Goal: Transaction & Acquisition: Download file/media

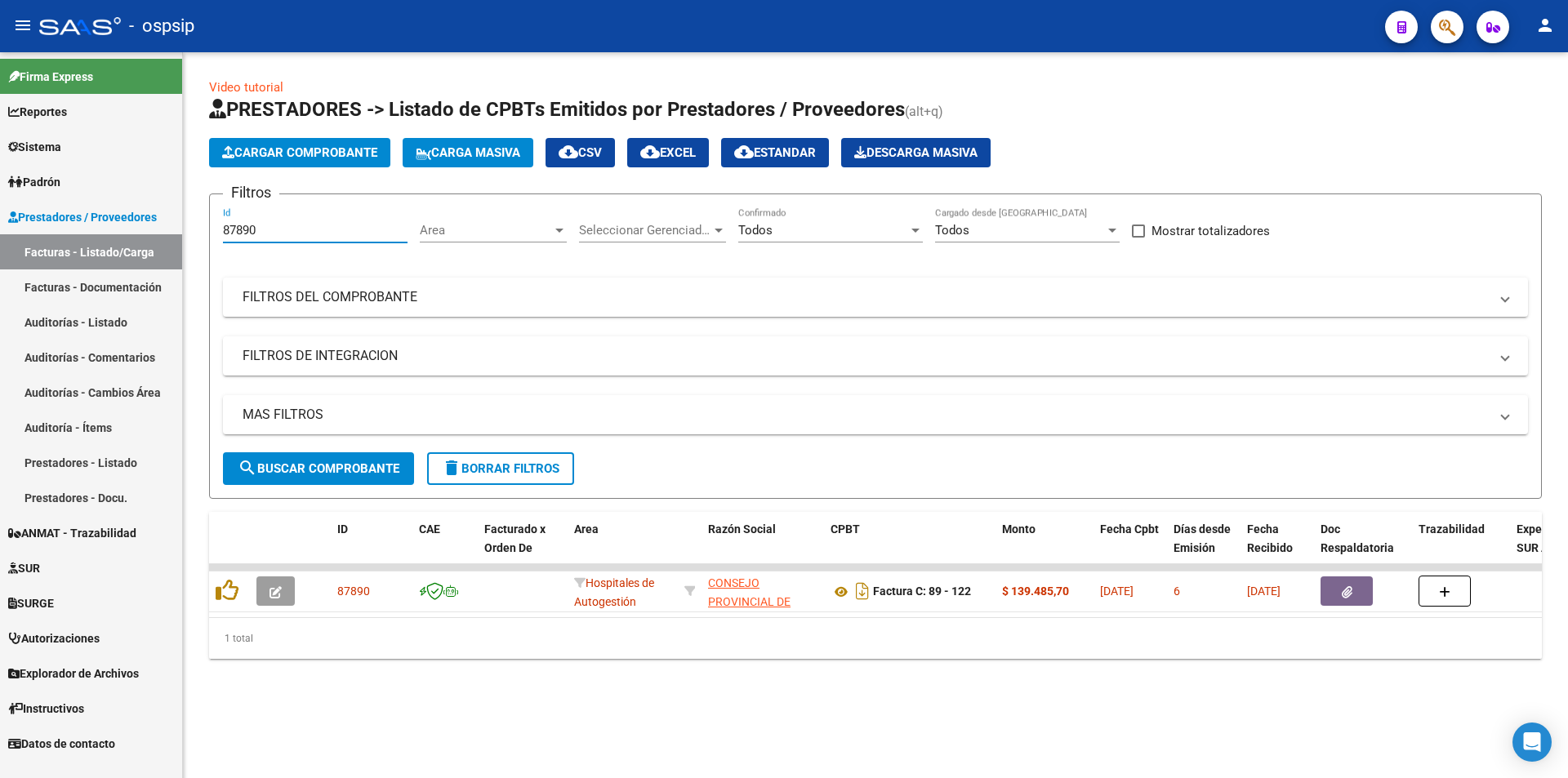
click at [297, 229] on input "87890" at bounding box center [315, 229] width 184 height 15
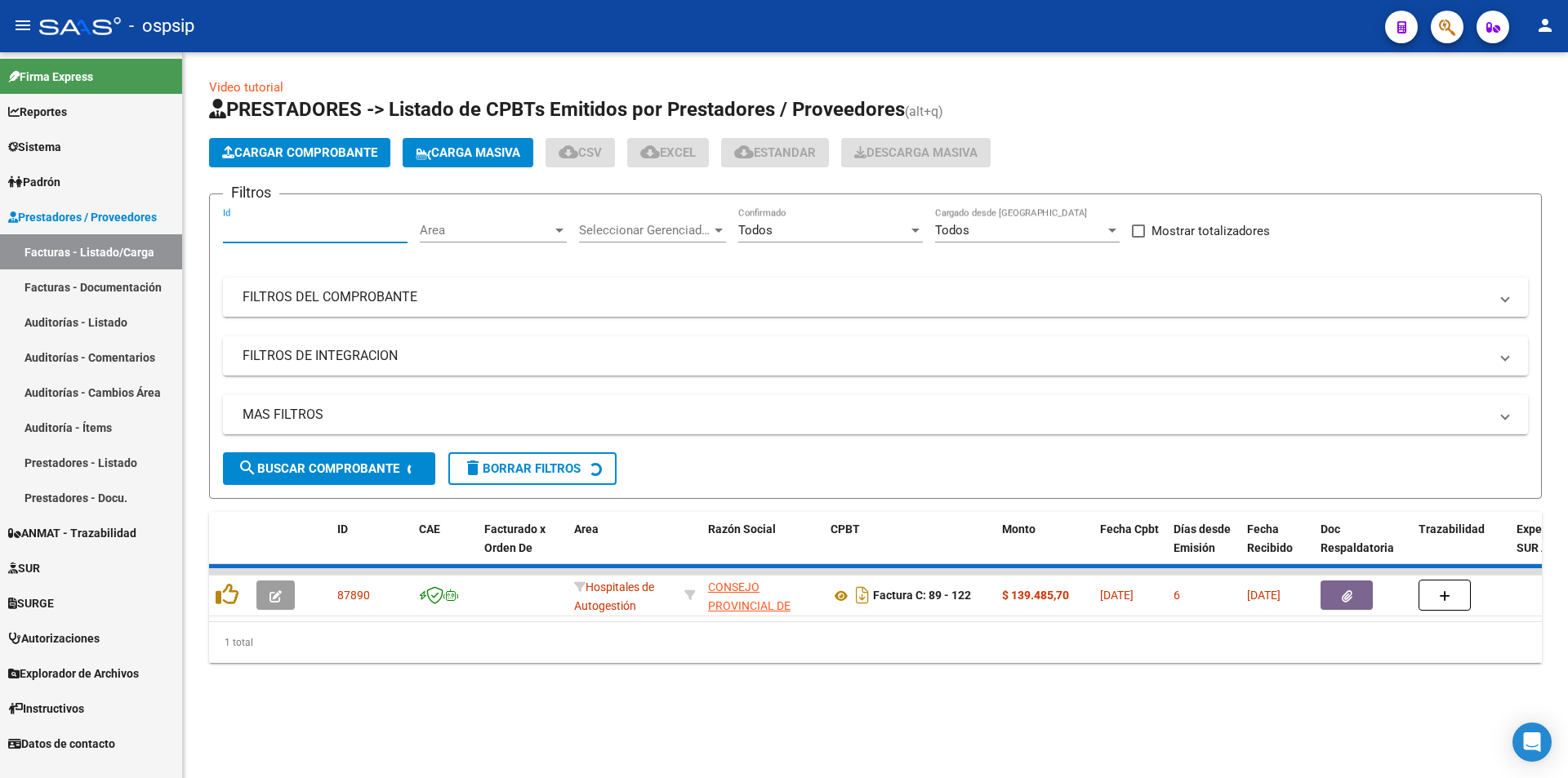
click at [301, 293] on mat-panel-title "FILTROS DEL COMPROBANTE" at bounding box center [865, 296] width 1246 height 18
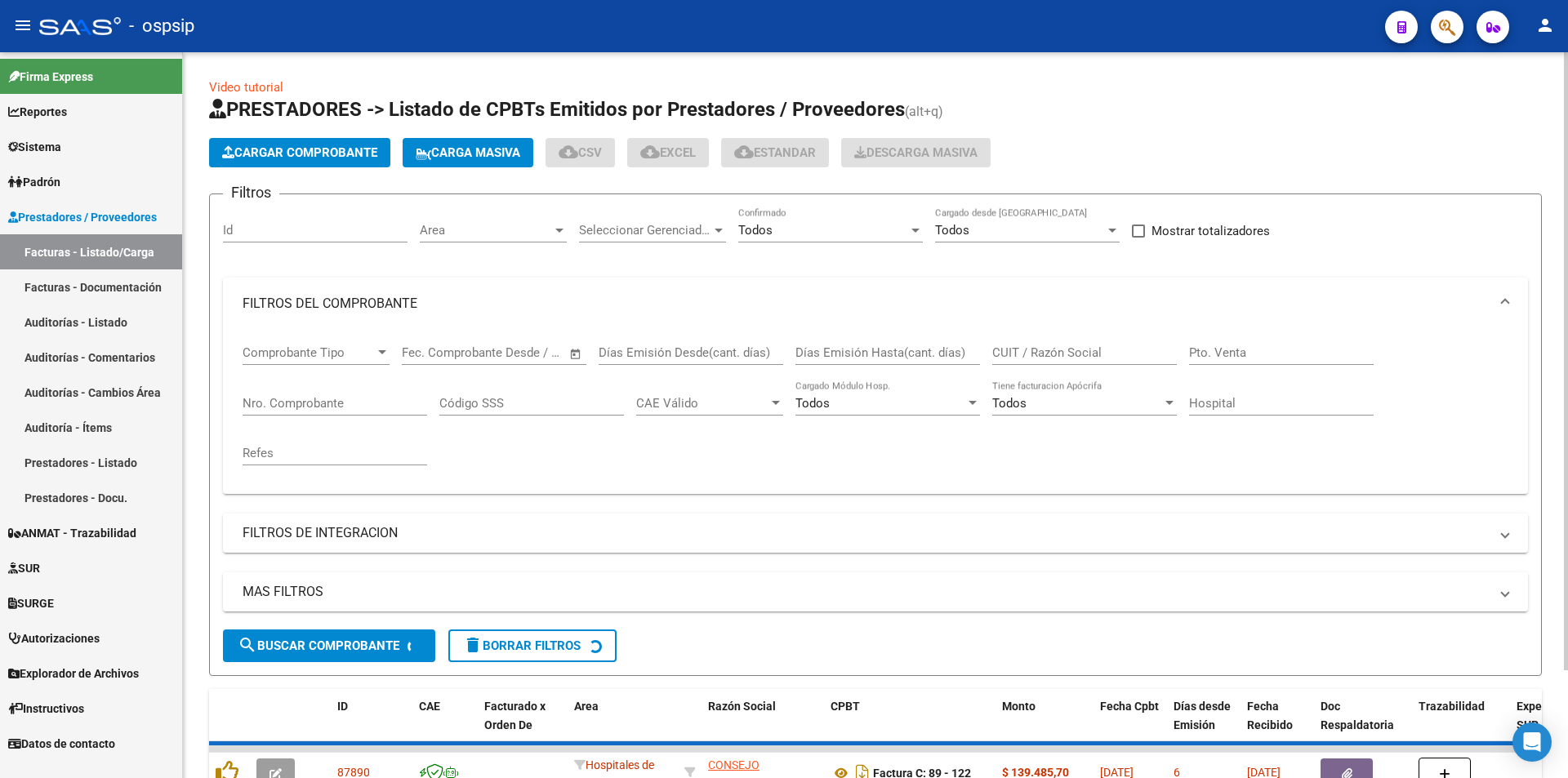
click at [338, 383] on div "Nro. Comprobante" at bounding box center [335, 398] width 184 height 35
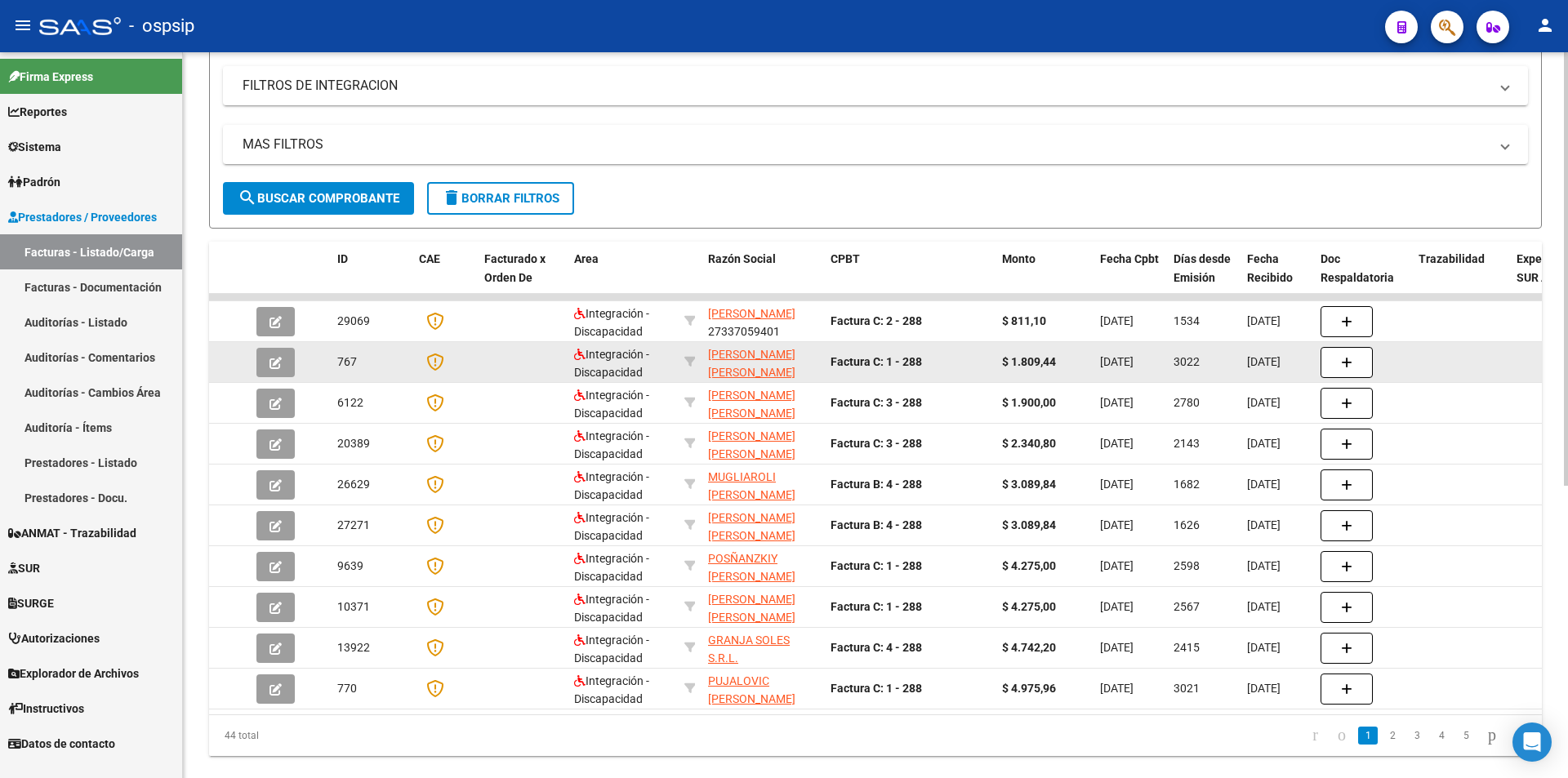
scroll to position [408, 0]
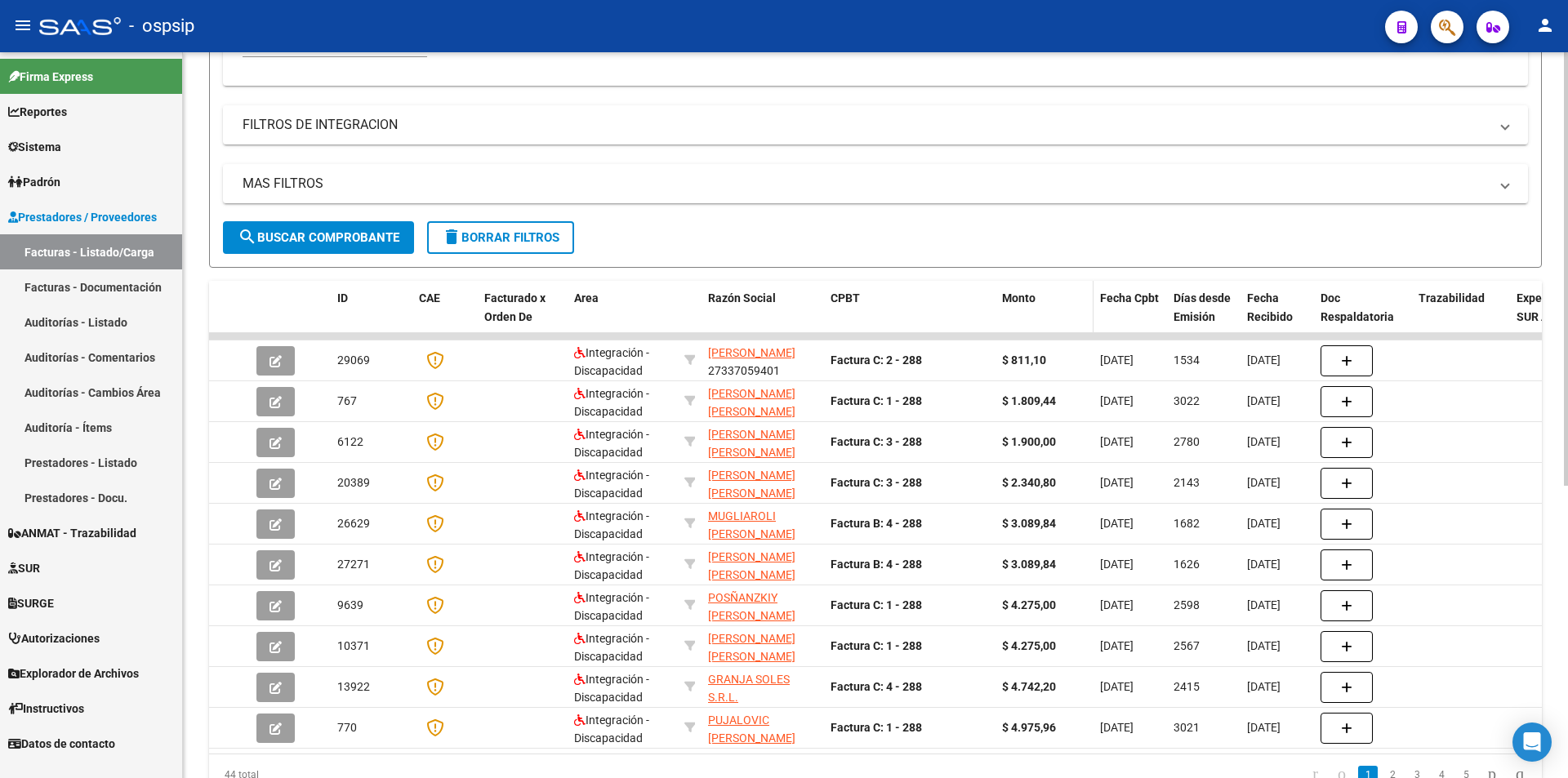
click at [1045, 308] on datatable-header-cell "Monto" at bounding box center [1044, 316] width 98 height 72
click at [1091, 302] on span at bounding box center [1090, 316] width 7 height 72
click at [1026, 286] on datatable-header-cell "Monto" at bounding box center [1044, 316] width 98 height 72
click at [1021, 292] on span "Monto" at bounding box center [1018, 297] width 33 height 13
click at [1039, 303] on span at bounding box center [1038, 299] width 4 height 10
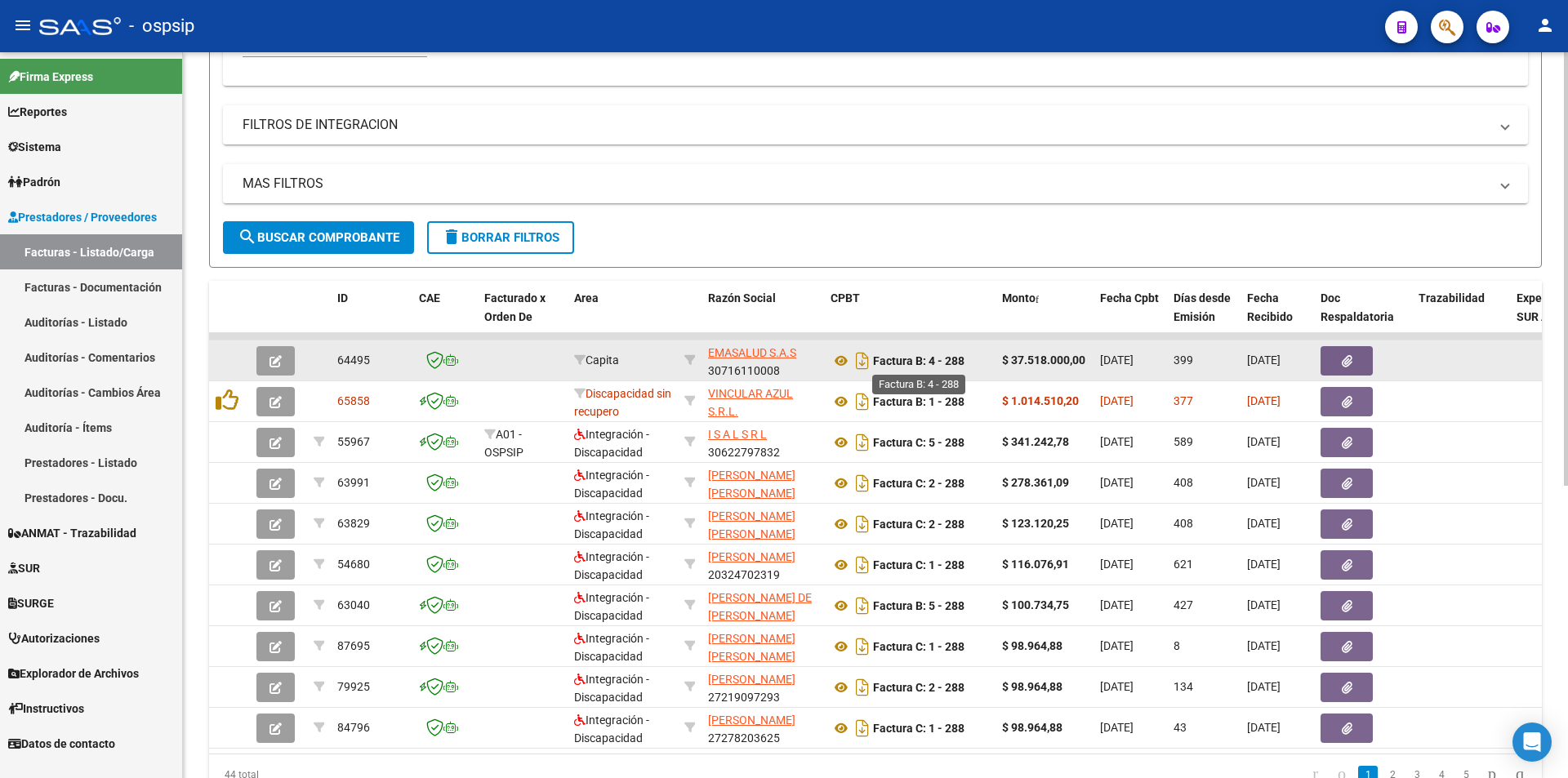
scroll to position [489, 0]
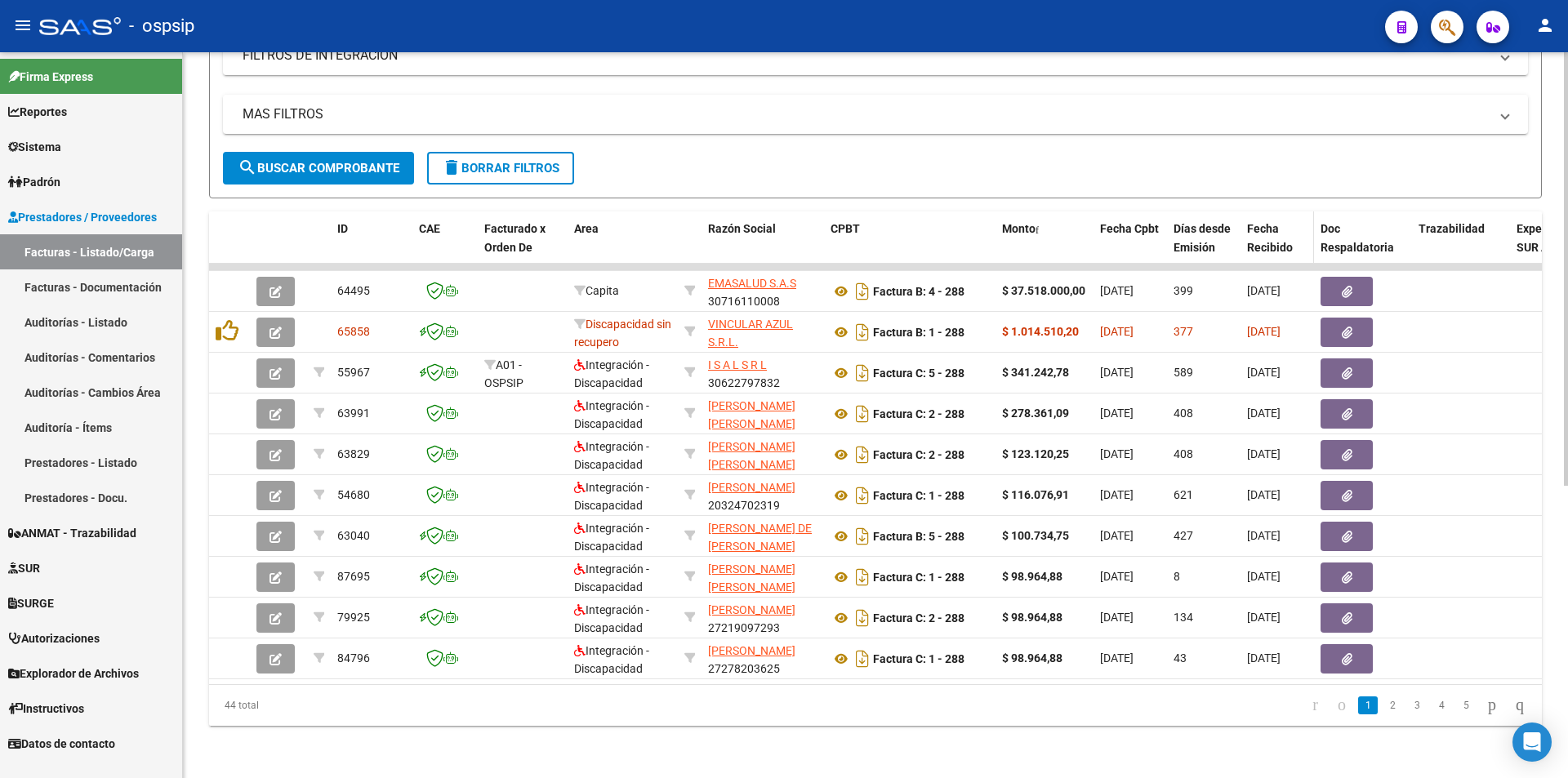
click at [1262, 222] on span "Fecha Recibido" at bounding box center [1270, 237] width 46 height 32
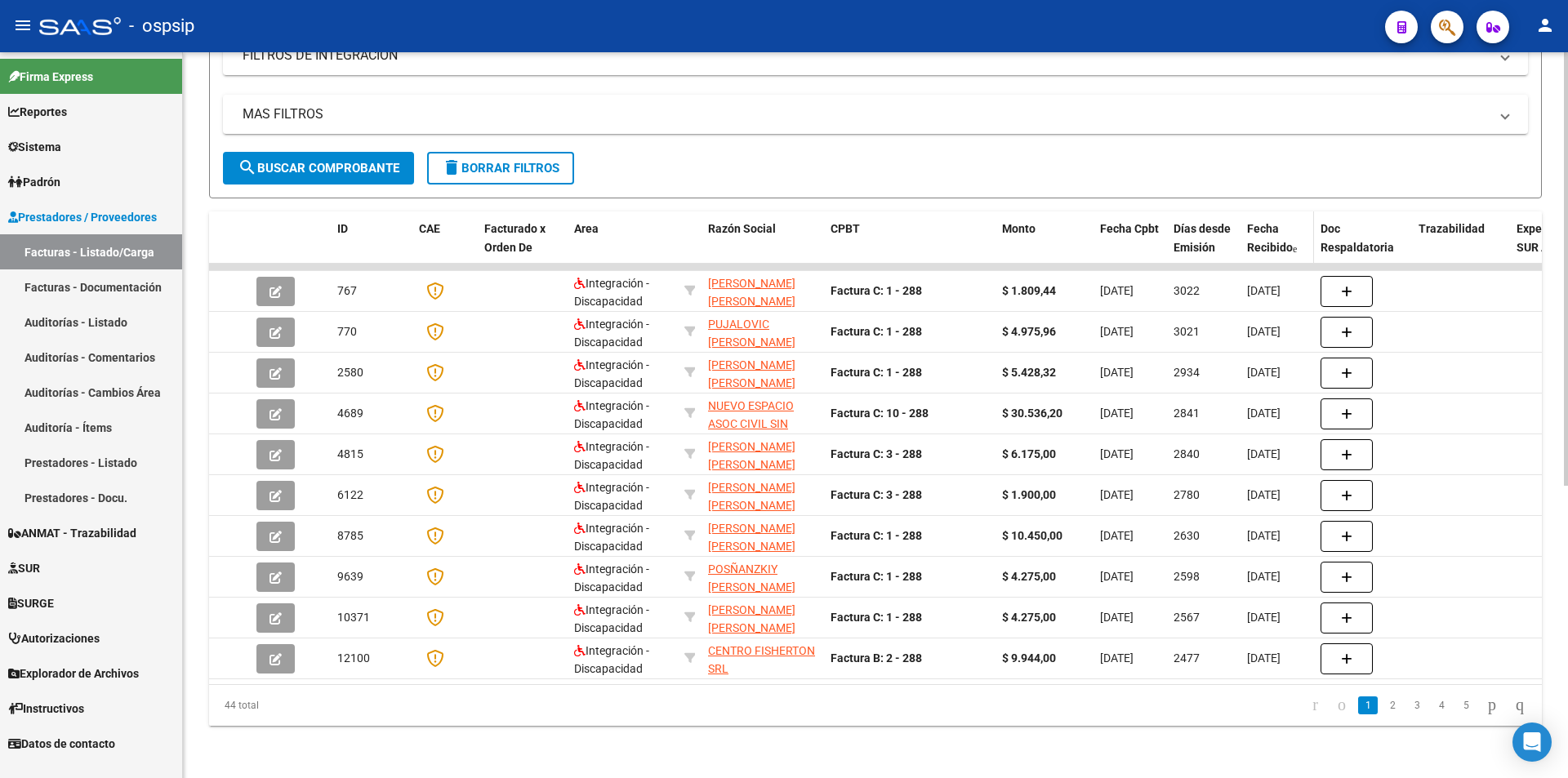
click at [1271, 222] on span "Fecha Recibido" at bounding box center [1270, 237] width 46 height 32
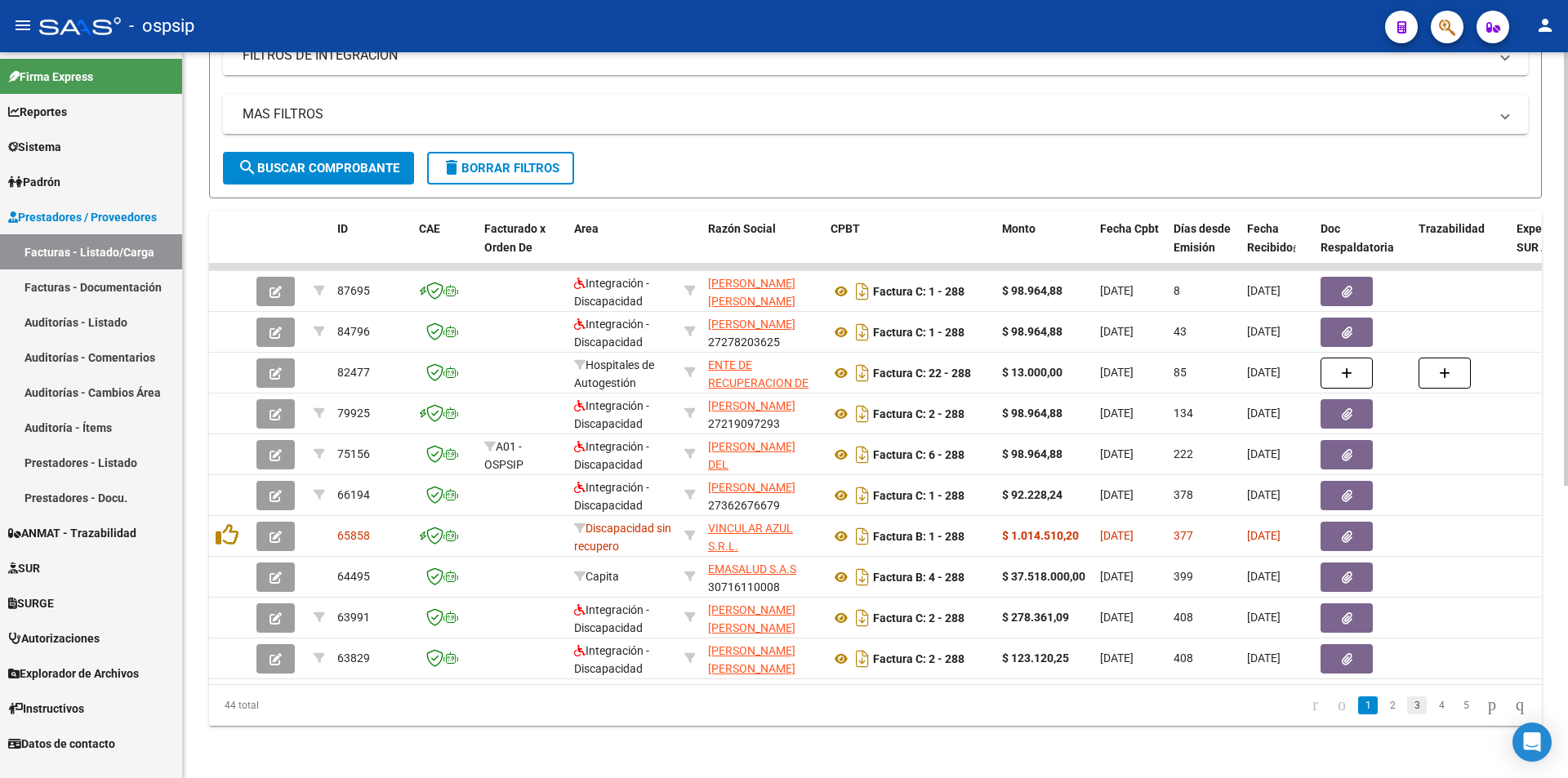
click at [1407, 704] on link "3" at bounding box center [1417, 705] width 20 height 18
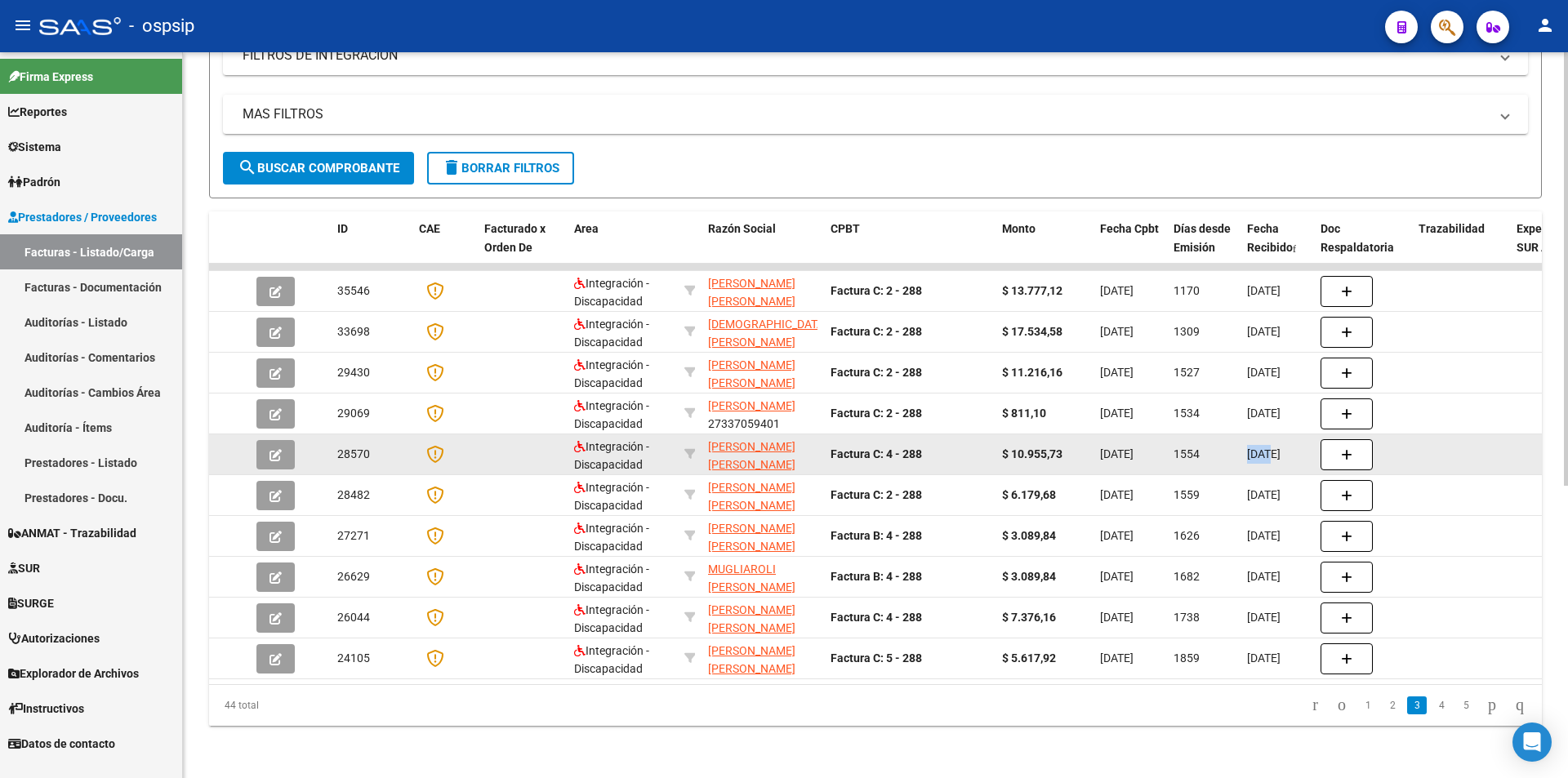
drag, startPoint x: 1274, startPoint y: 441, endPoint x: 1213, endPoint y: 441, distance: 61.0
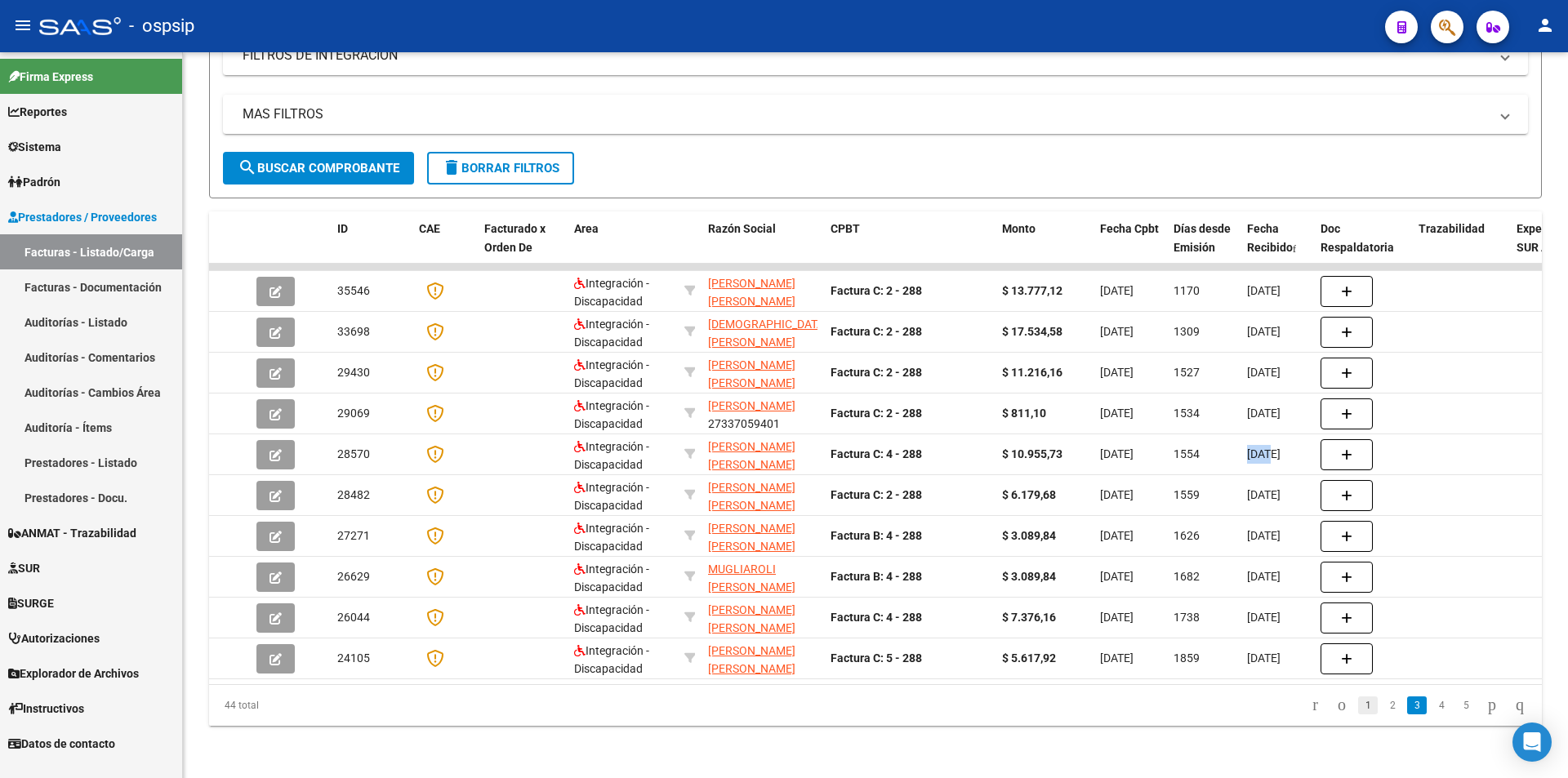
click at [1358, 711] on link "1" at bounding box center [1367, 705] width 20 height 18
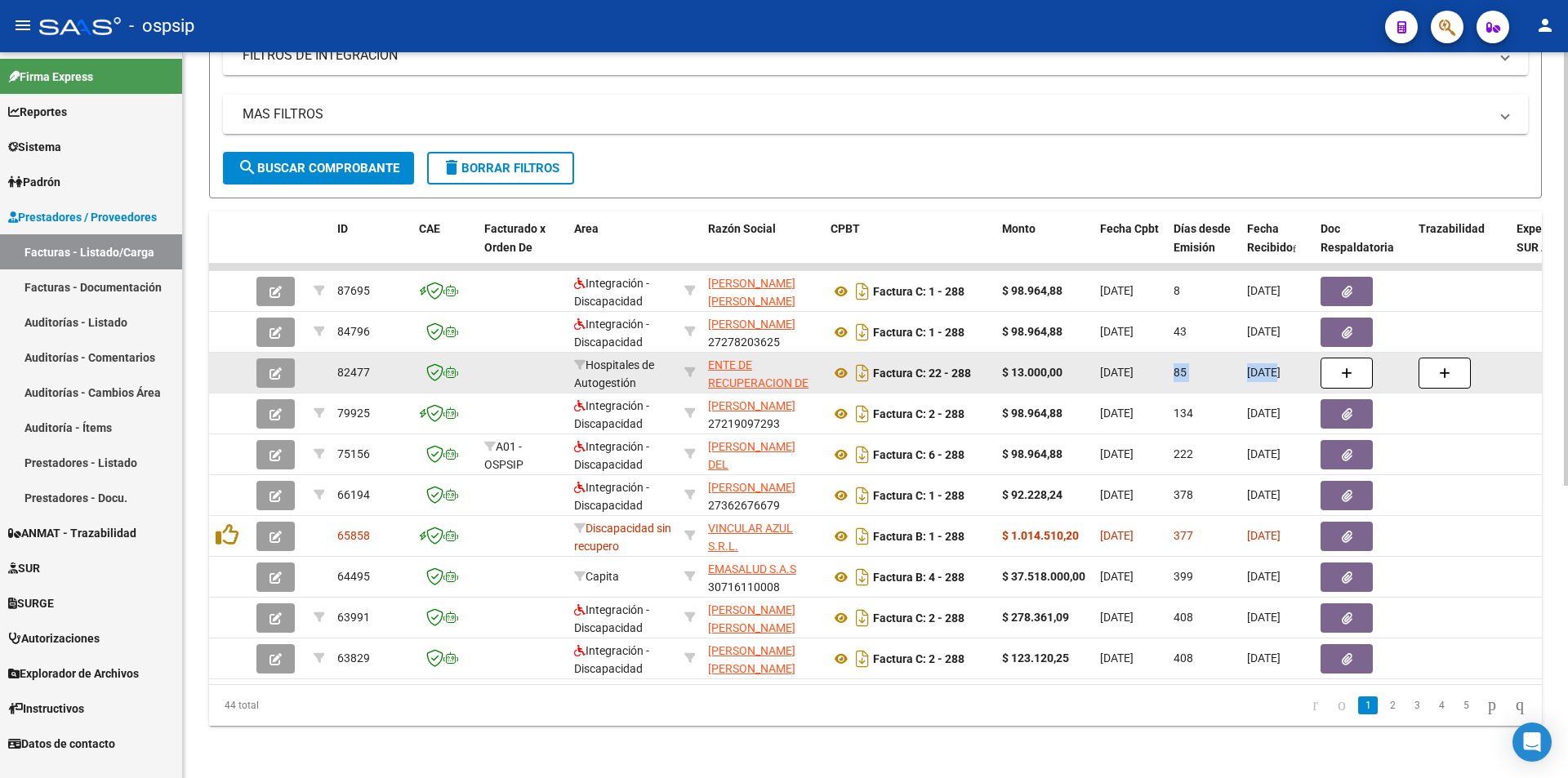
drag, startPoint x: 1278, startPoint y: 362, endPoint x: 1123, endPoint y: 362, distance: 155.0
click at [844, 364] on icon at bounding box center [841, 373] width 21 height 20
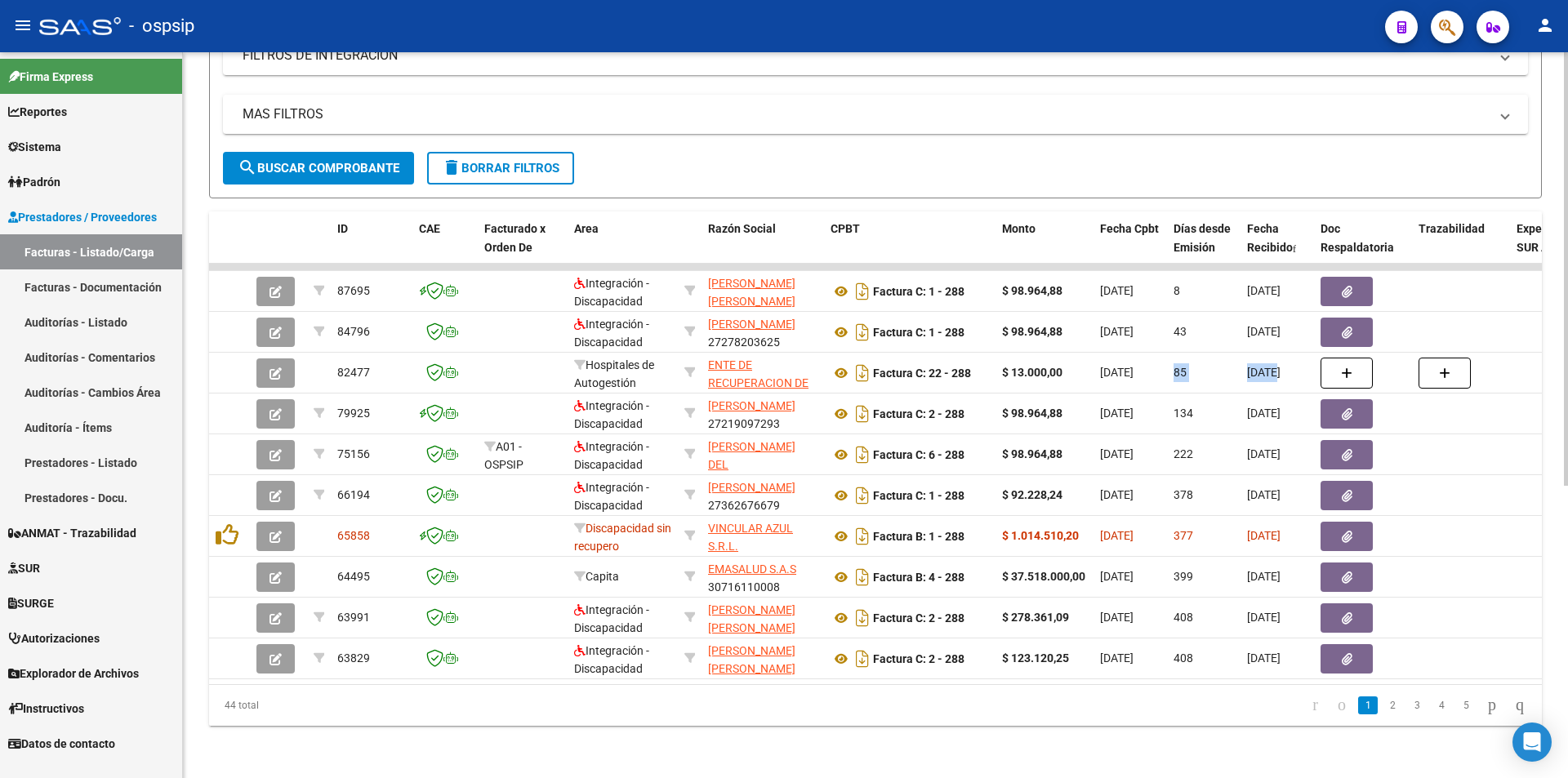
scroll to position [327, 0]
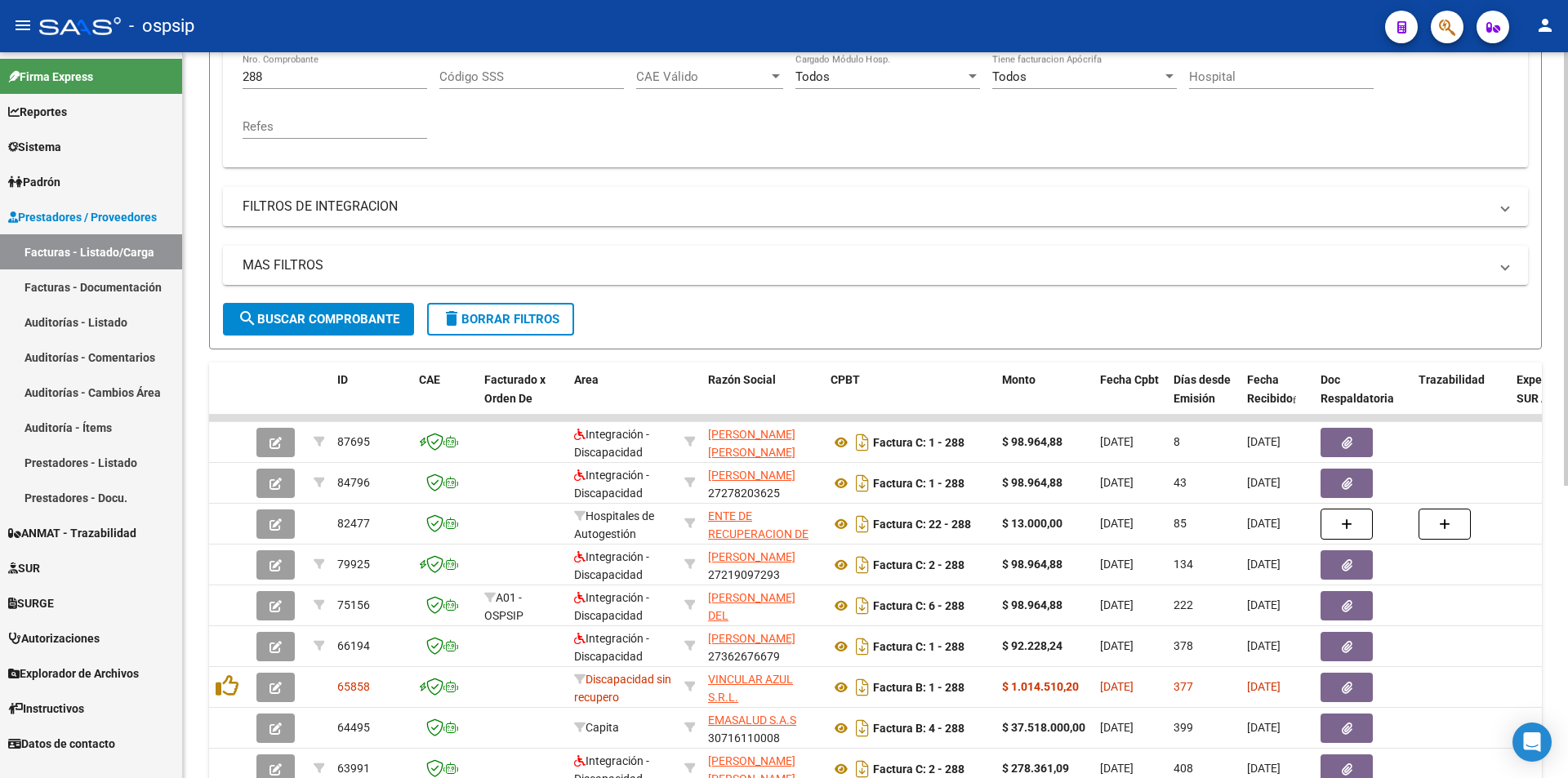
click at [288, 92] on div "288 Nro. Comprobante" at bounding box center [335, 79] width 184 height 50
click at [288, 90] on div "288 Nro. Comprobante" at bounding box center [335, 79] width 184 height 50
click at [296, 83] on div "288 Nro. Comprobante" at bounding box center [335, 71] width 184 height 35
click at [296, 83] on input "288" at bounding box center [335, 76] width 184 height 15
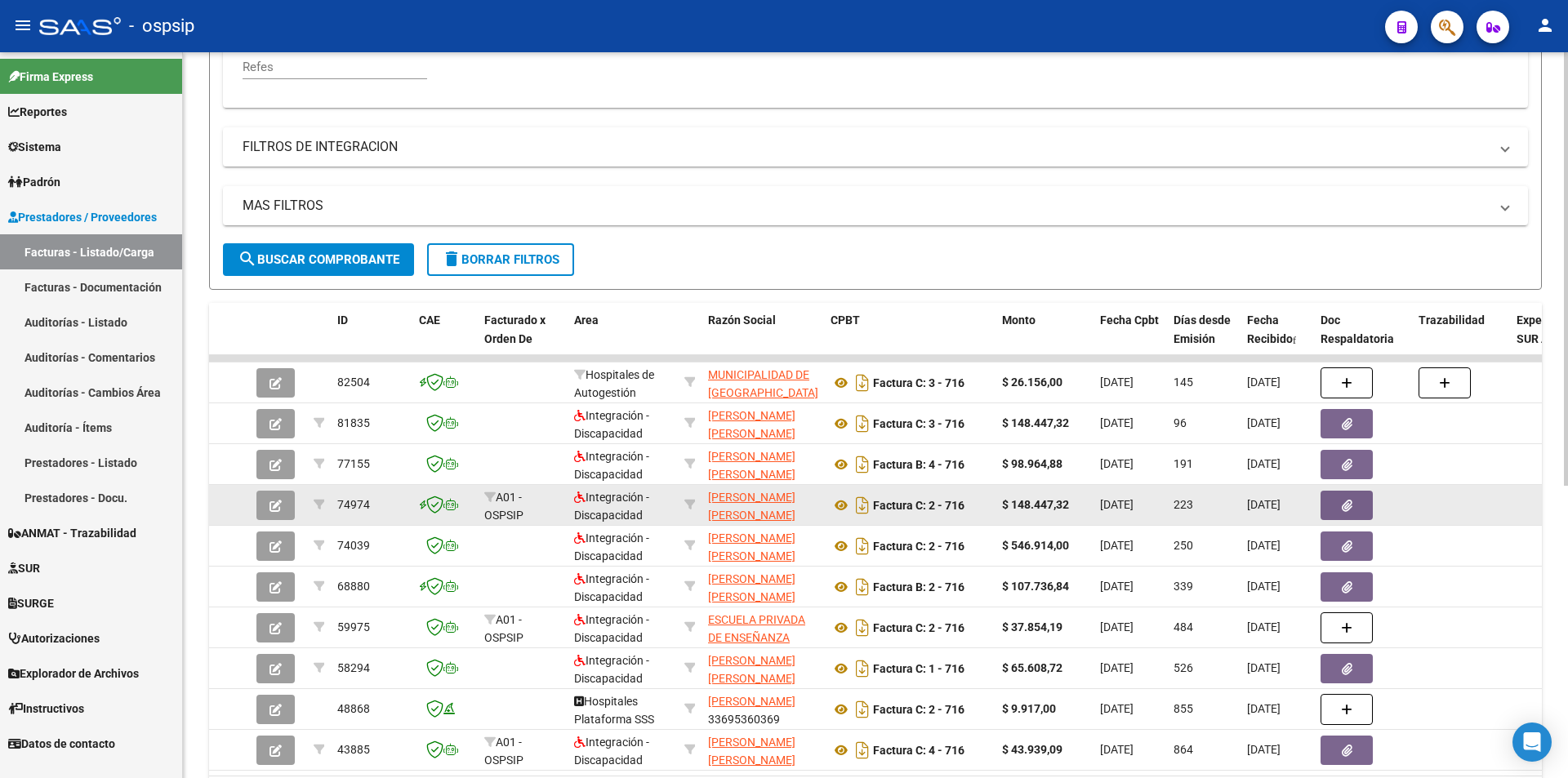
scroll to position [408, 0]
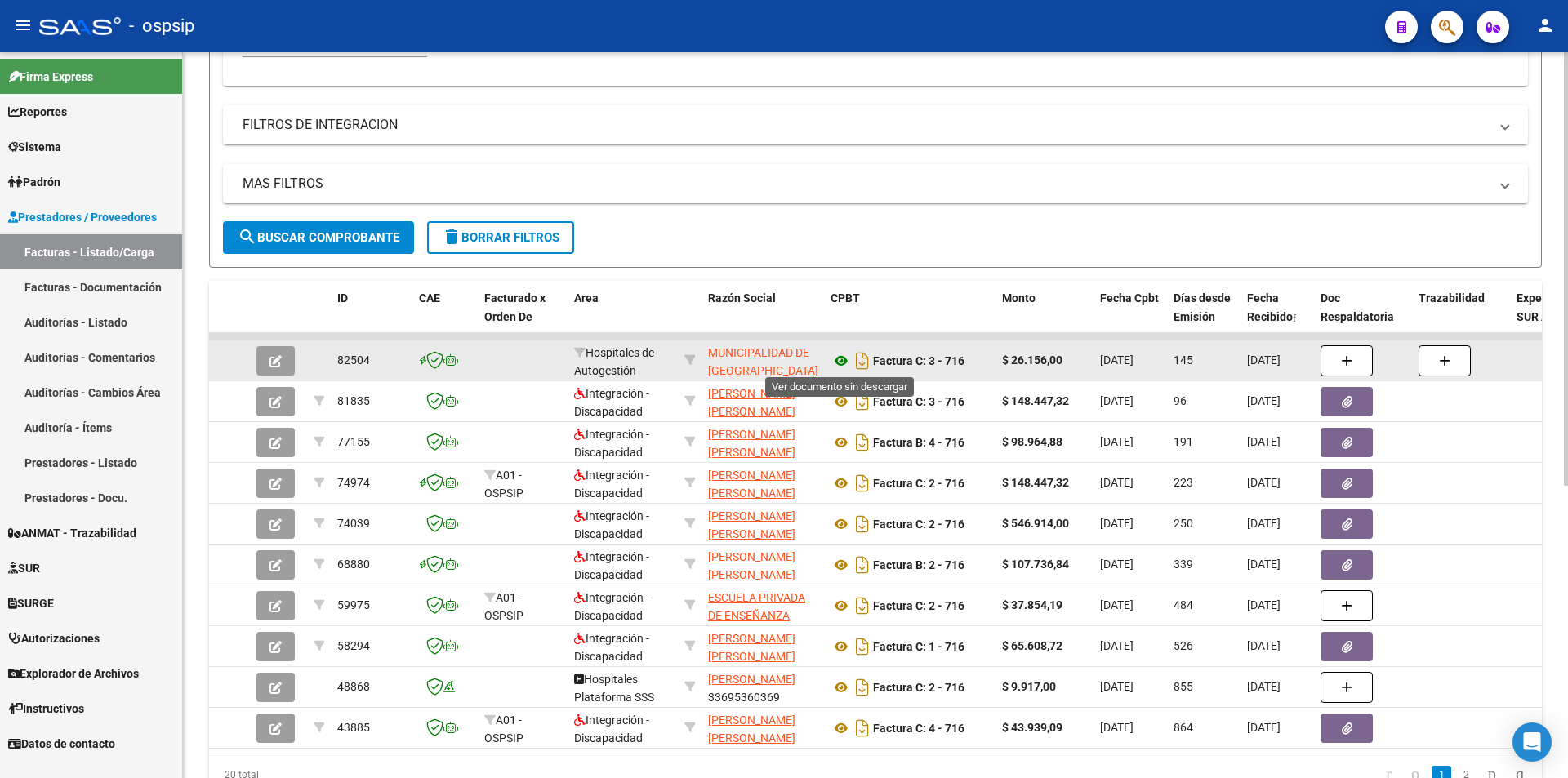
type input "716"
click at [839, 360] on icon at bounding box center [841, 361] width 21 height 20
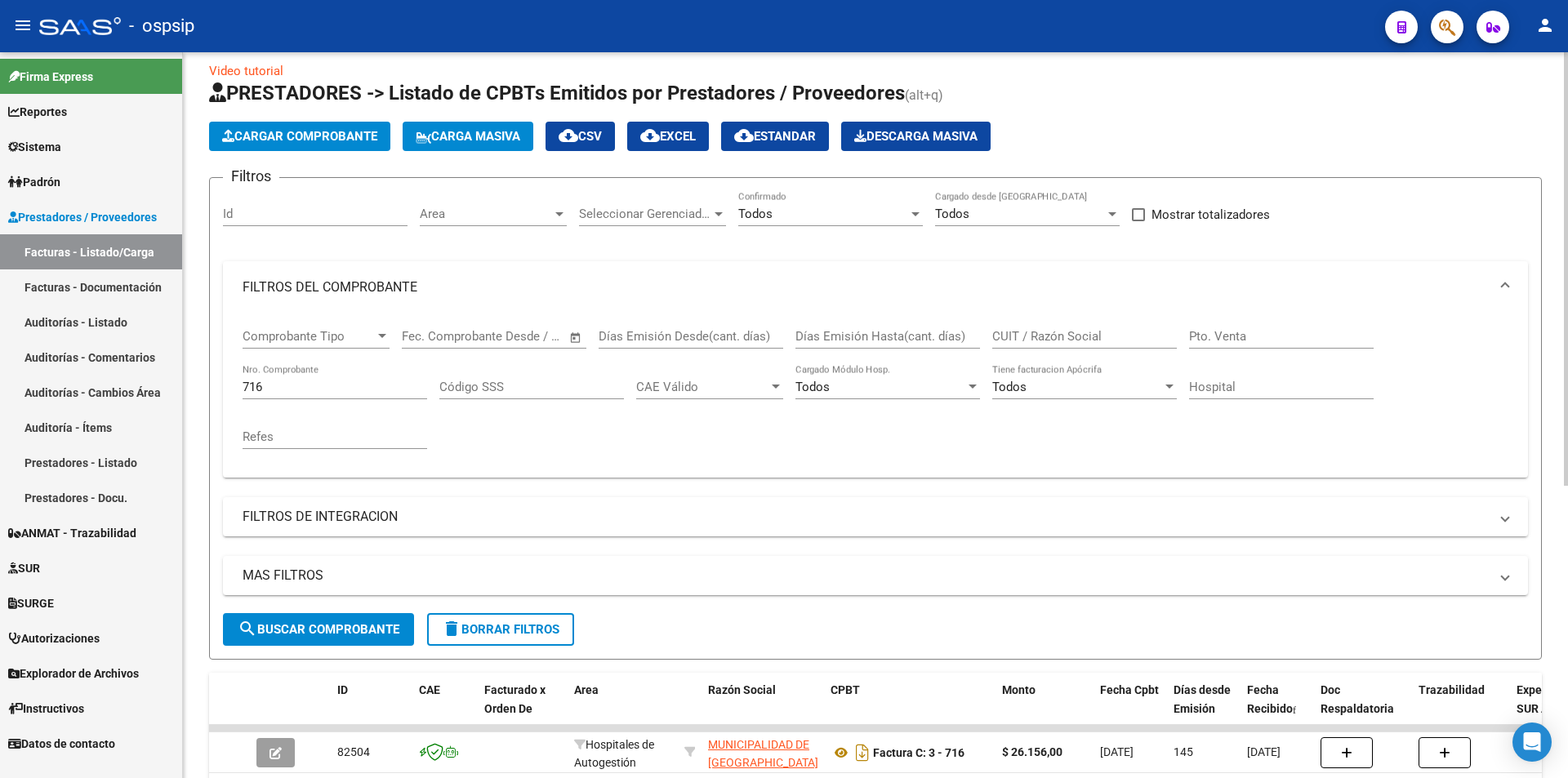
scroll to position [0, 0]
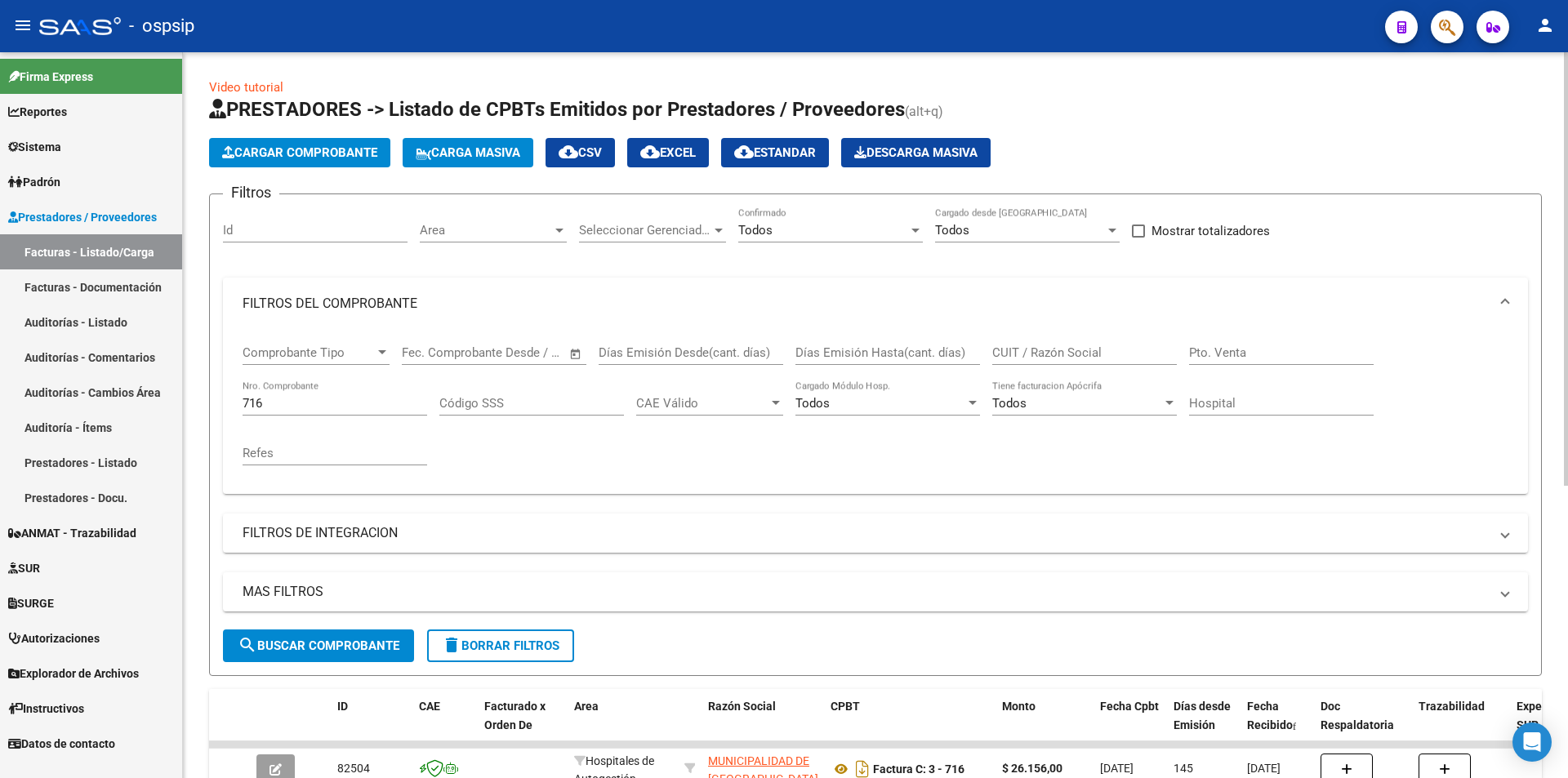
click at [305, 416] on div "716 Nro. Comprobante" at bounding box center [335, 406] width 184 height 50
click at [301, 398] on input "716" at bounding box center [335, 402] width 184 height 15
click at [348, 229] on div "Id" at bounding box center [315, 224] width 184 height 35
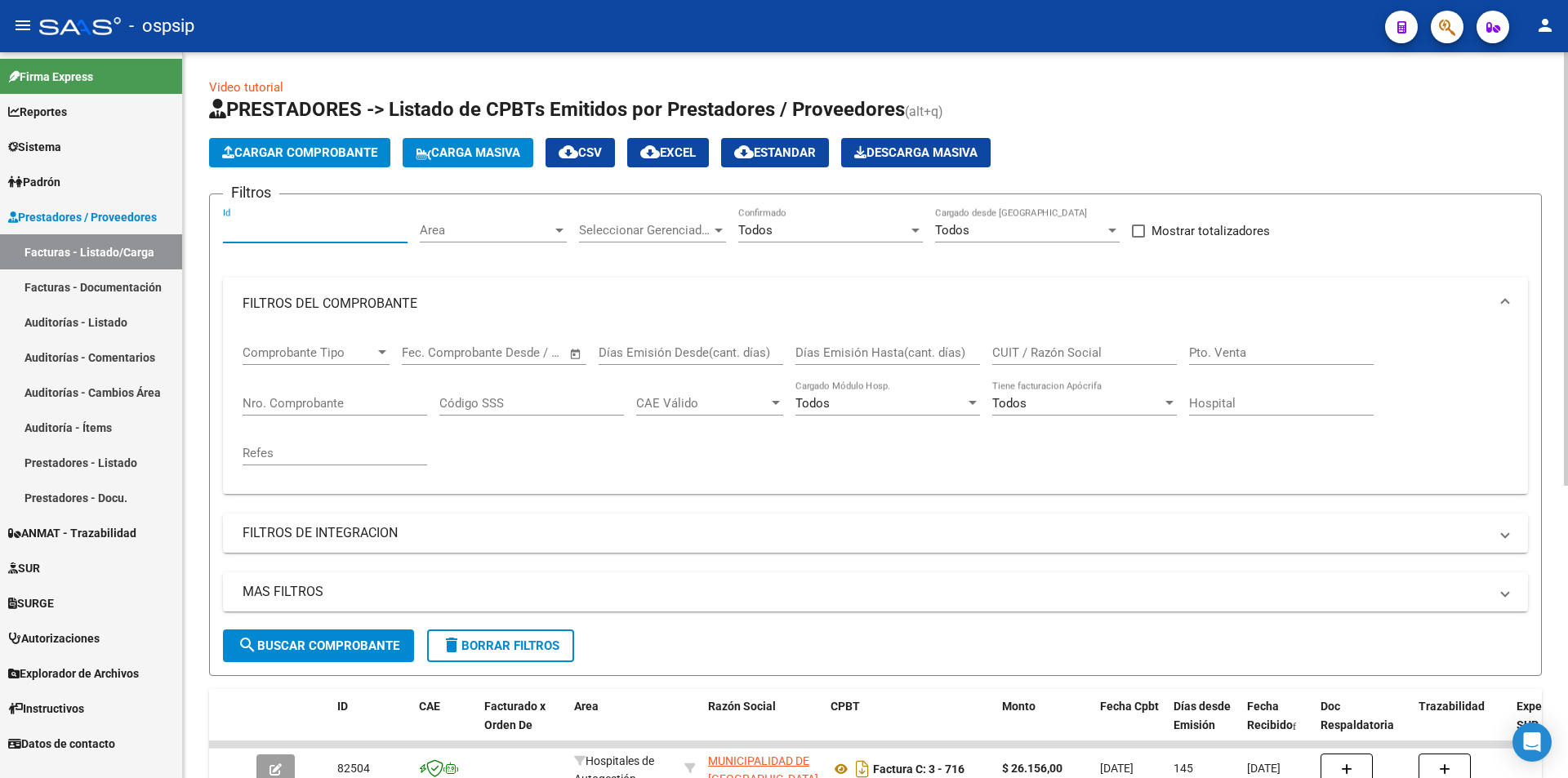
type input "8"
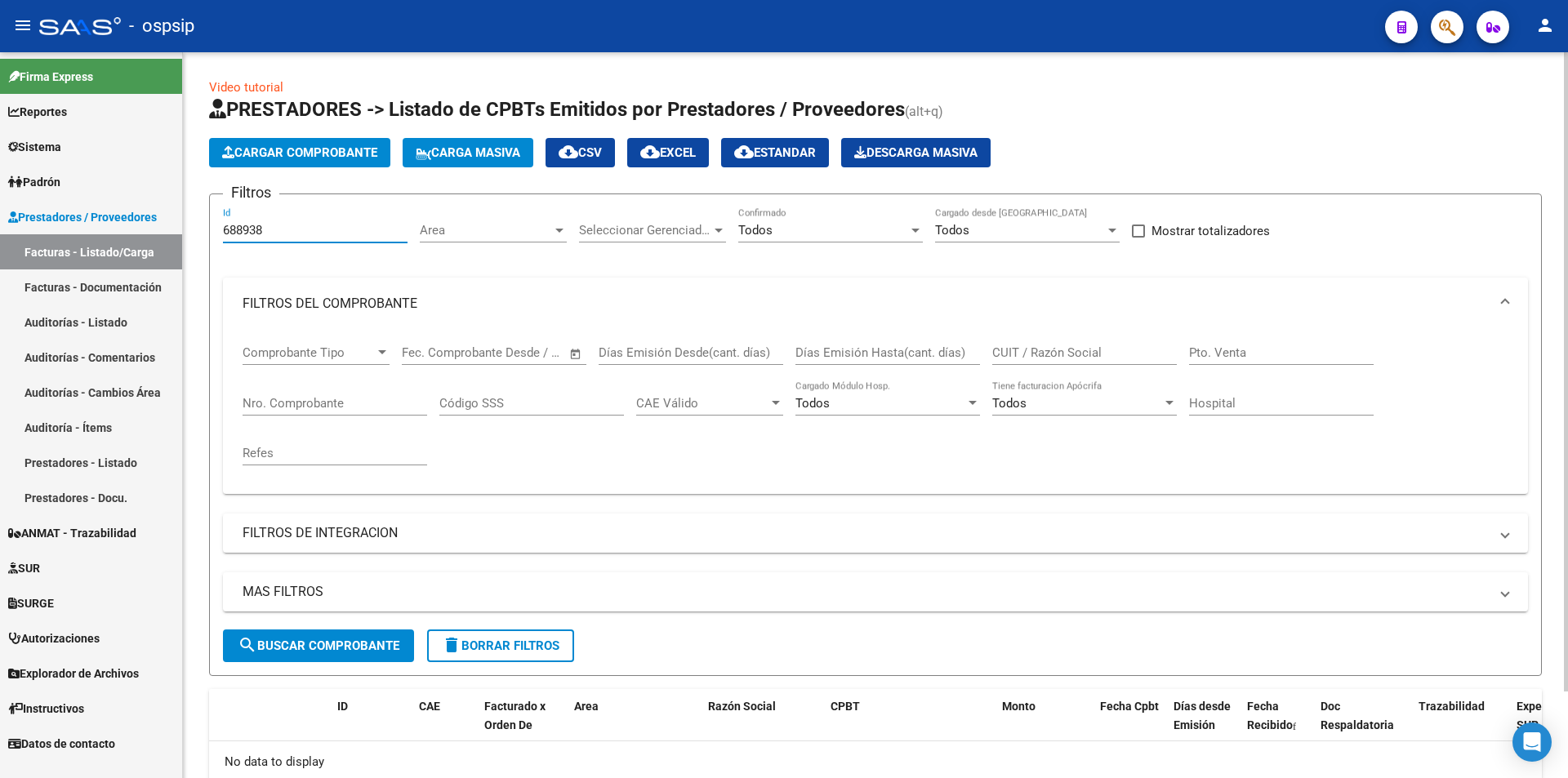
click at [349, 240] on div "688938 Id" at bounding box center [315, 224] width 184 height 35
click at [346, 234] on input "688938" at bounding box center [315, 229] width 184 height 15
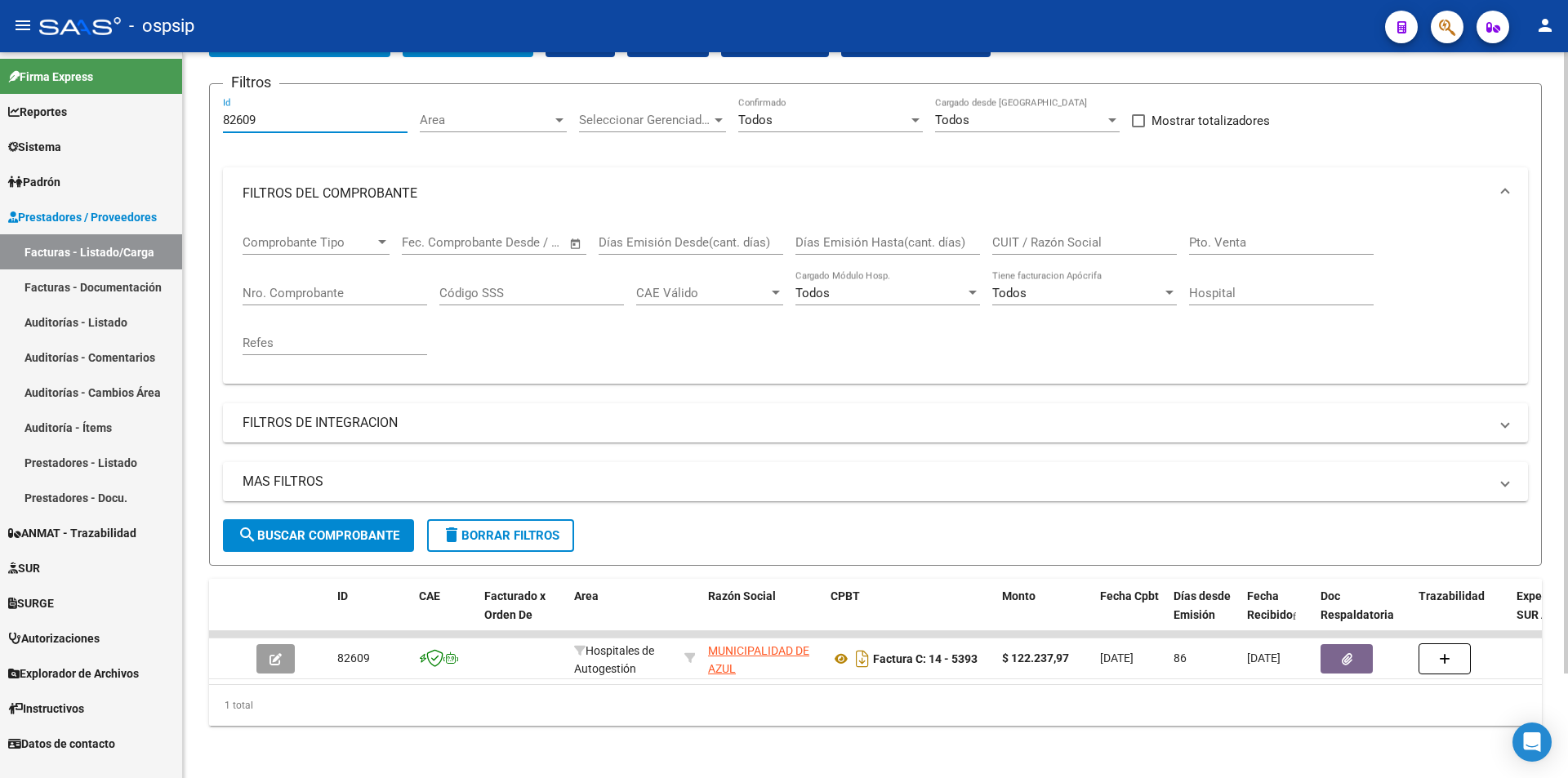
scroll to position [123, 0]
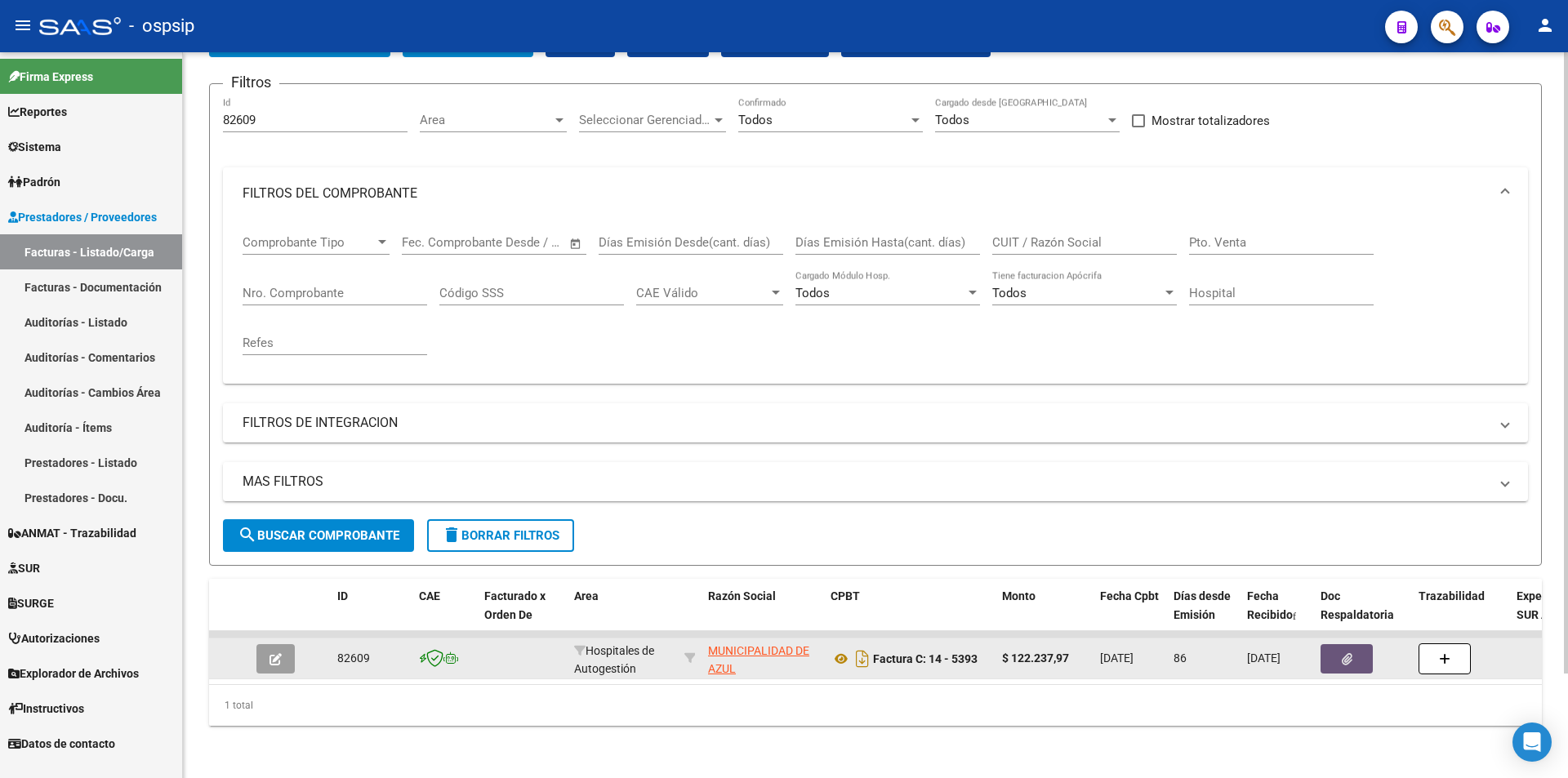
click at [1357, 644] on button "button" at bounding box center [1346, 659] width 52 height 30
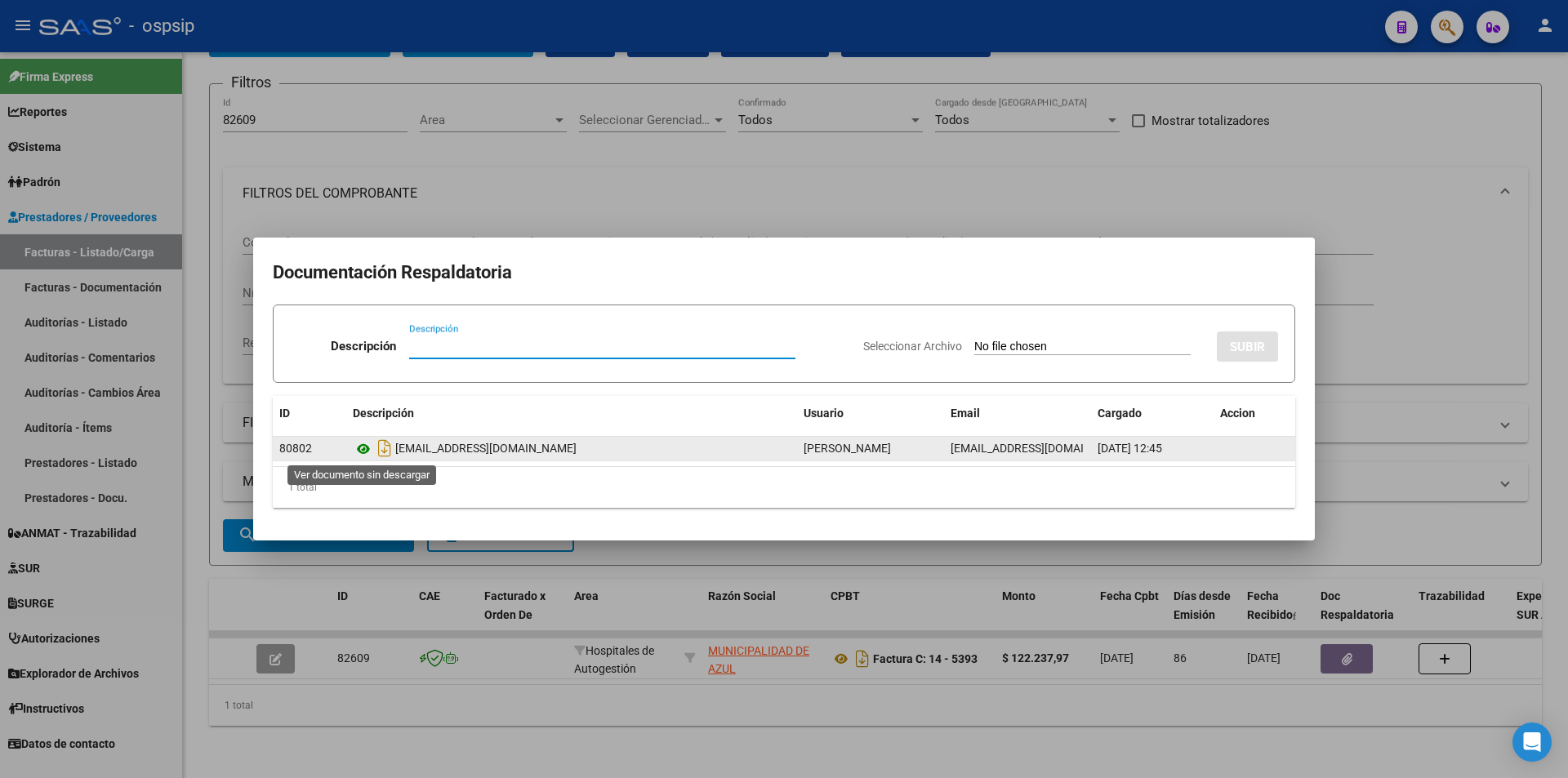
click at [366, 454] on icon at bounding box center [364, 449] width 21 height 20
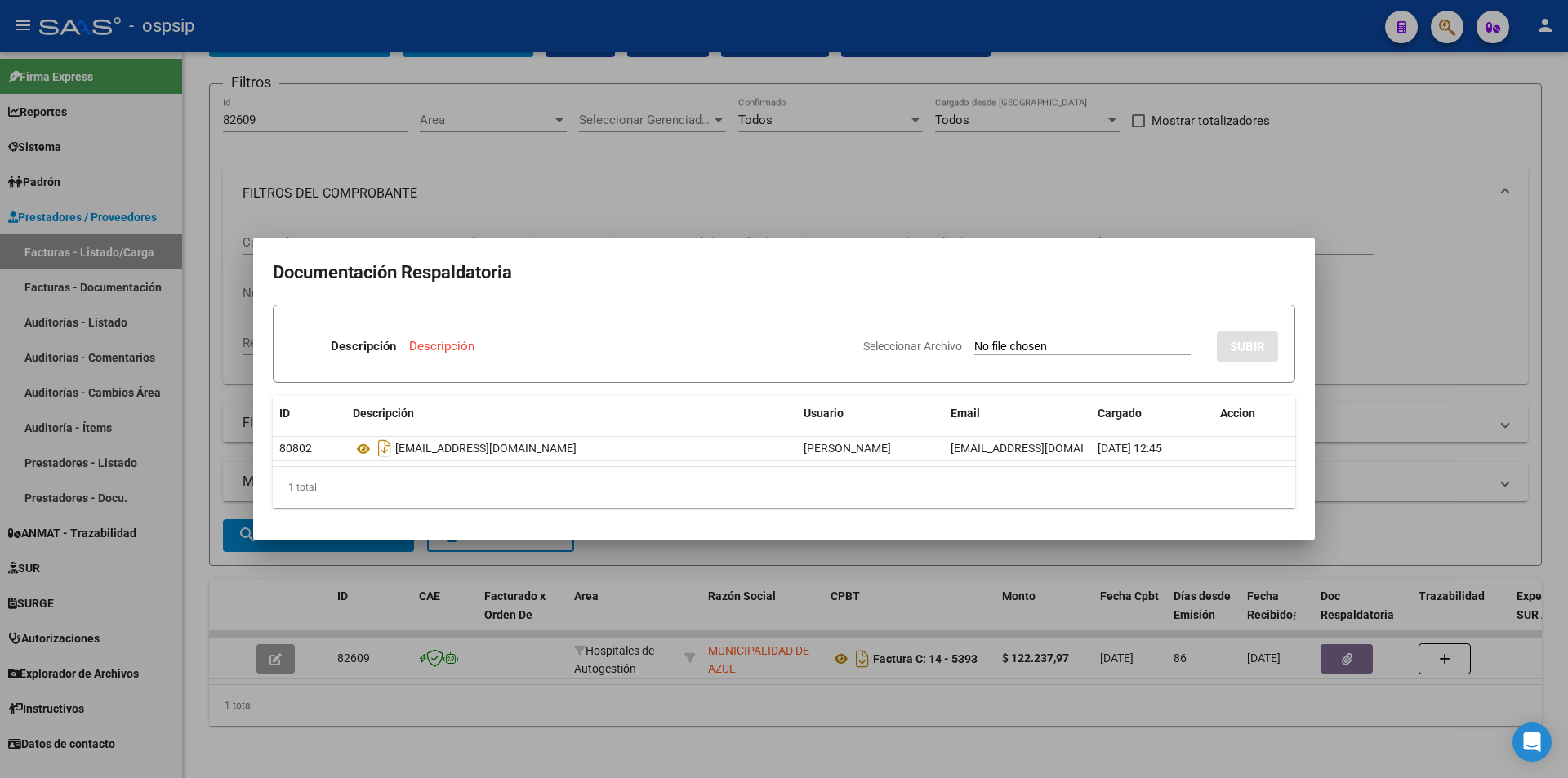
click at [259, 229] on div at bounding box center [784, 389] width 1568 height 778
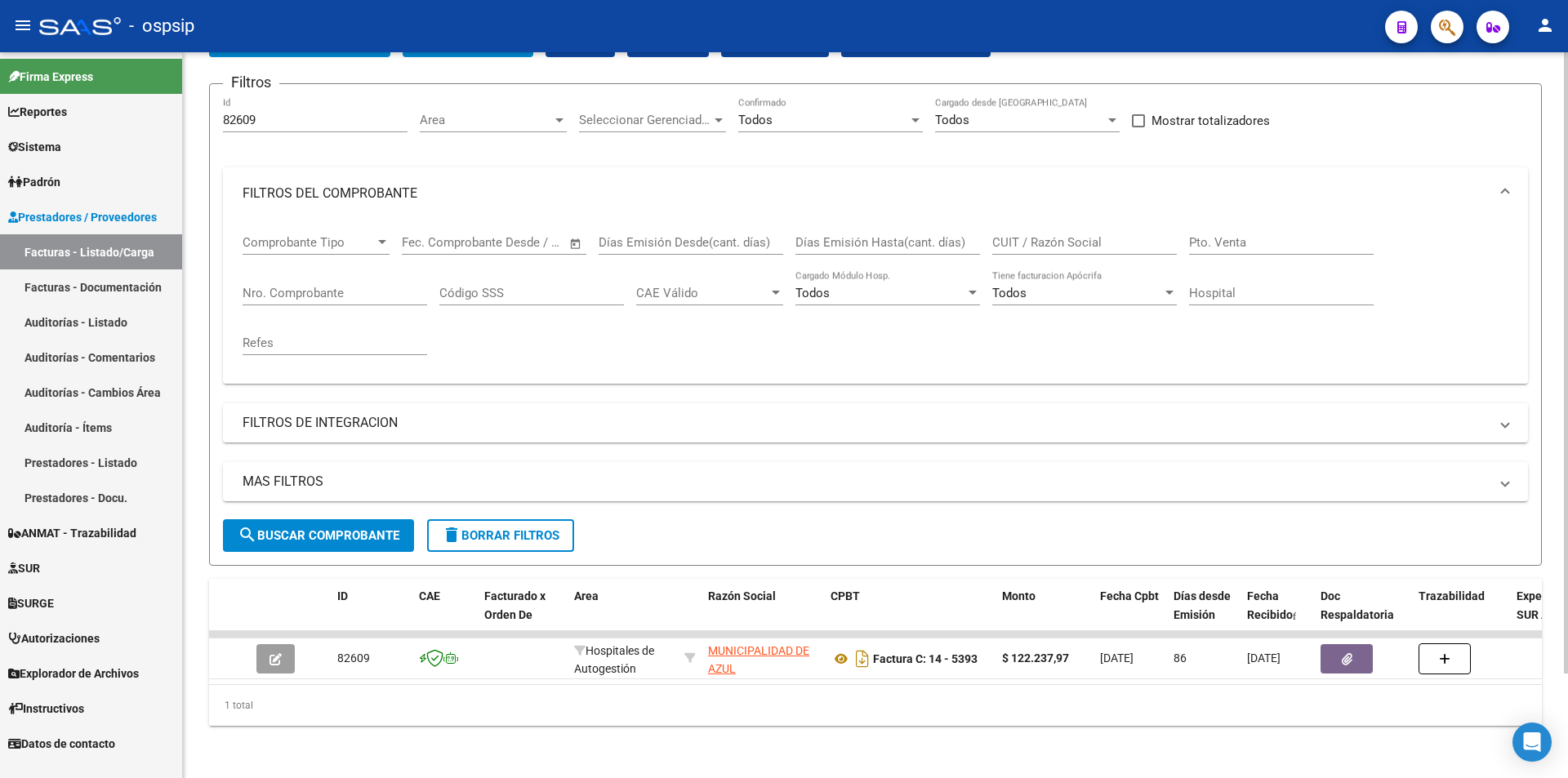
click at [245, 97] on div "82609 Id" at bounding box center [315, 115] width 184 height 35
click at [244, 97] on div "82609 Id" at bounding box center [315, 115] width 184 height 35
click at [251, 113] on input "82609" at bounding box center [315, 120] width 184 height 15
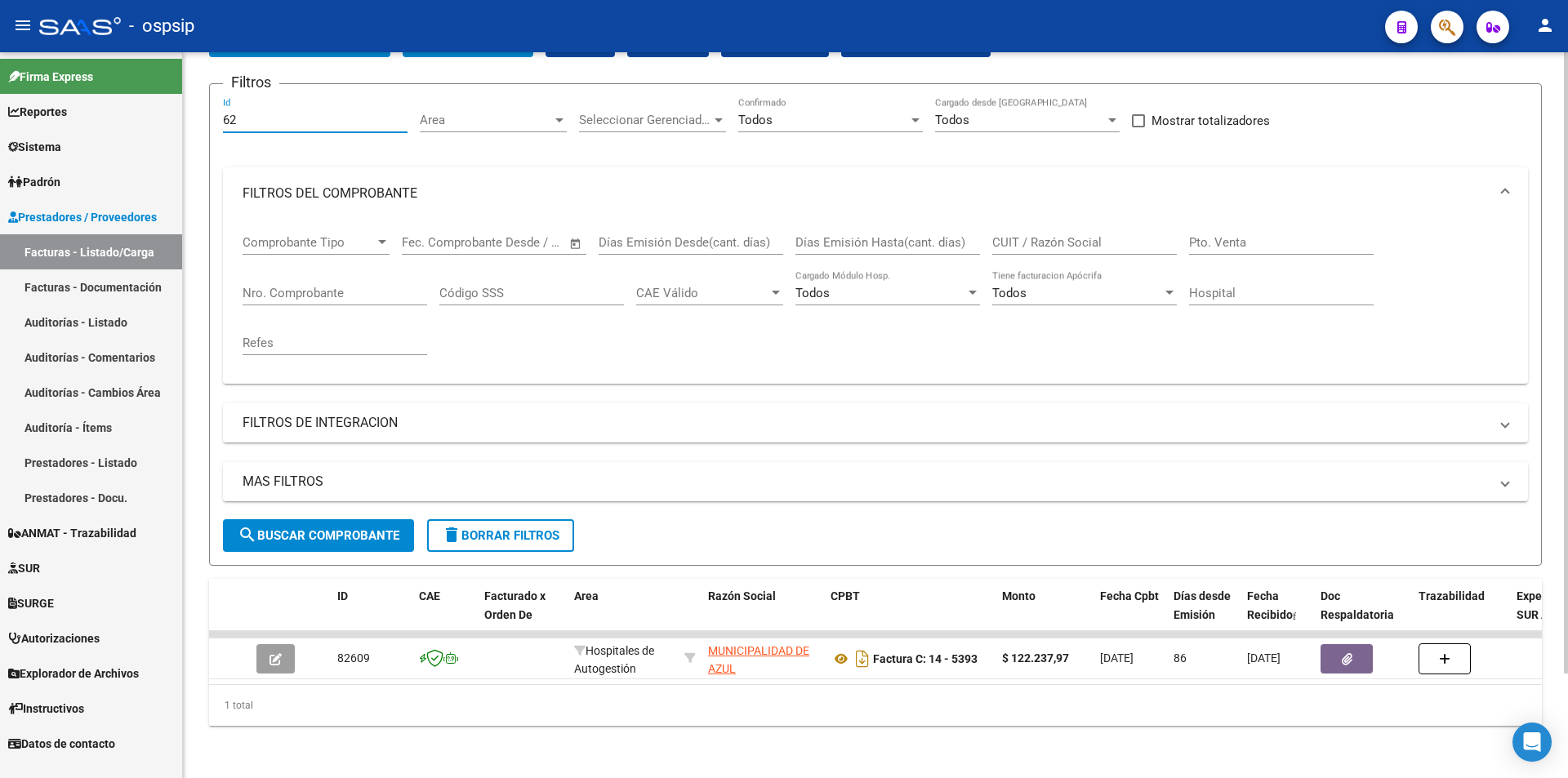
type input "6"
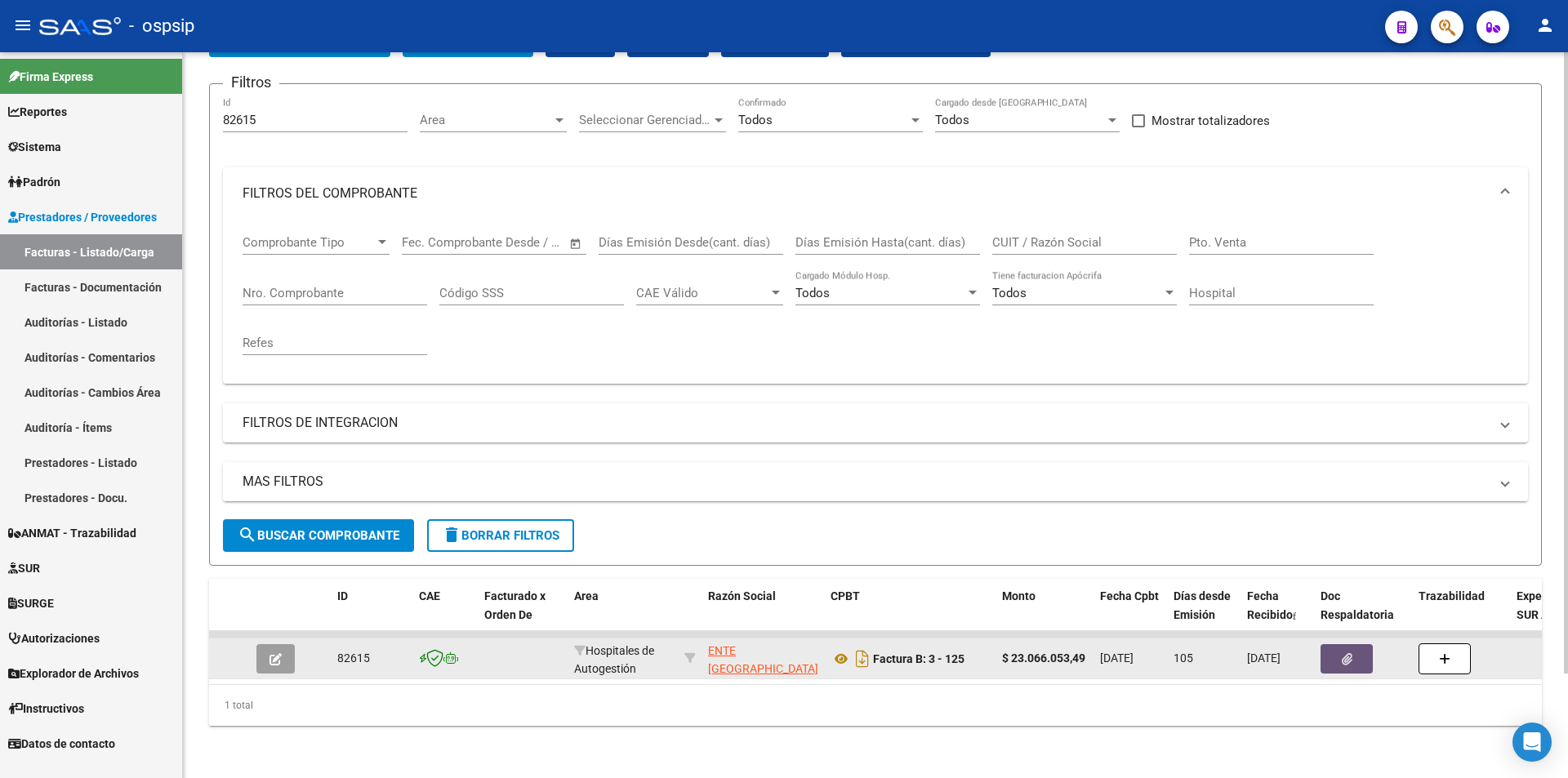
click at [1324, 653] on button "button" at bounding box center [1346, 659] width 52 height 30
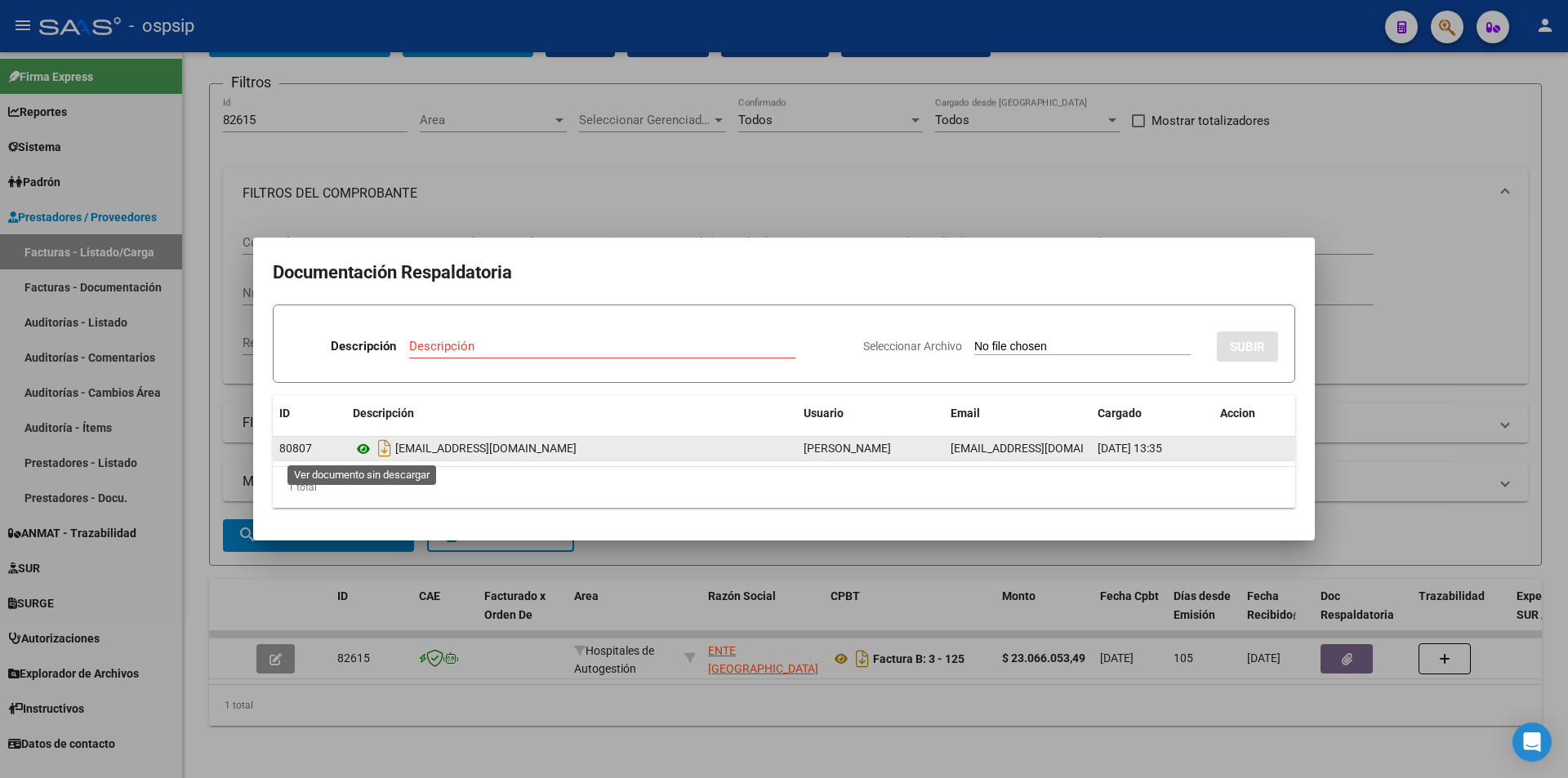
click at [368, 458] on icon at bounding box center [364, 449] width 21 height 20
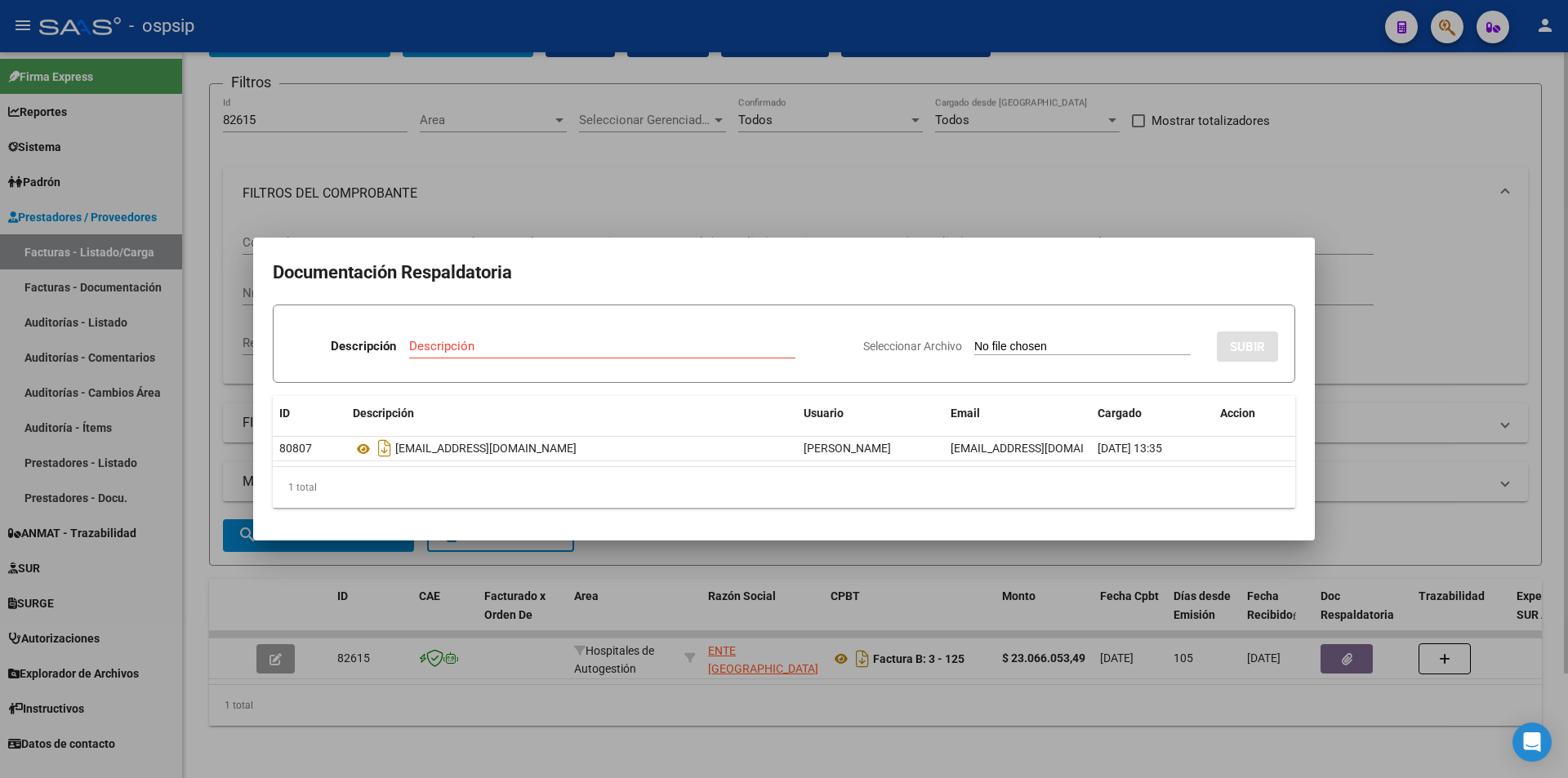
drag, startPoint x: 333, startPoint y: 169, endPoint x: 331, endPoint y: 178, distance: 9.2
click at [334, 168] on div at bounding box center [784, 389] width 1568 height 778
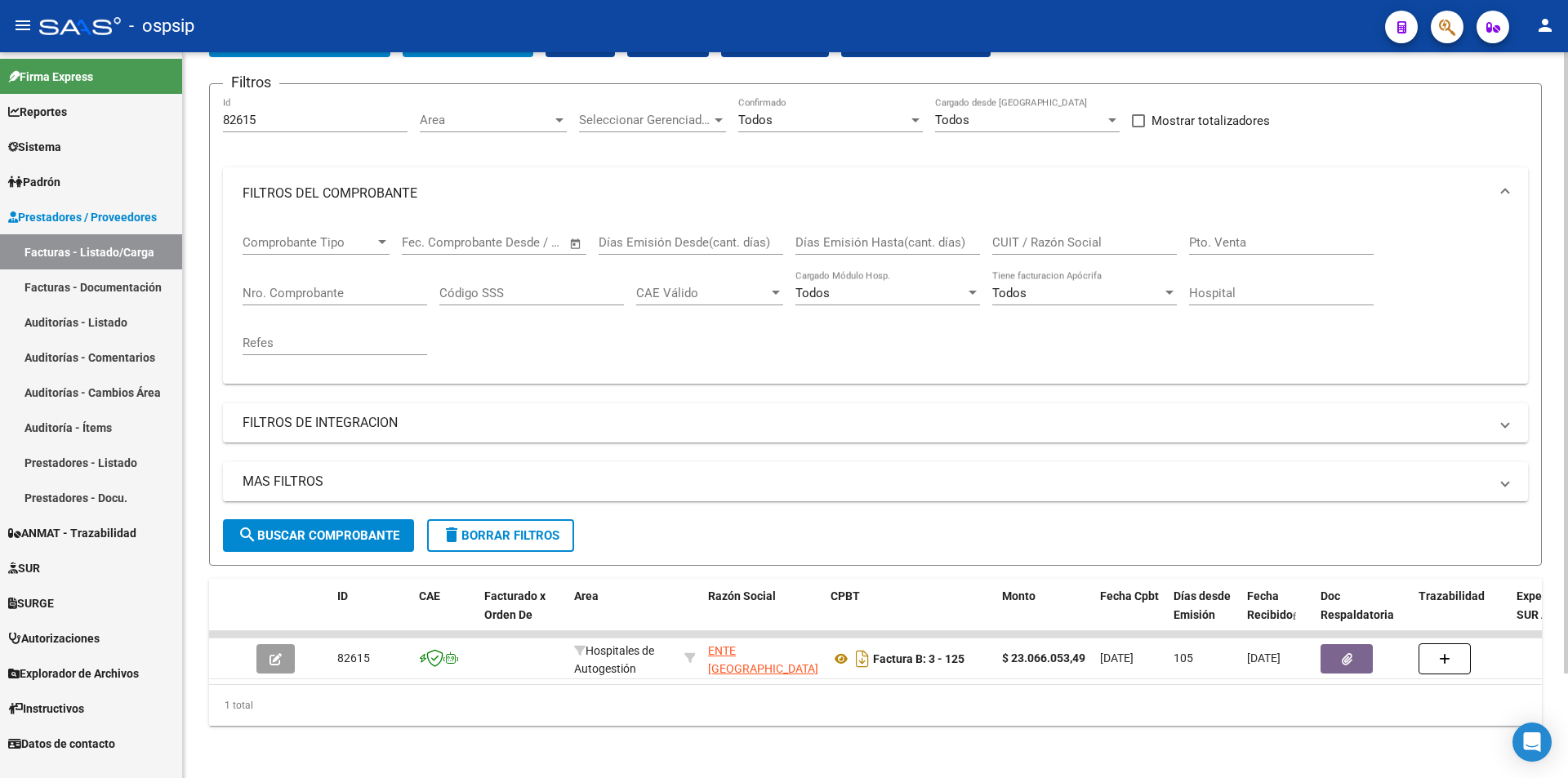
click at [289, 118] on div "82615 Id" at bounding box center [315, 115] width 184 height 35
click at [297, 113] on input "82615" at bounding box center [315, 120] width 184 height 15
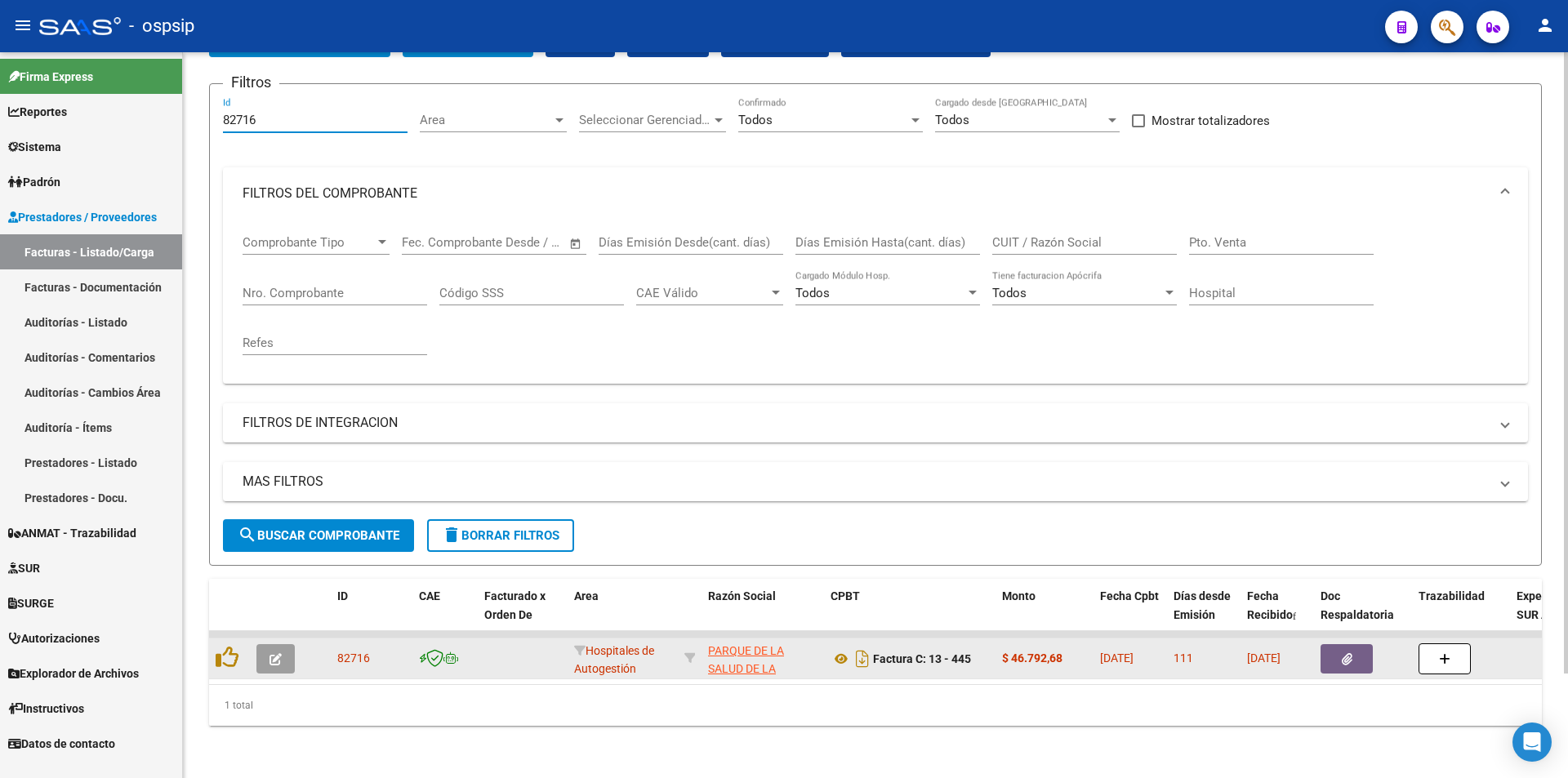
type input "82716"
click at [1364, 652] on button "button" at bounding box center [1346, 659] width 52 height 30
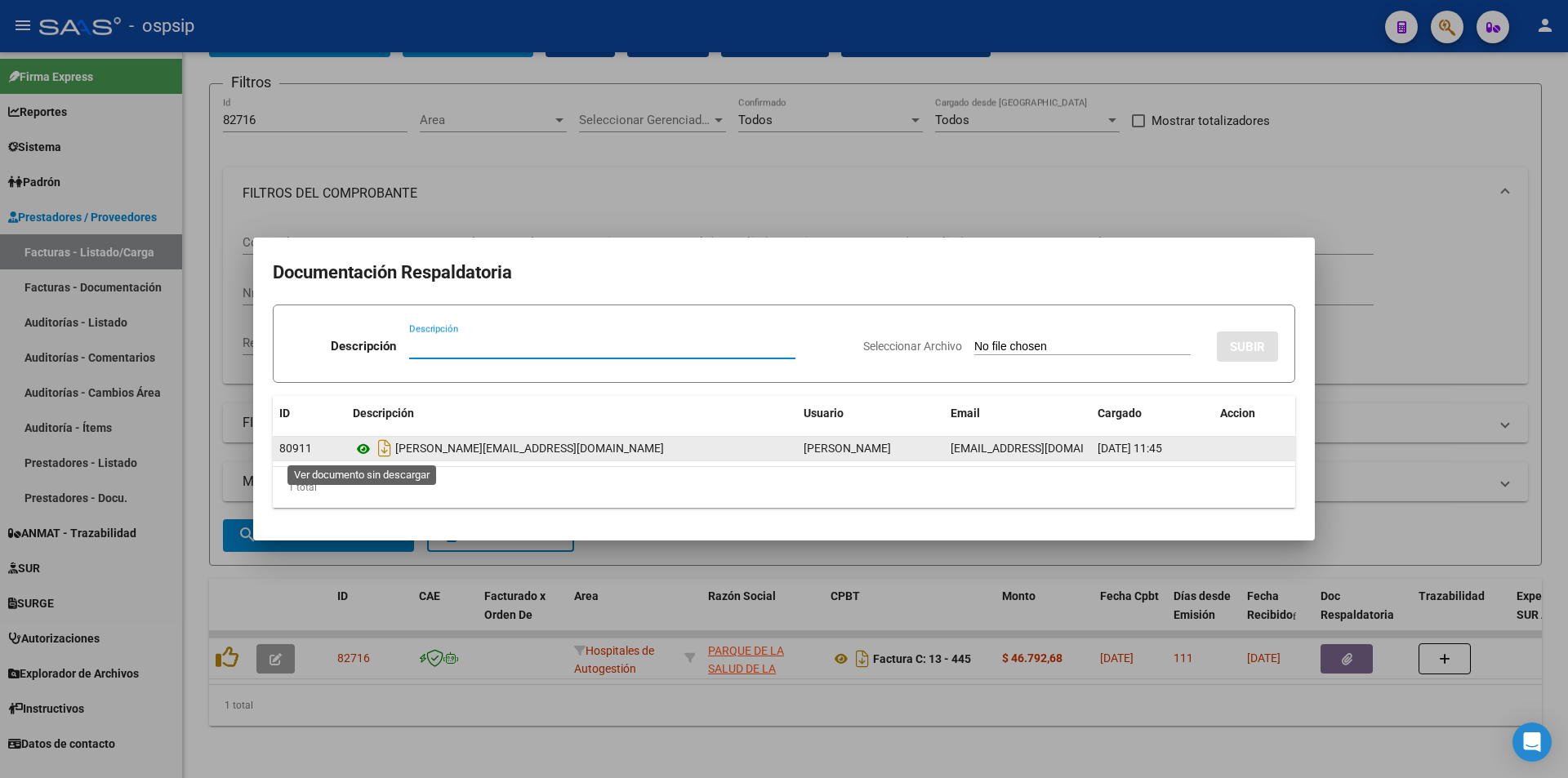
click at [370, 442] on icon at bounding box center [364, 449] width 21 height 20
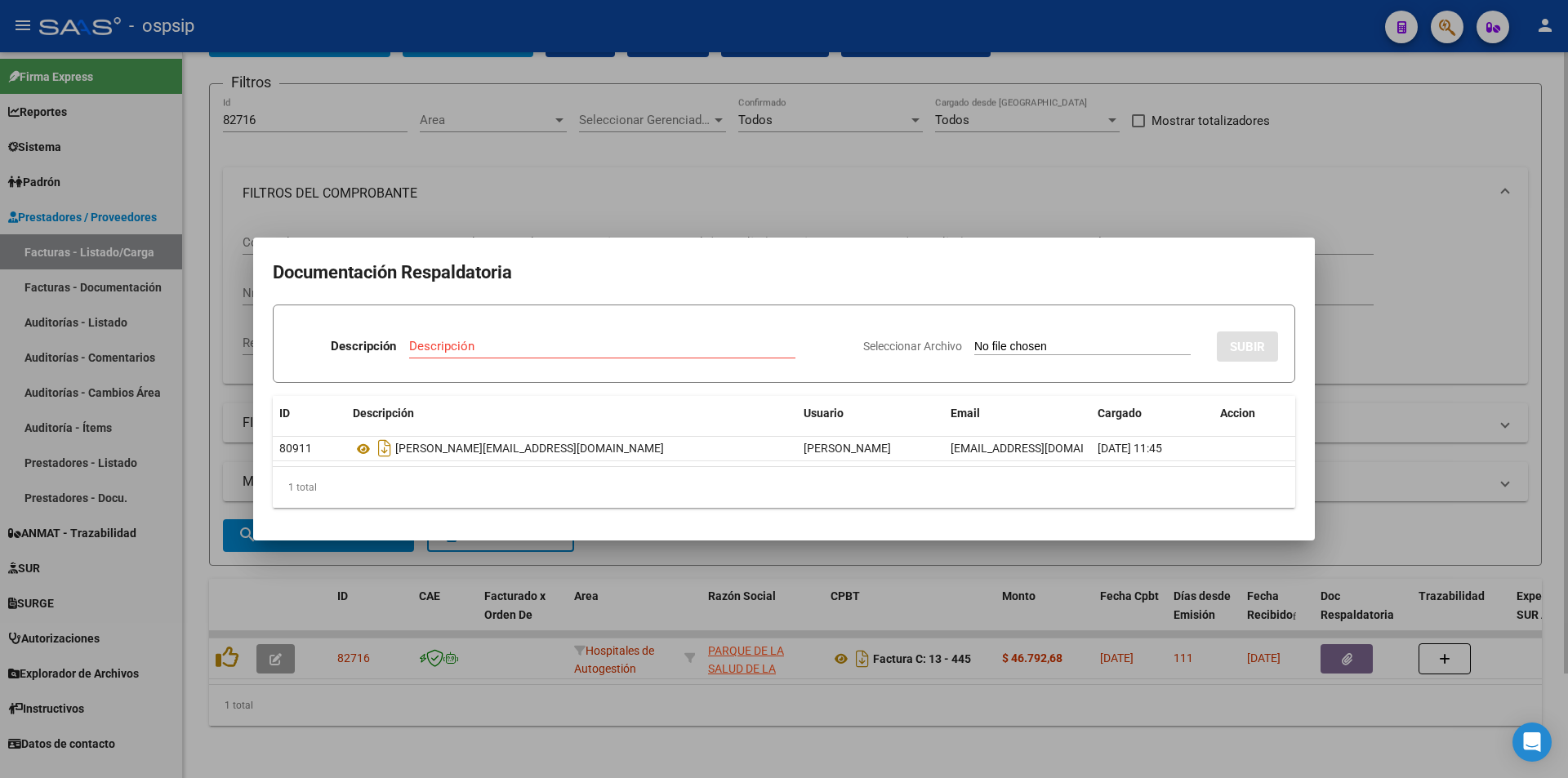
drag, startPoint x: 272, startPoint y: 590, endPoint x: 258, endPoint y: 618, distance: 31.3
click at [261, 612] on div at bounding box center [784, 389] width 1568 height 778
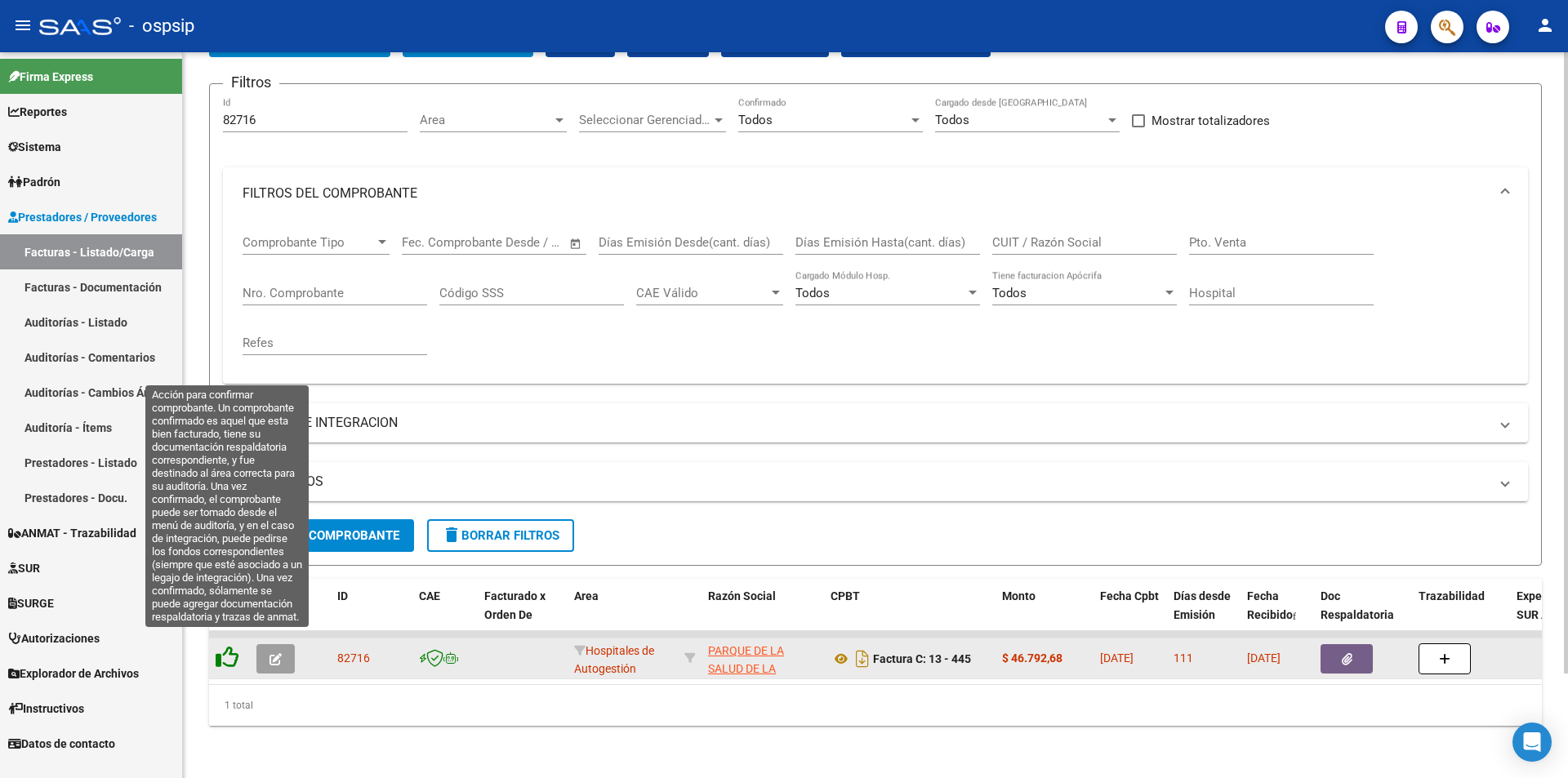
click at [231, 646] on icon at bounding box center [227, 657] width 23 height 23
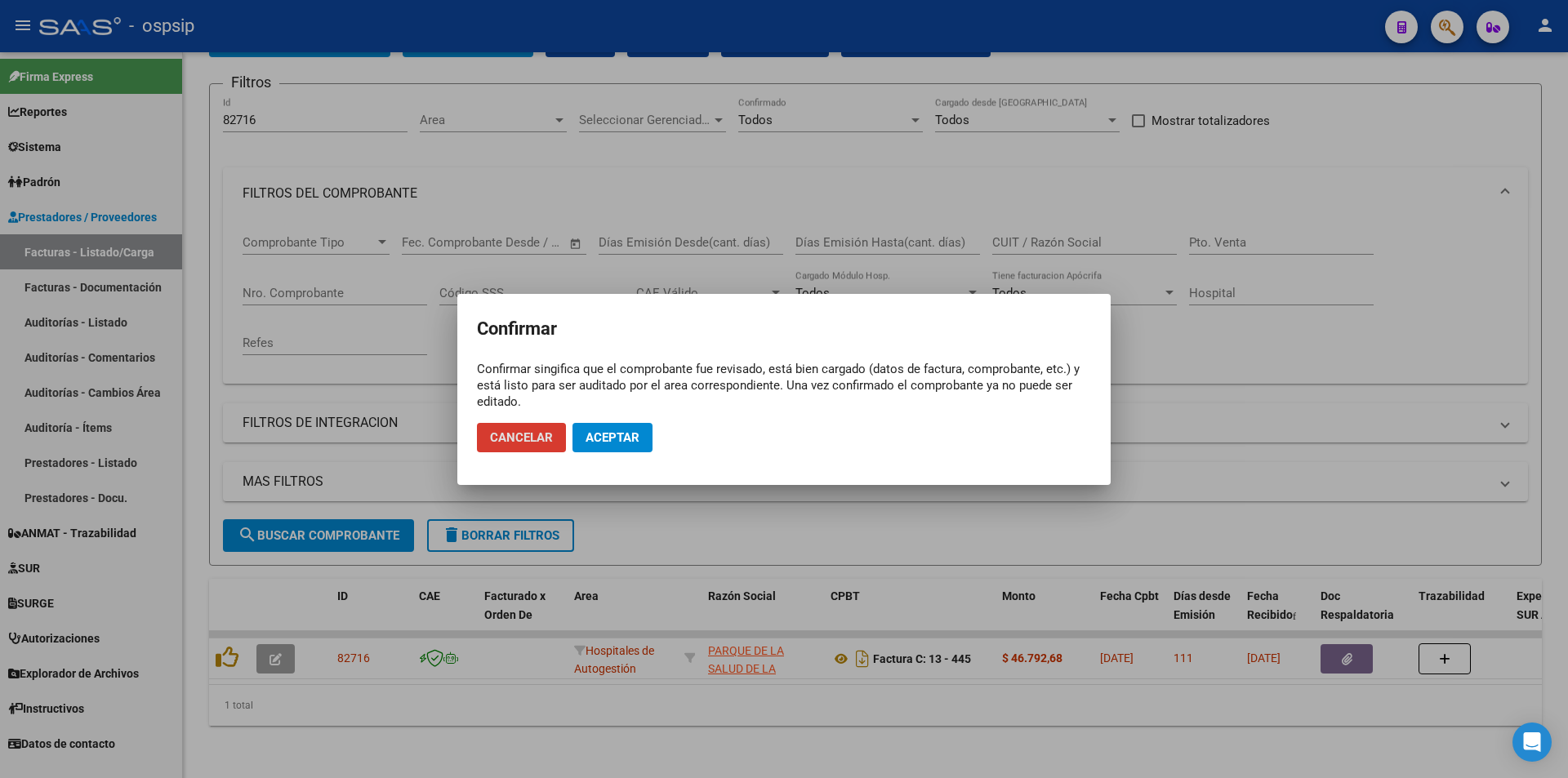
click at [607, 430] on span "Aceptar" at bounding box center [612, 437] width 54 height 15
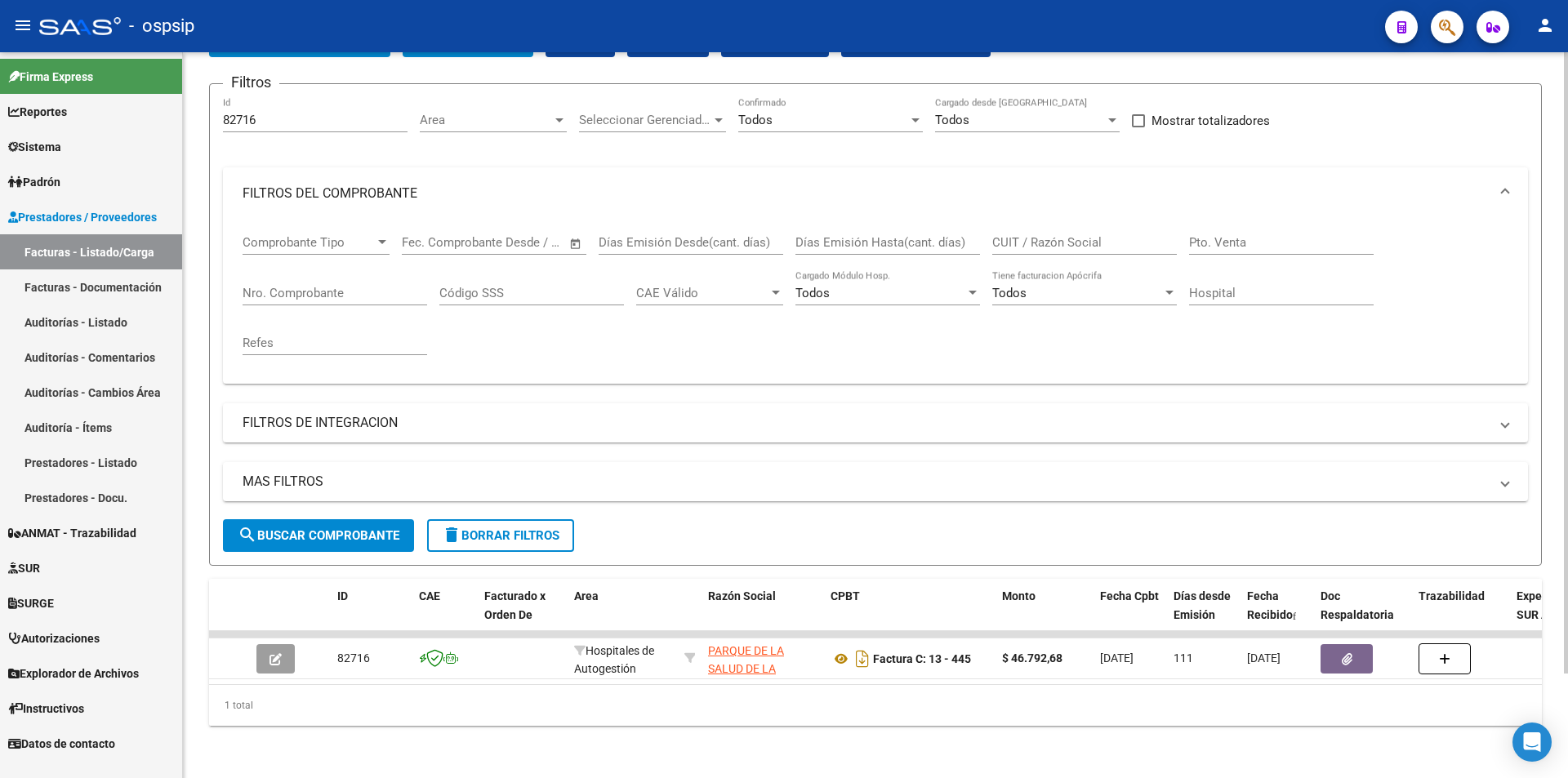
click at [330, 287] on input "Nro. Comprobante" at bounding box center [335, 293] width 184 height 15
type input "568"
type input "3"
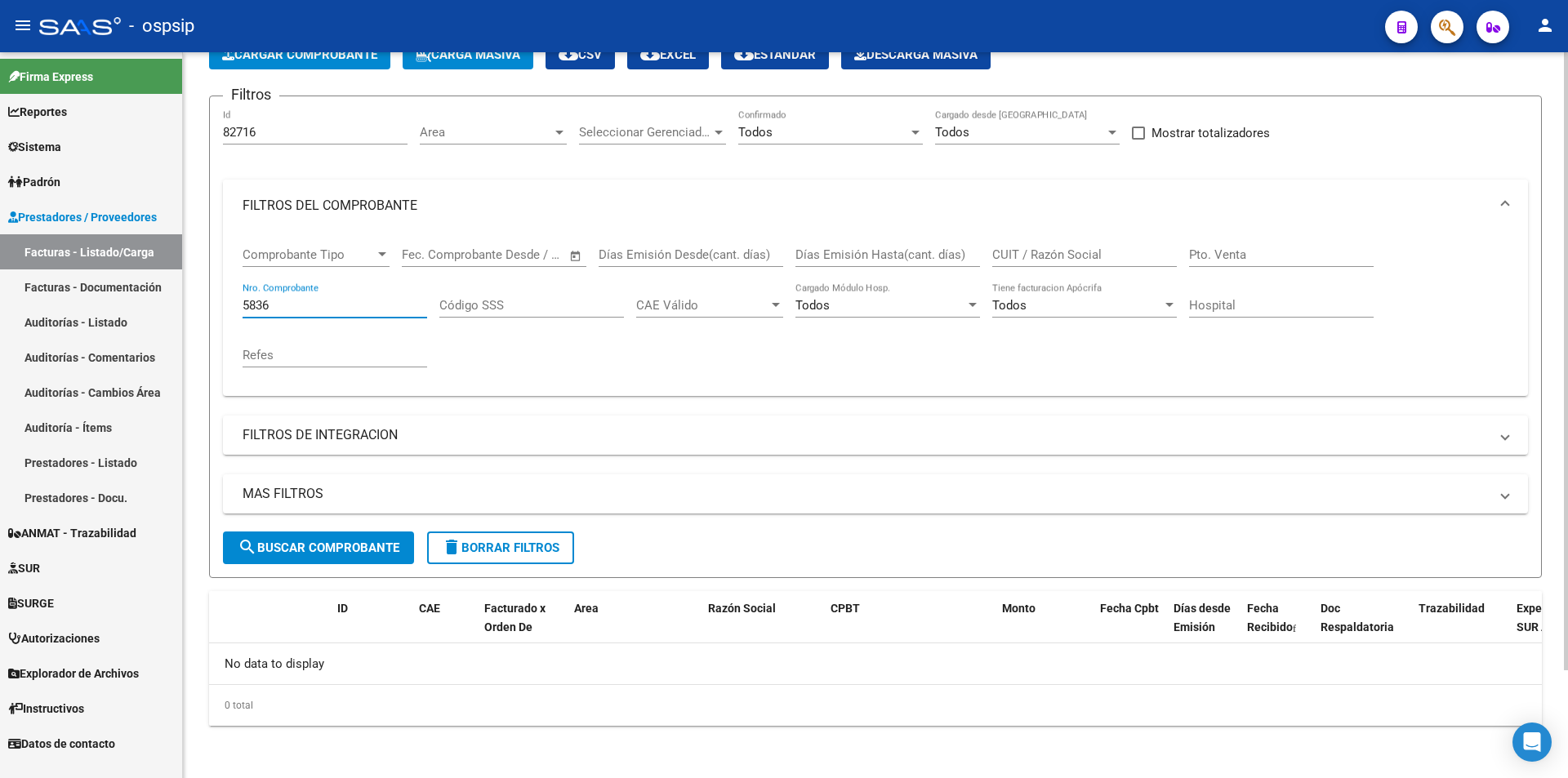
scroll to position [98, 0]
type input "5836"
click at [286, 119] on div "82716 Id" at bounding box center [315, 127] width 184 height 35
click at [299, 127] on input "82716" at bounding box center [315, 132] width 184 height 15
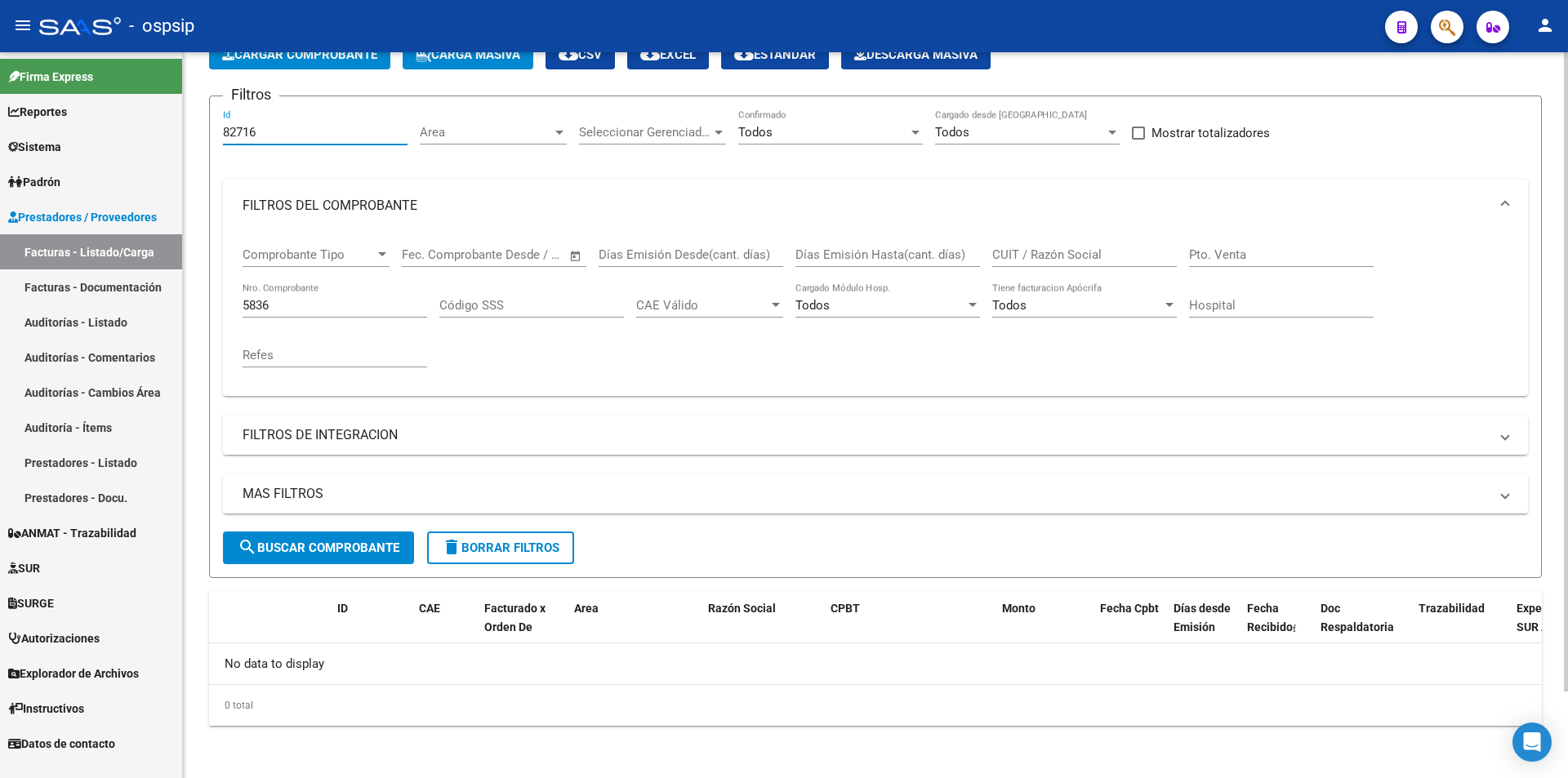
click at [299, 127] on input "82716" at bounding box center [315, 132] width 184 height 15
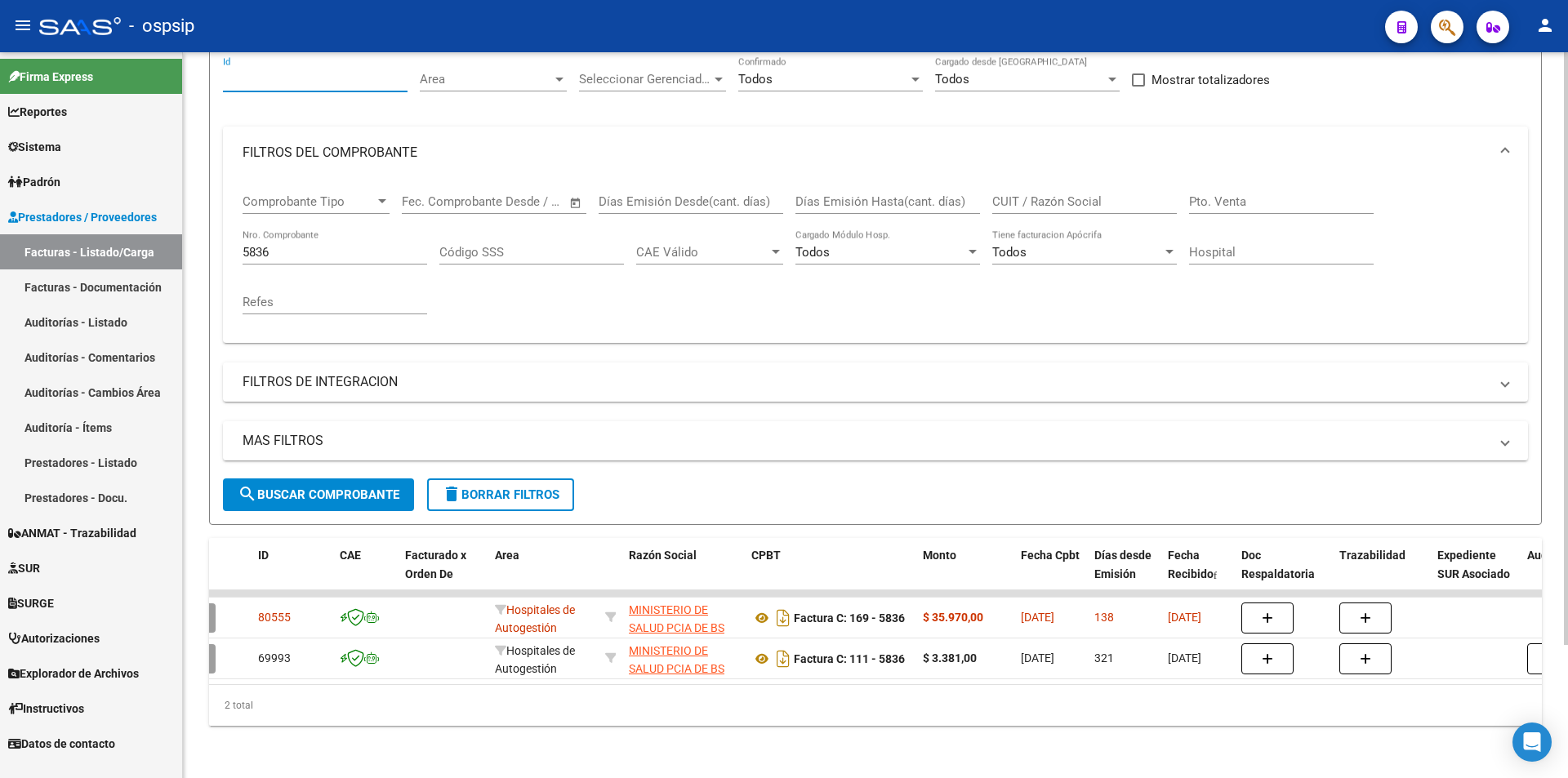
scroll to position [0, 0]
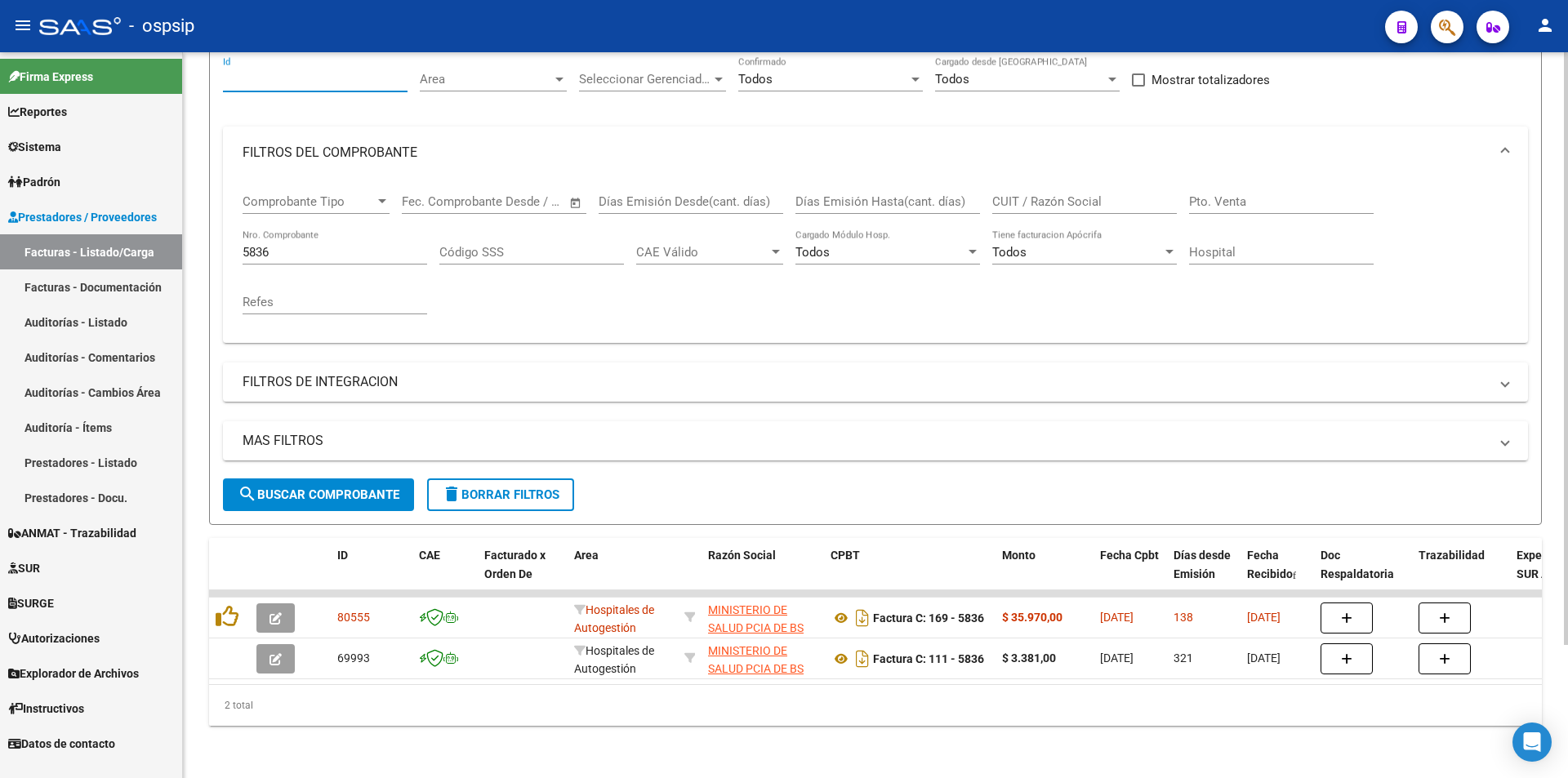
click at [299, 229] on div "5836 Nro. Comprobante" at bounding box center [335, 247] width 184 height 35
click at [302, 229] on div "5836 Nro. Comprobante" at bounding box center [335, 247] width 184 height 35
click at [311, 245] on input "5836" at bounding box center [335, 252] width 184 height 15
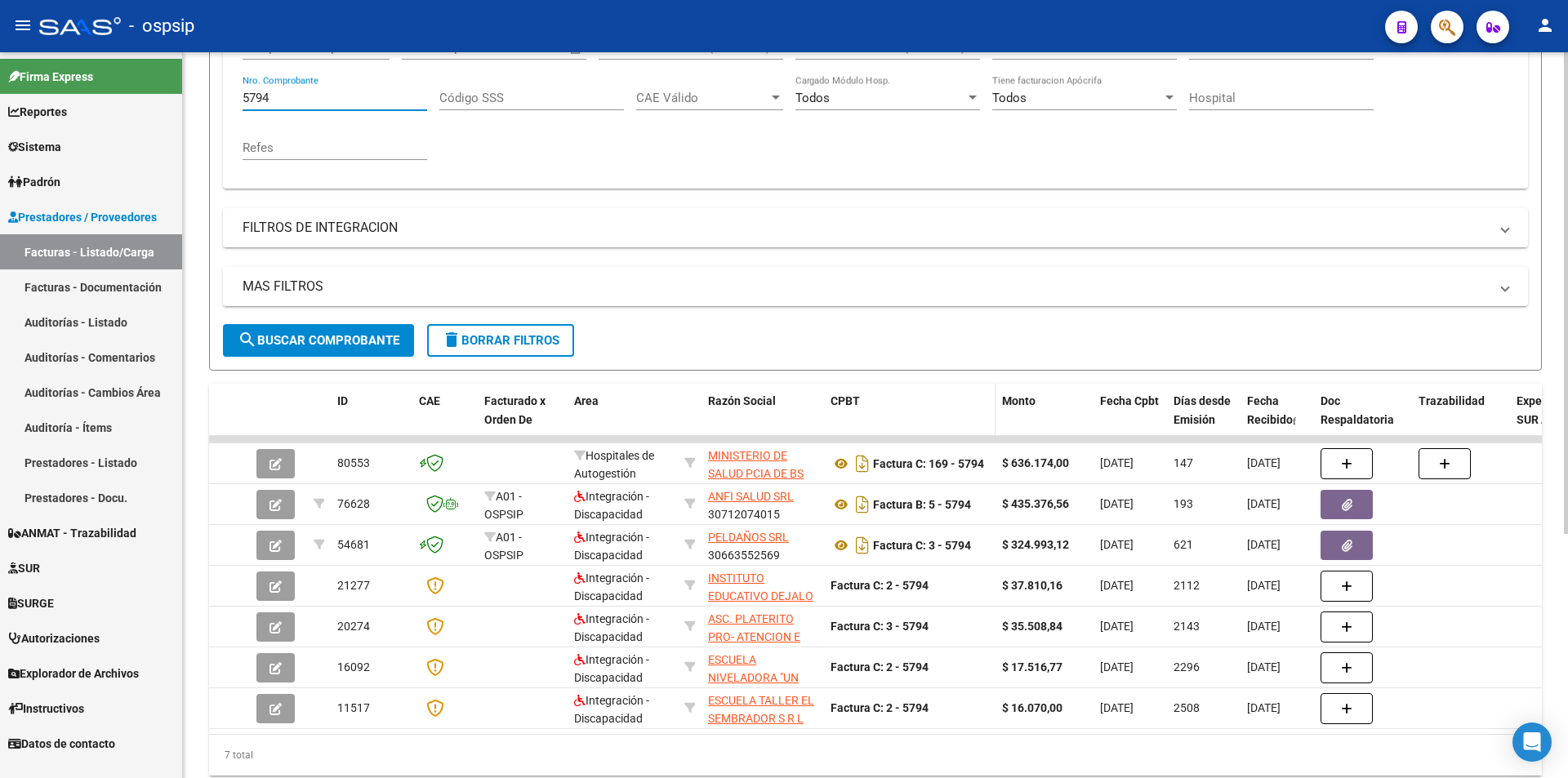
scroll to position [245, 0]
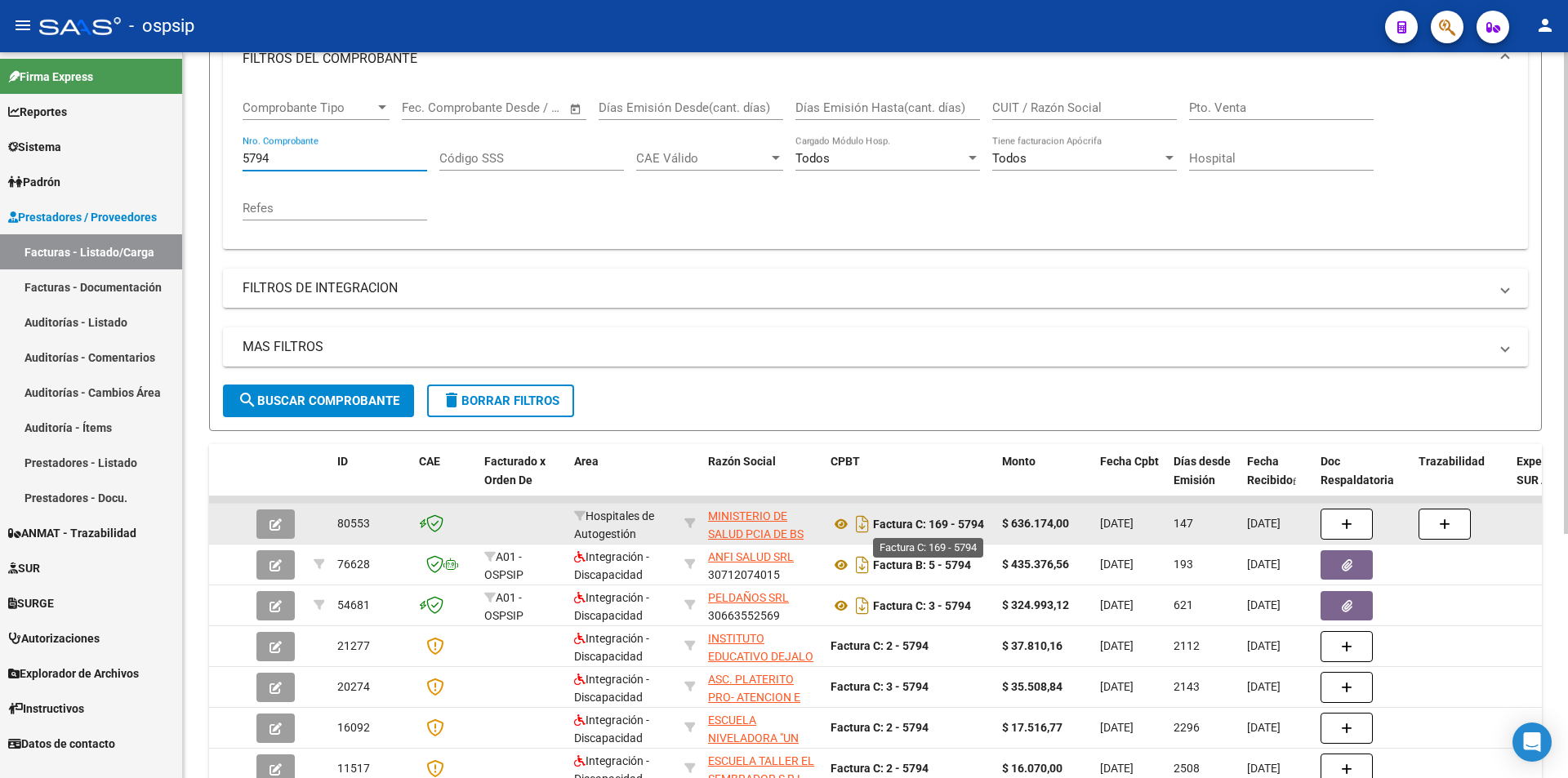
type input "5794"
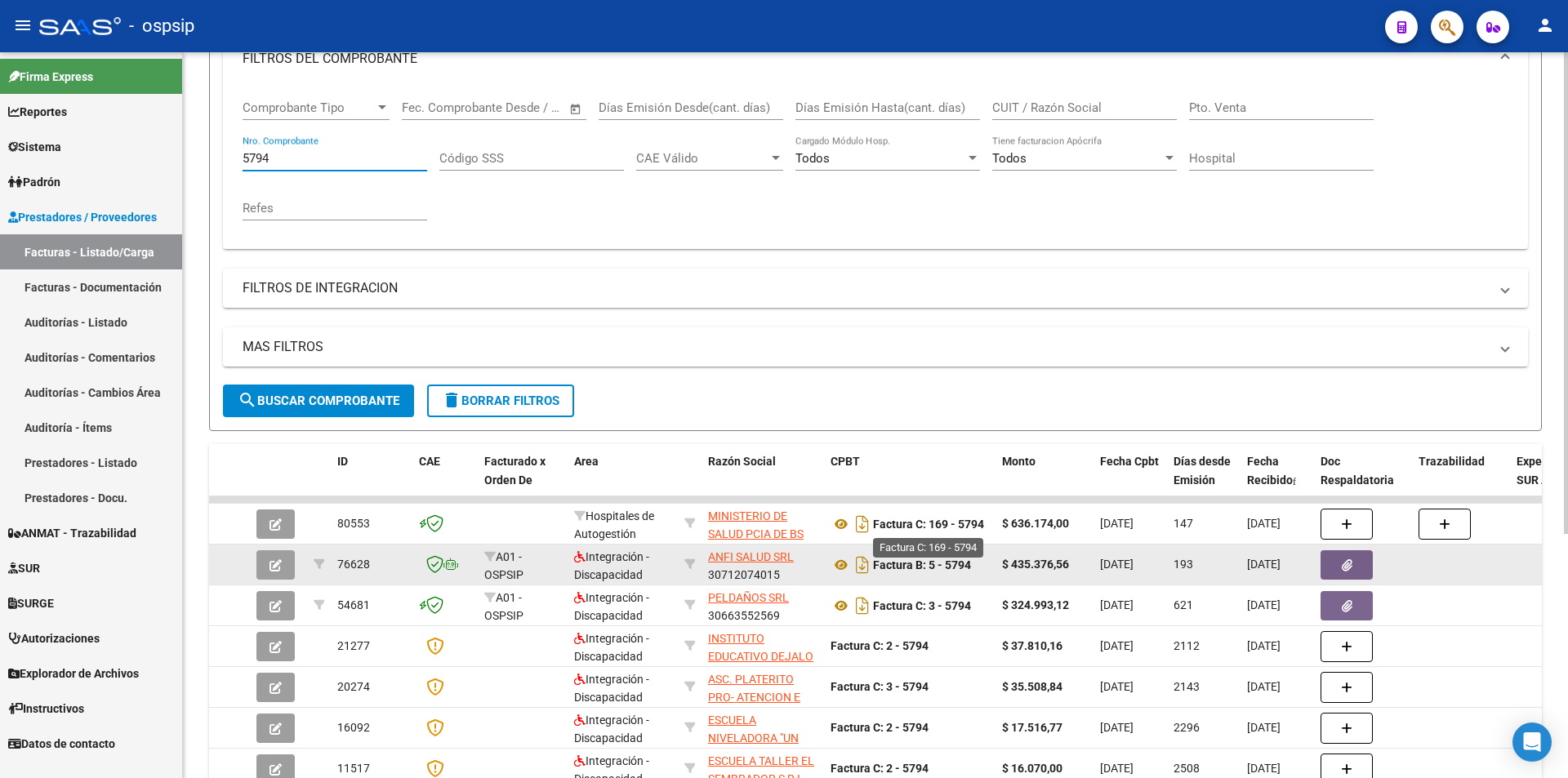
drag, startPoint x: 917, startPoint y: 519, endPoint x: 983, endPoint y: 548, distance: 72.1
click at [983, 548] on datatable-scroller "80553 Hospitales de Autogestión MINISTERIO DE SALUD PCIA DE BS AS 30626983398 F…" at bounding box center [875, 642] width 1332 height 293
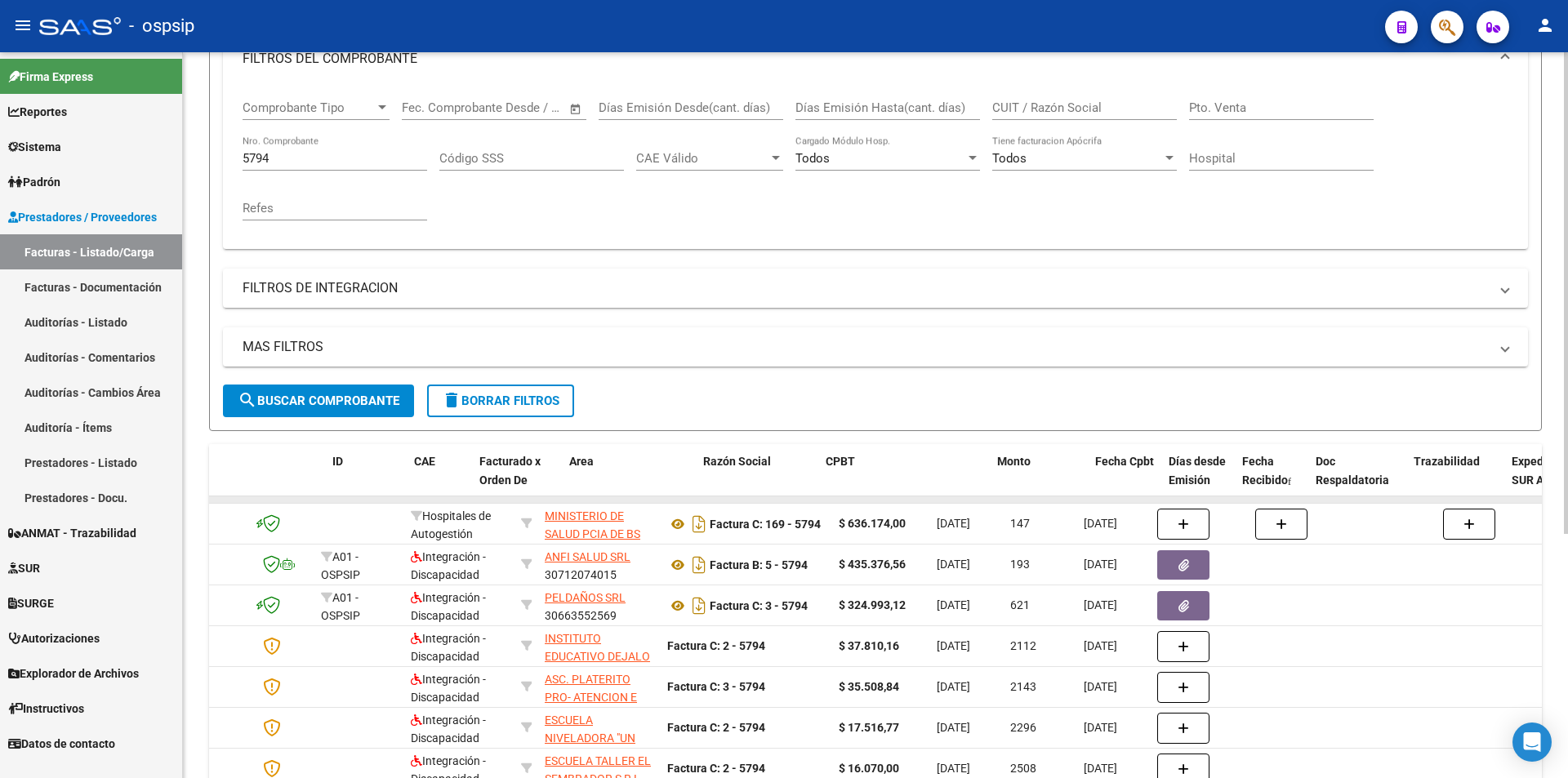
scroll to position [0, 0]
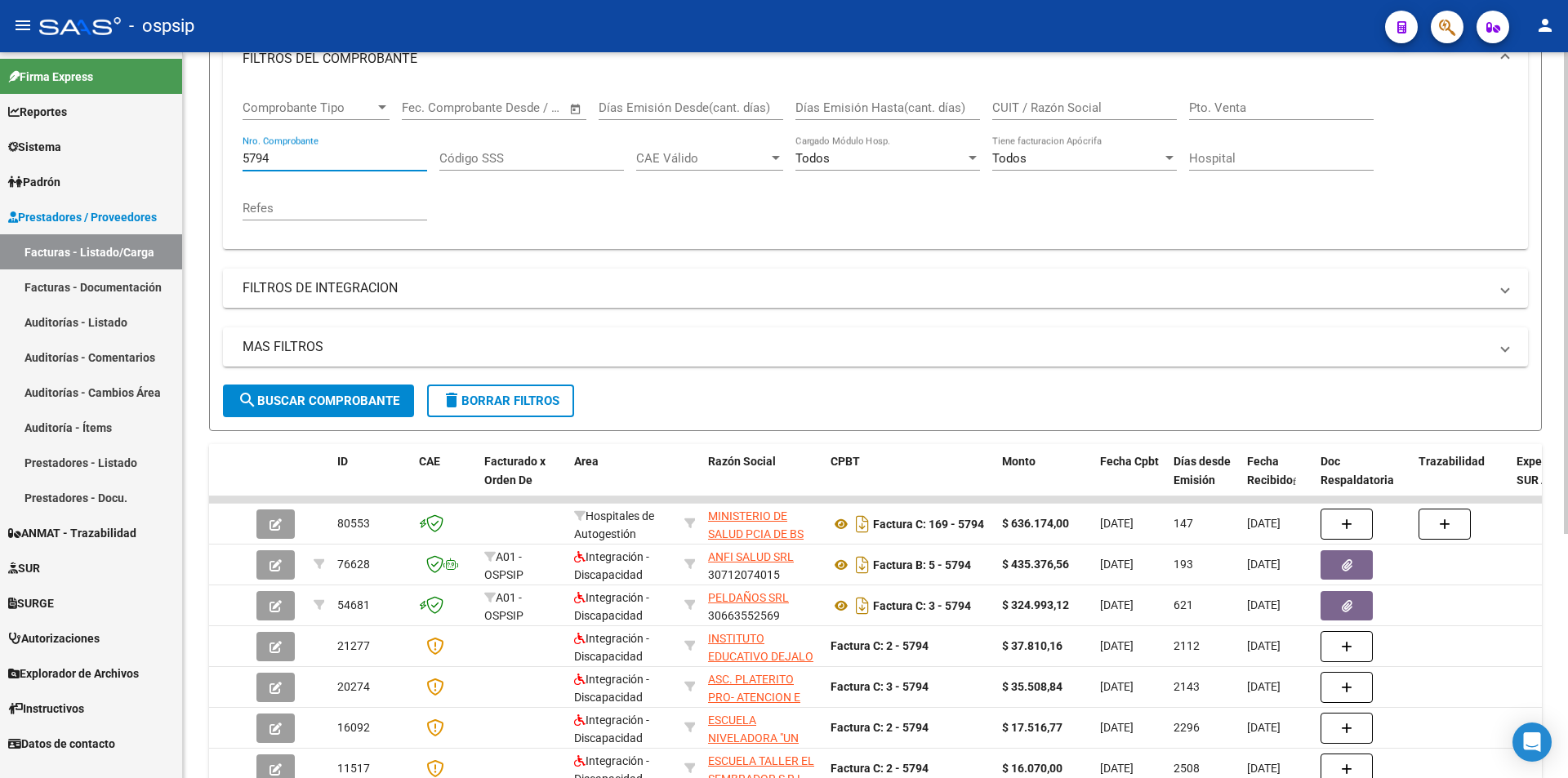
click at [331, 159] on input "5794" at bounding box center [335, 158] width 184 height 15
type input "0"
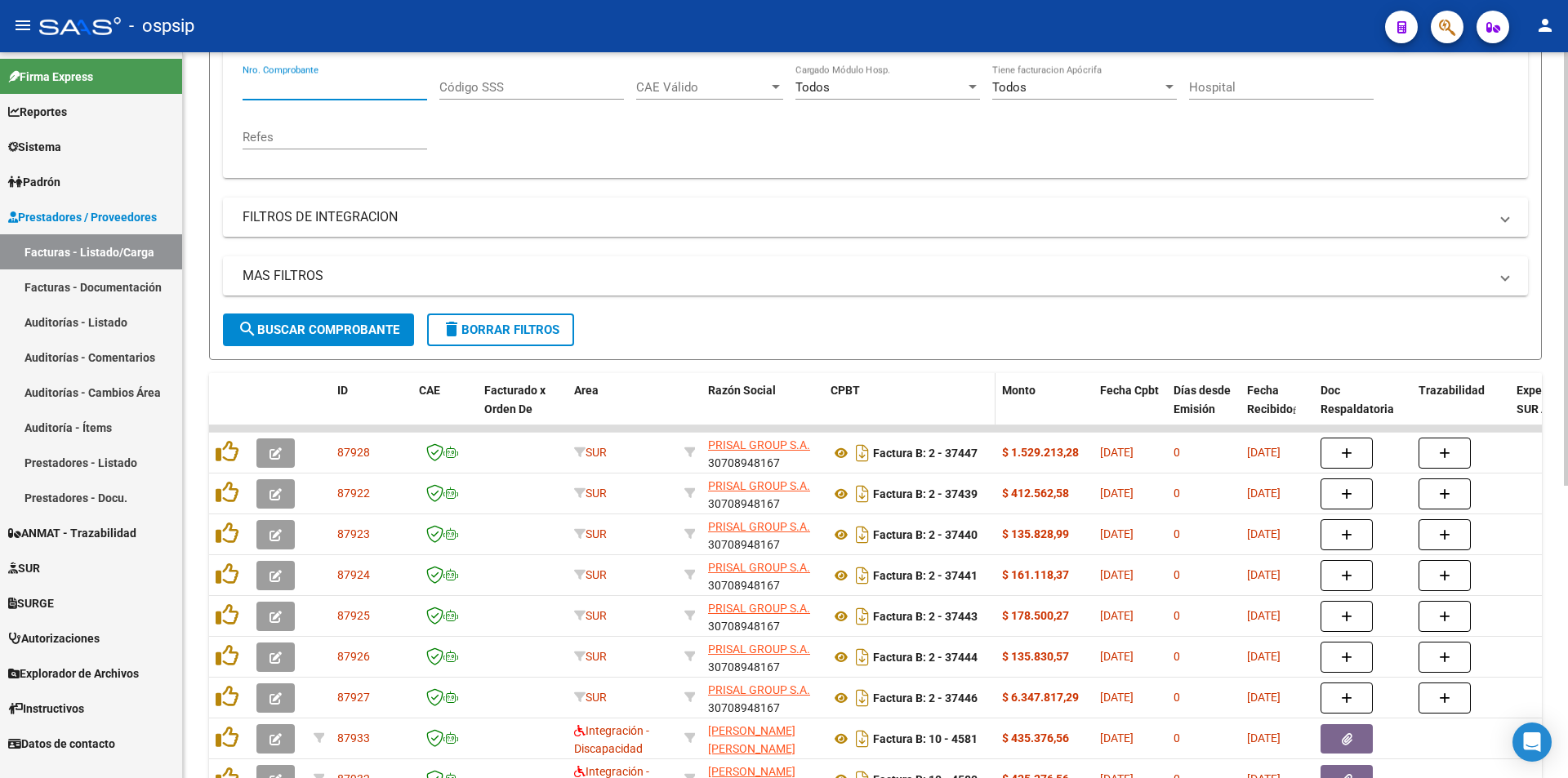
scroll to position [327, 0]
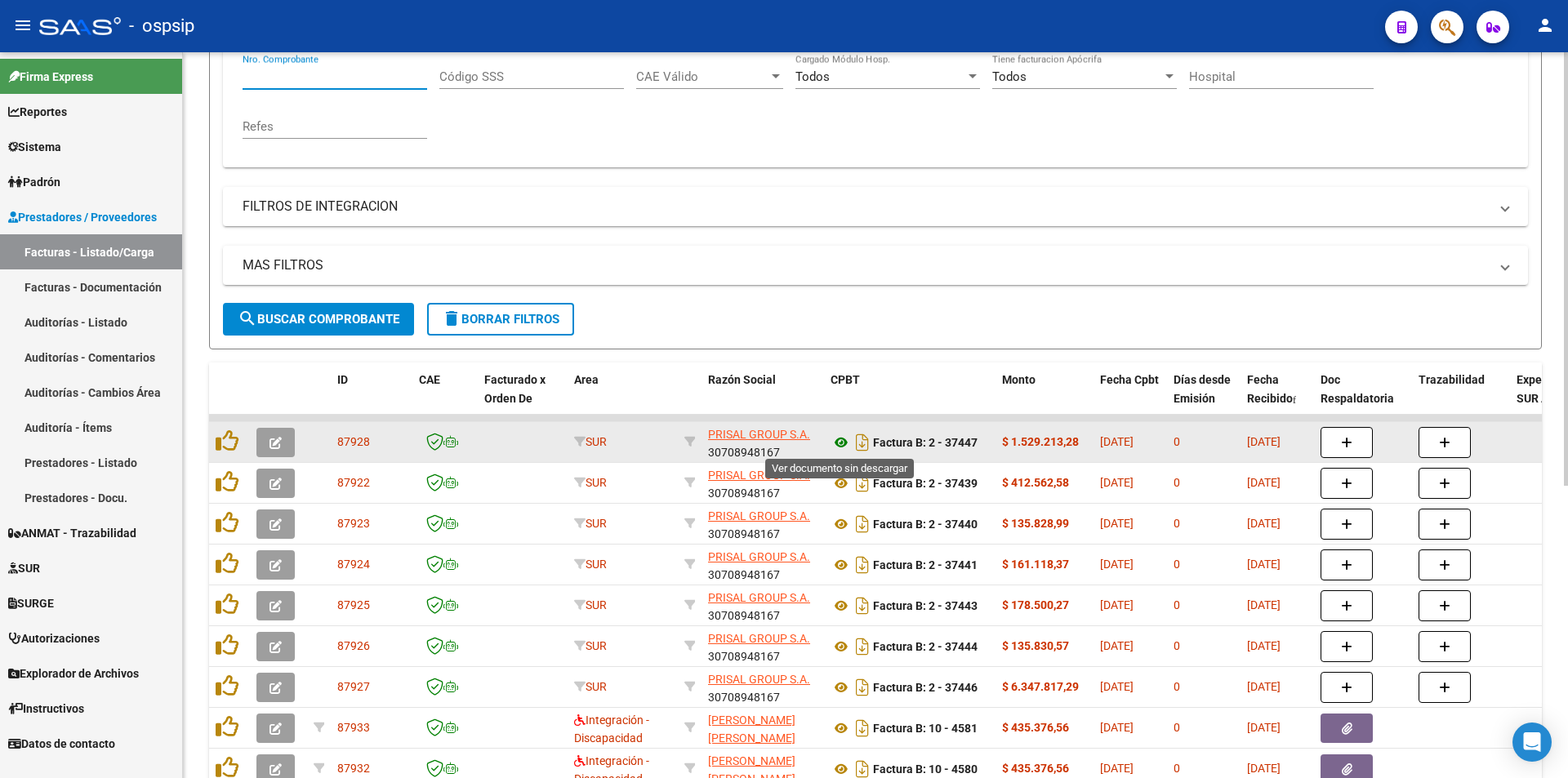
click at [841, 434] on icon at bounding box center [841, 442] width 21 height 20
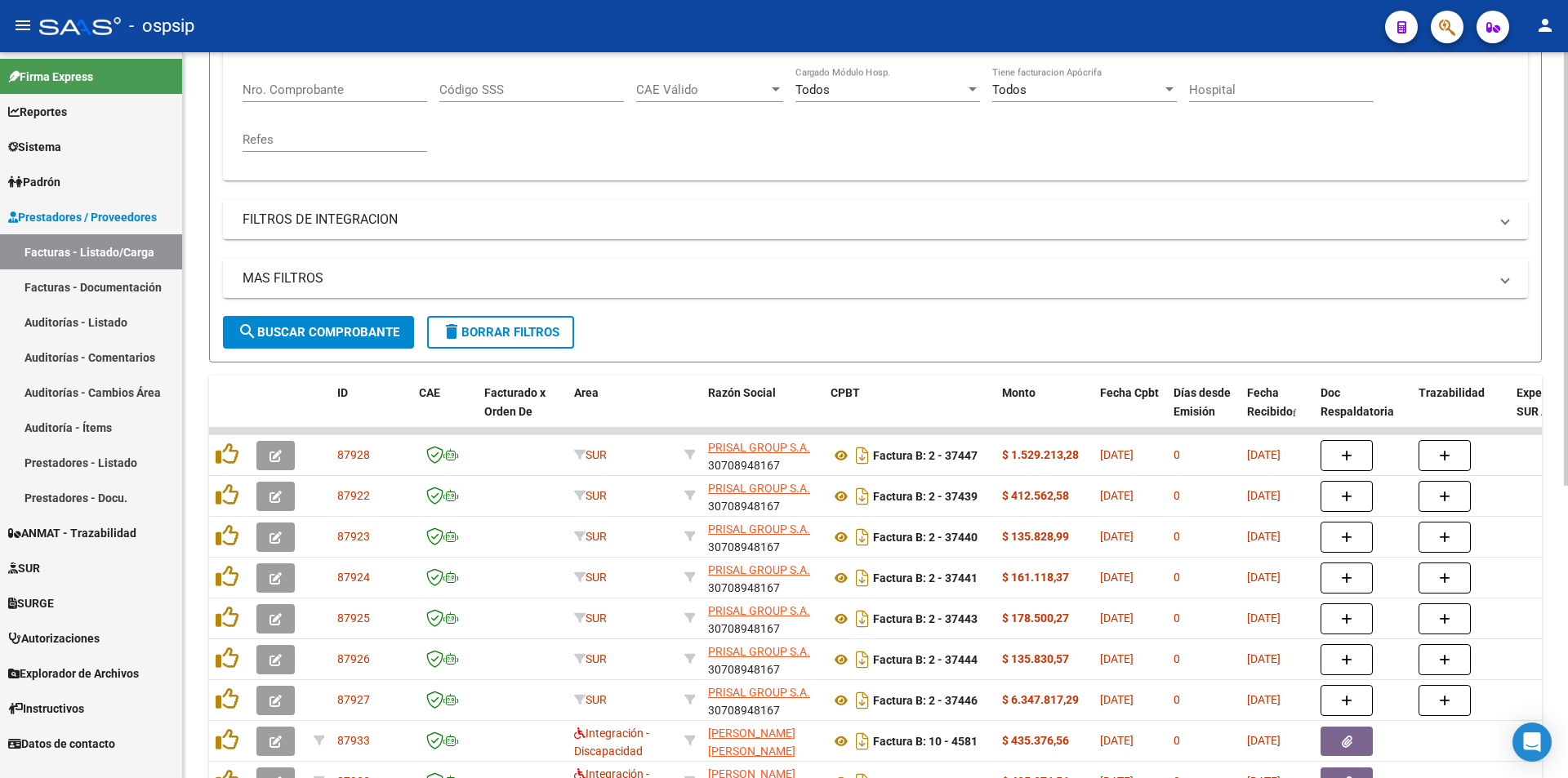
scroll to position [163, 0]
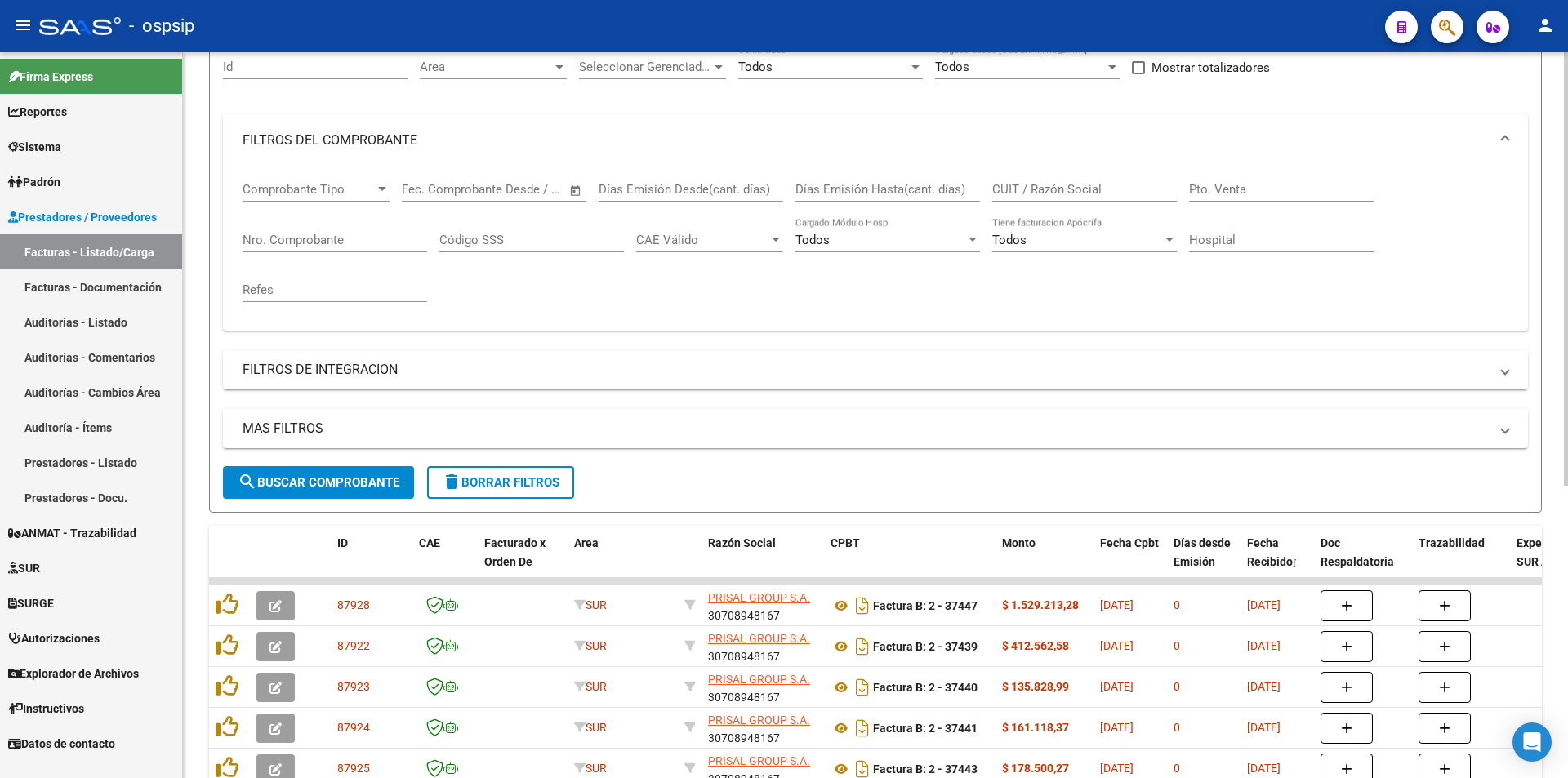
click at [299, 236] on input "Nro. Comprobante" at bounding box center [335, 240] width 184 height 15
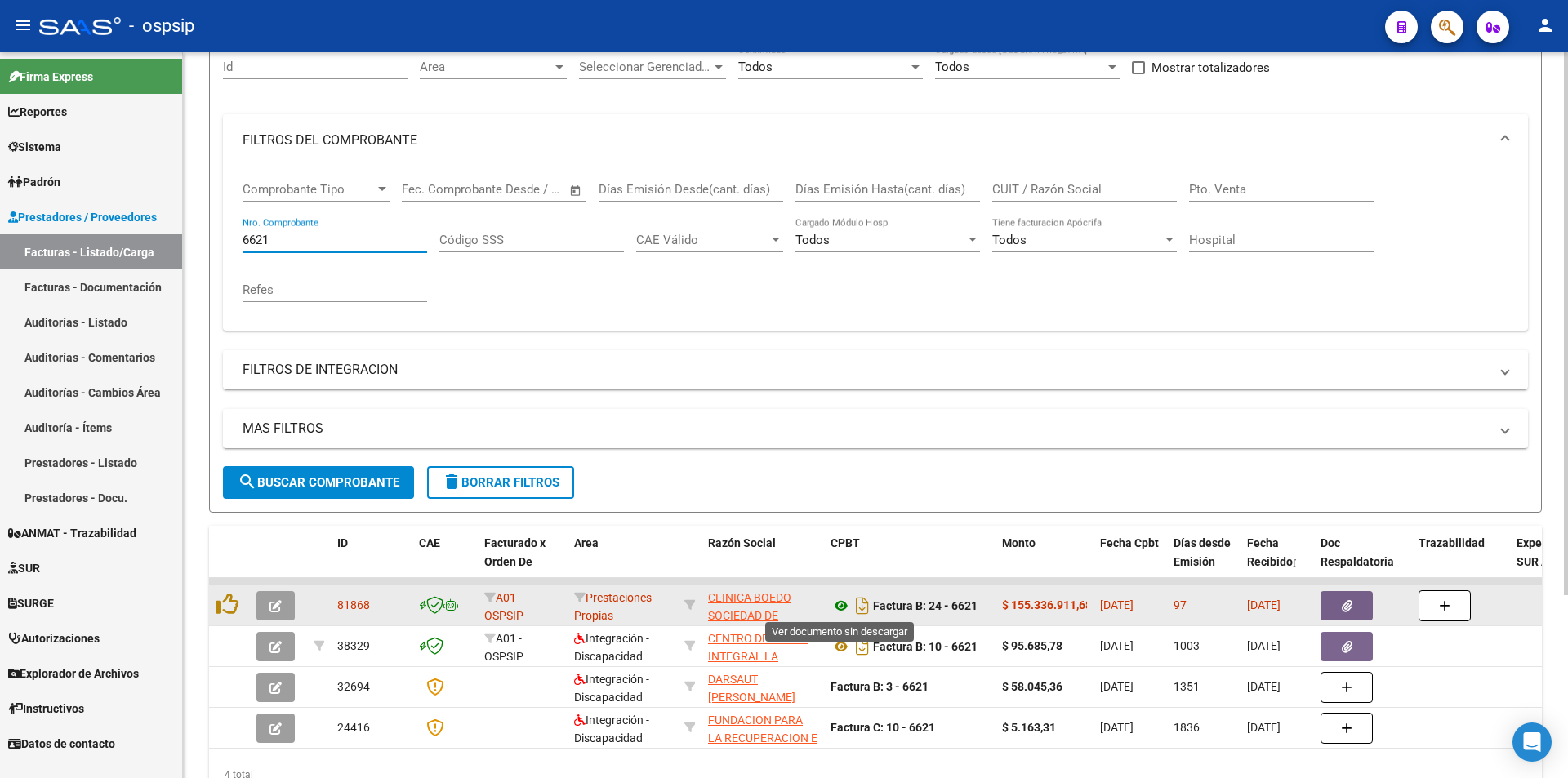
type input "6621"
click at [831, 607] on icon at bounding box center [841, 605] width 21 height 20
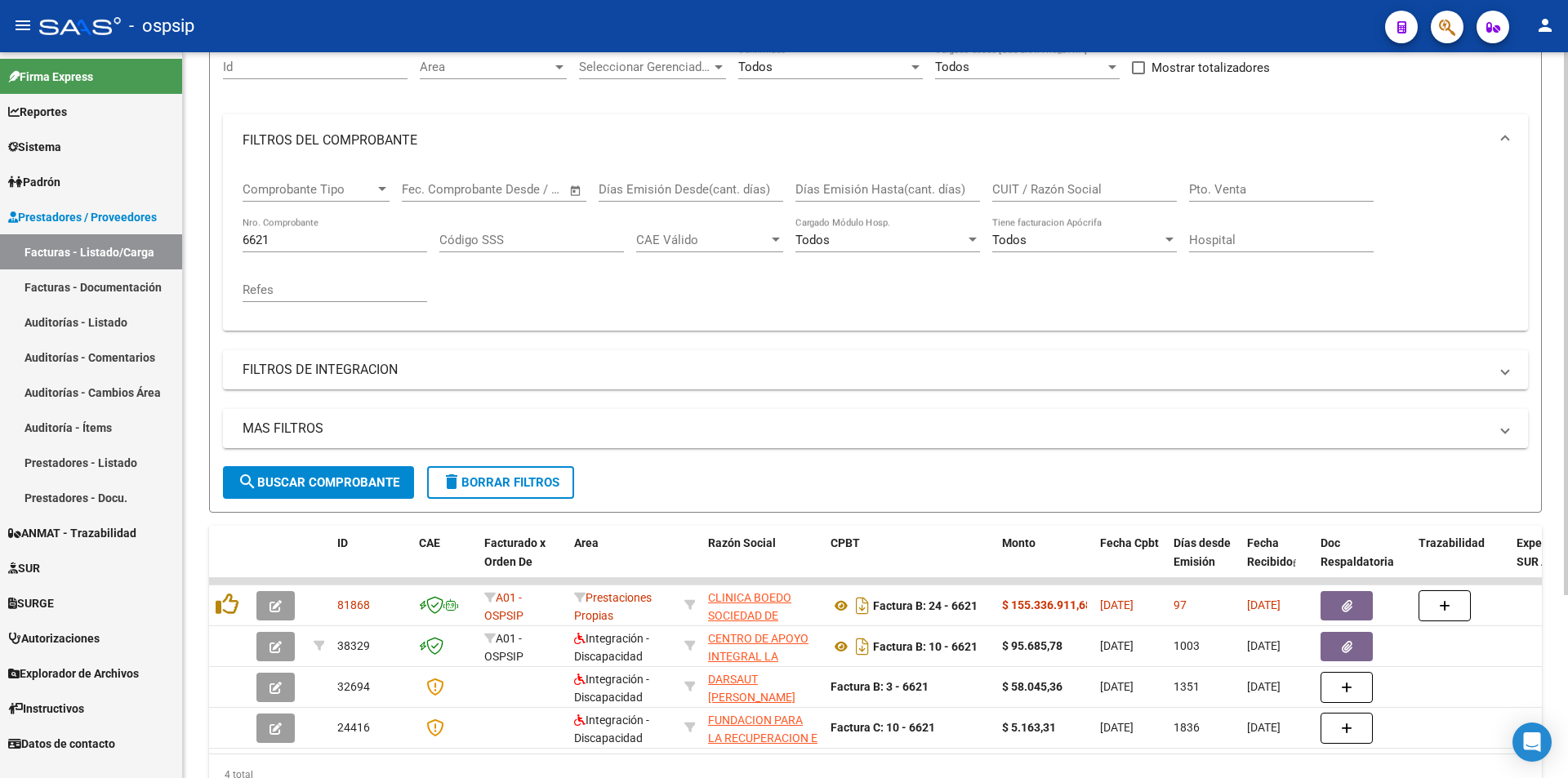
click at [311, 238] on input "6621" at bounding box center [335, 240] width 184 height 15
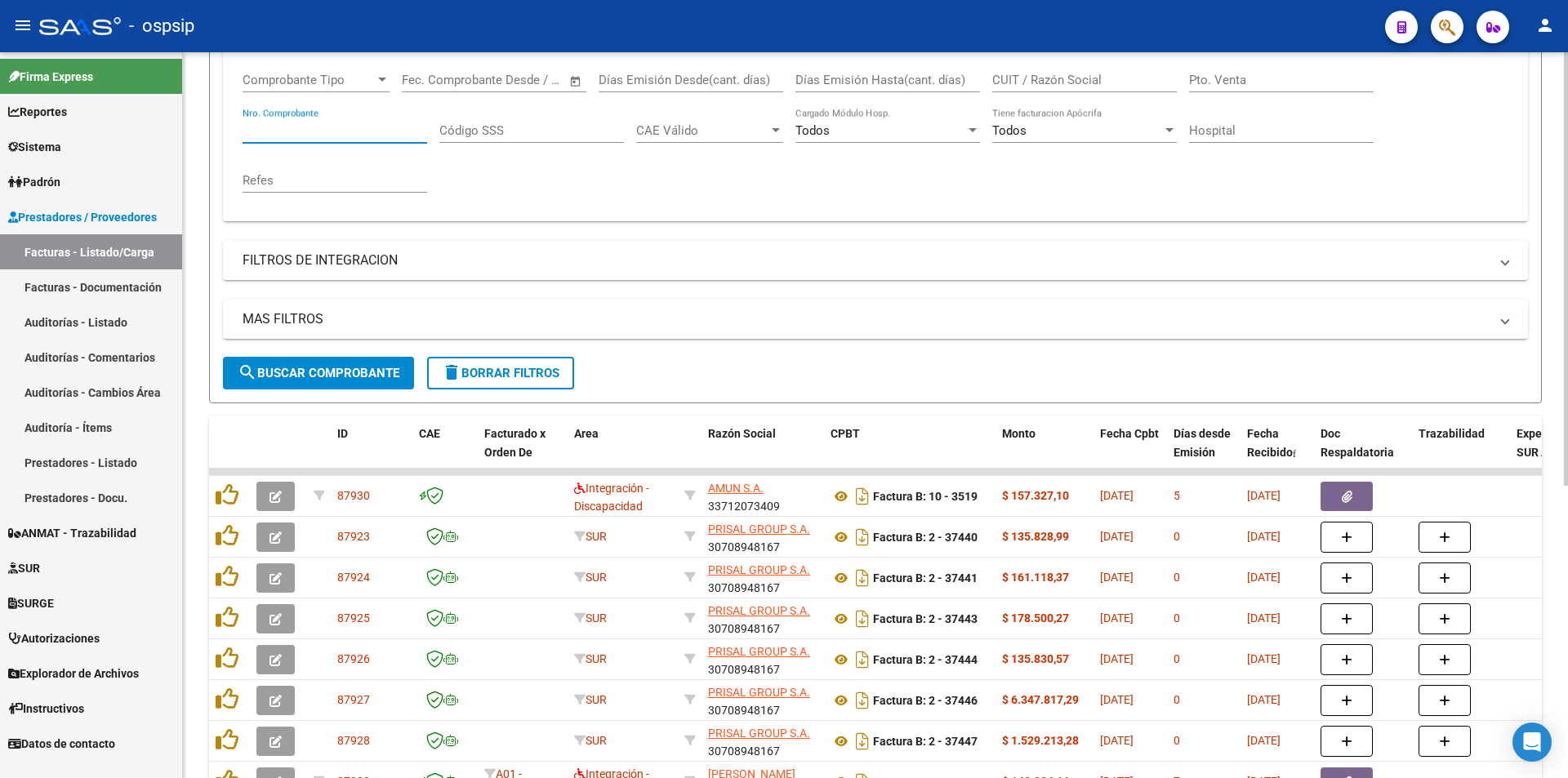
scroll to position [408, 0]
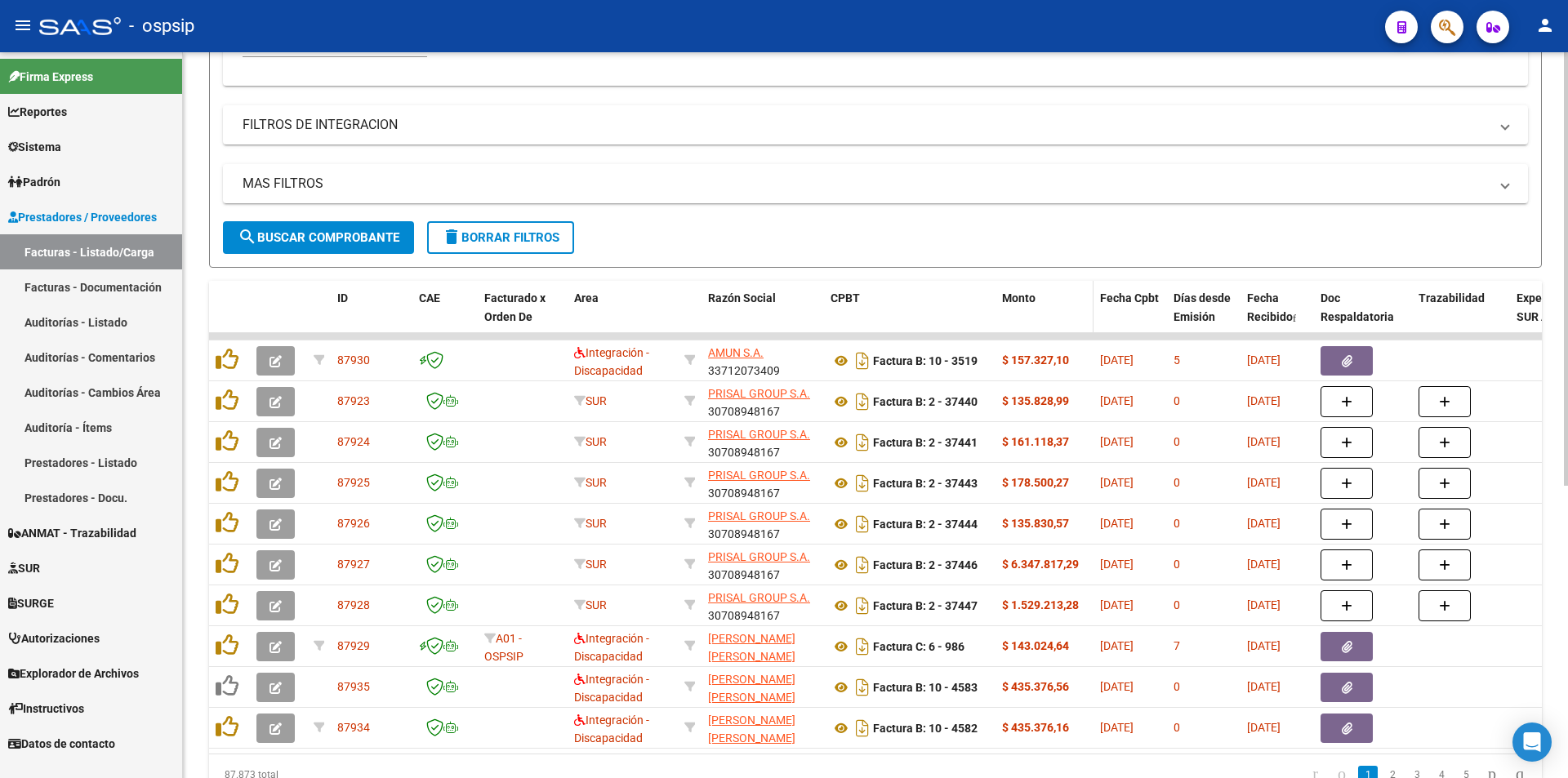
click at [1046, 301] on div "Monto" at bounding box center [1044, 298] width 85 height 19
drag, startPoint x: 1038, startPoint y: 302, endPoint x: 1025, endPoint y: 307, distance: 13.9
click at [1031, 308] on datatable-header-cell "Monto" at bounding box center [1044, 316] width 98 height 72
click at [1009, 301] on span "Monto" at bounding box center [1018, 297] width 33 height 13
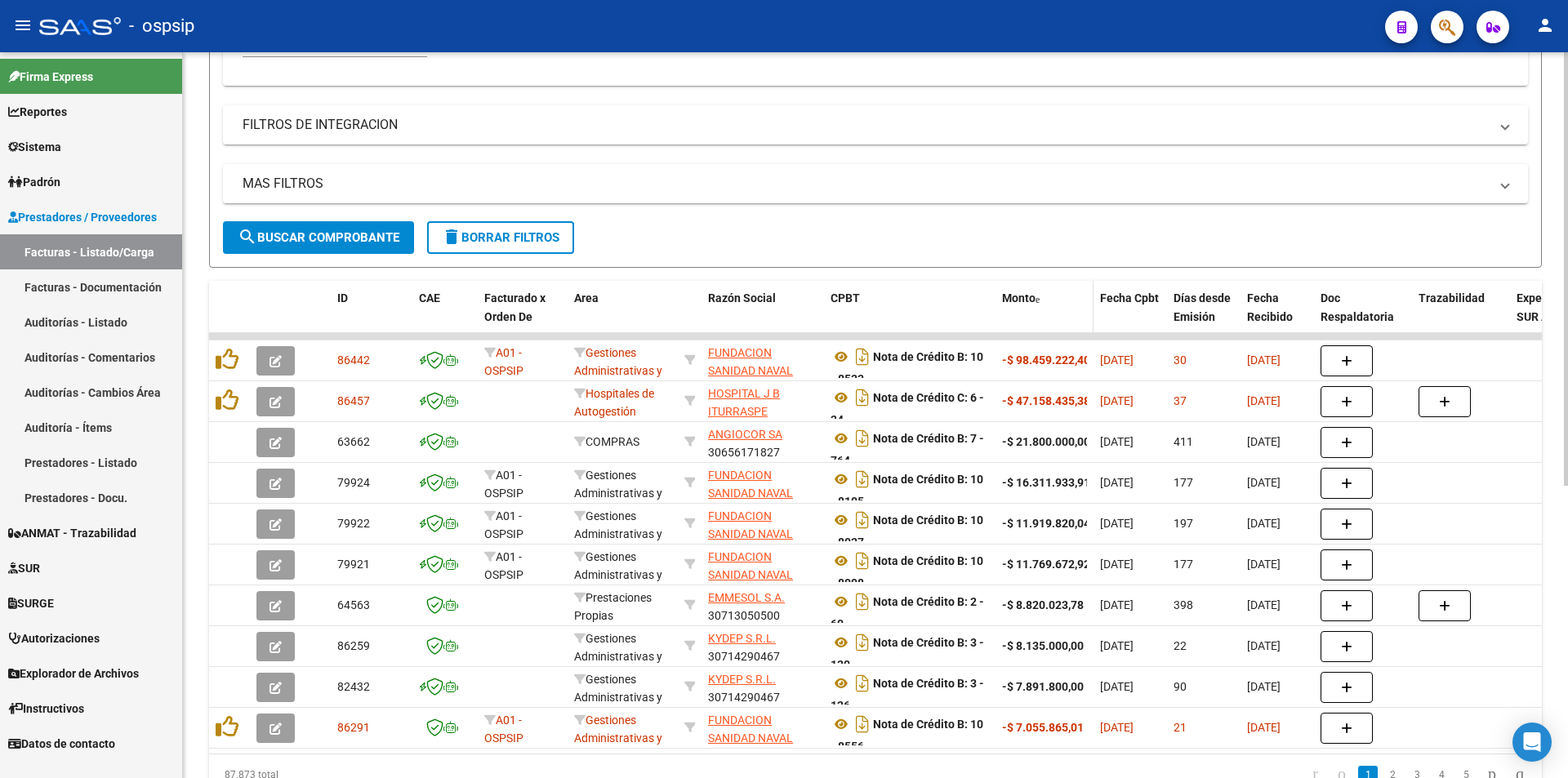
click at [1009, 300] on span "Monto" at bounding box center [1018, 297] width 33 height 13
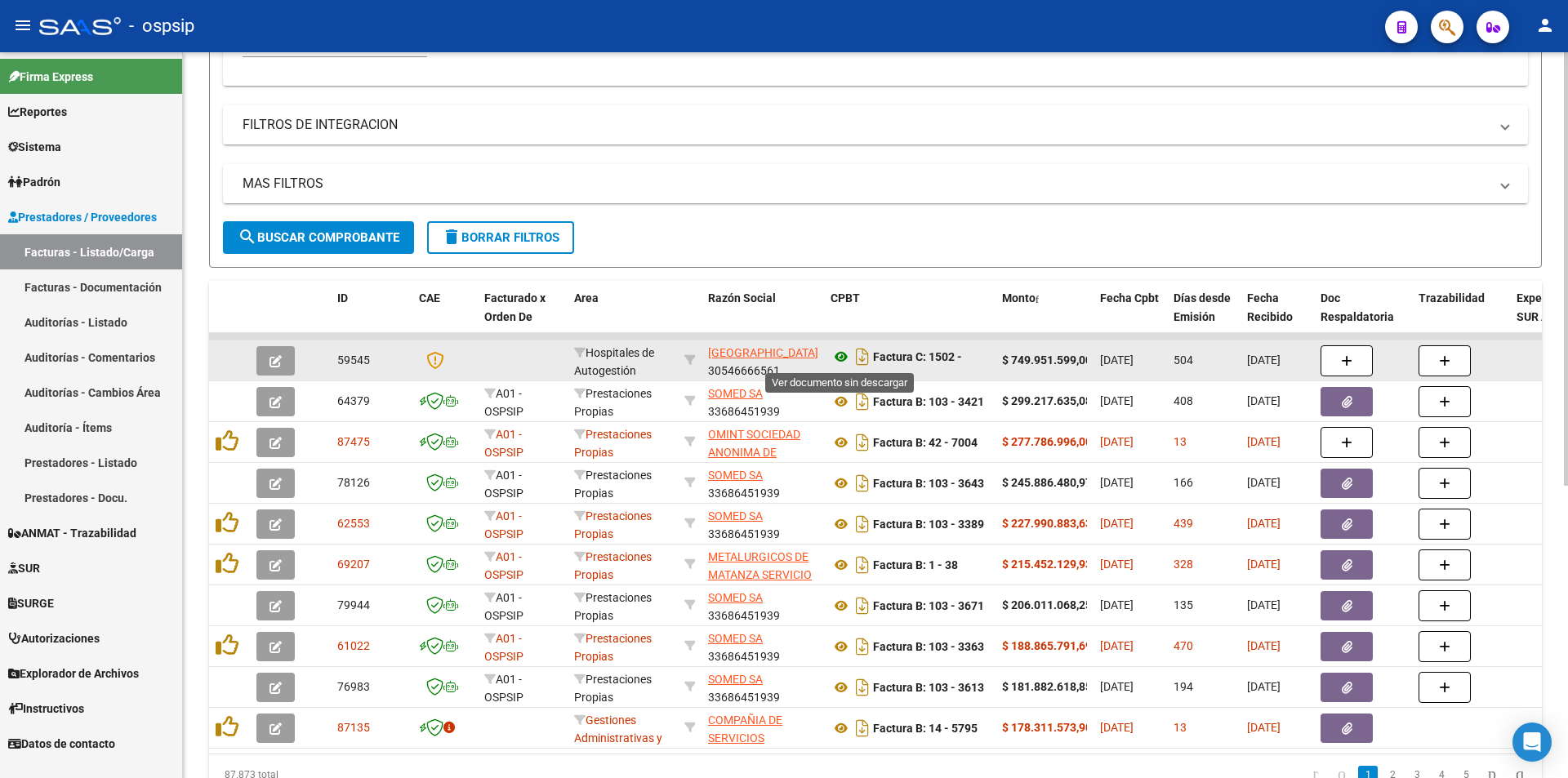
click at [846, 355] on icon at bounding box center [841, 356] width 21 height 20
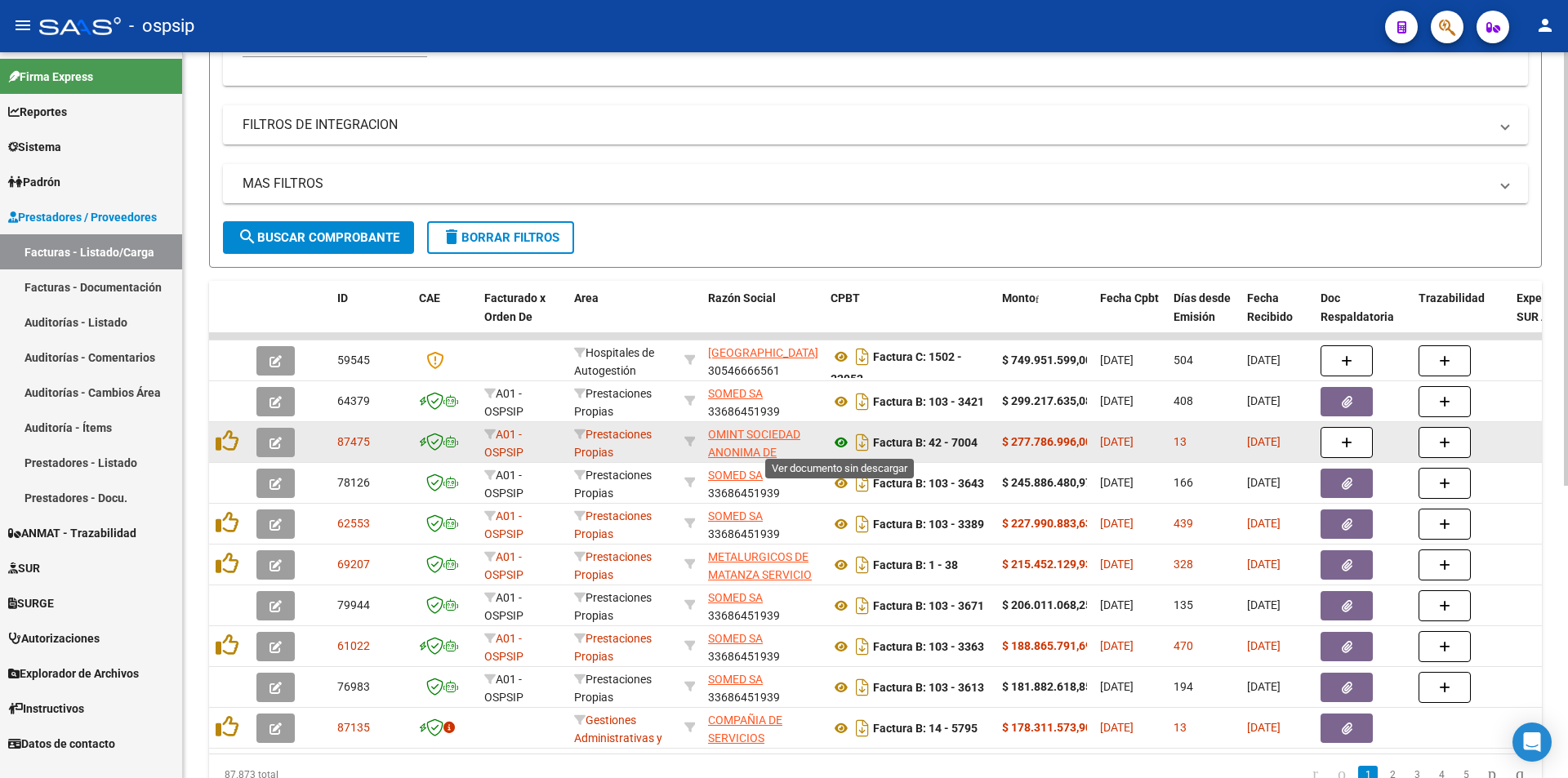
click at [831, 440] on icon at bounding box center [841, 442] width 21 height 20
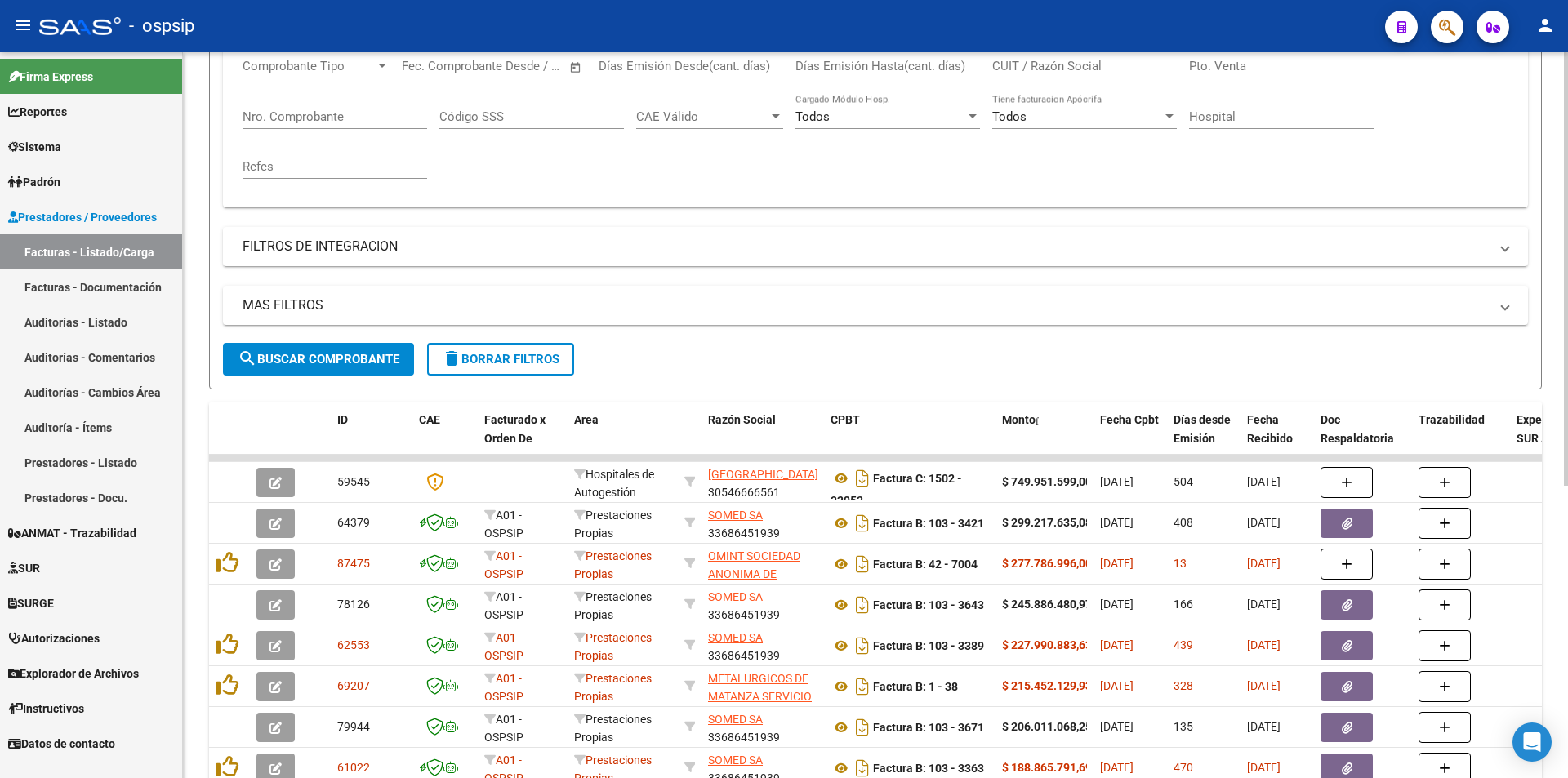
scroll to position [82, 0]
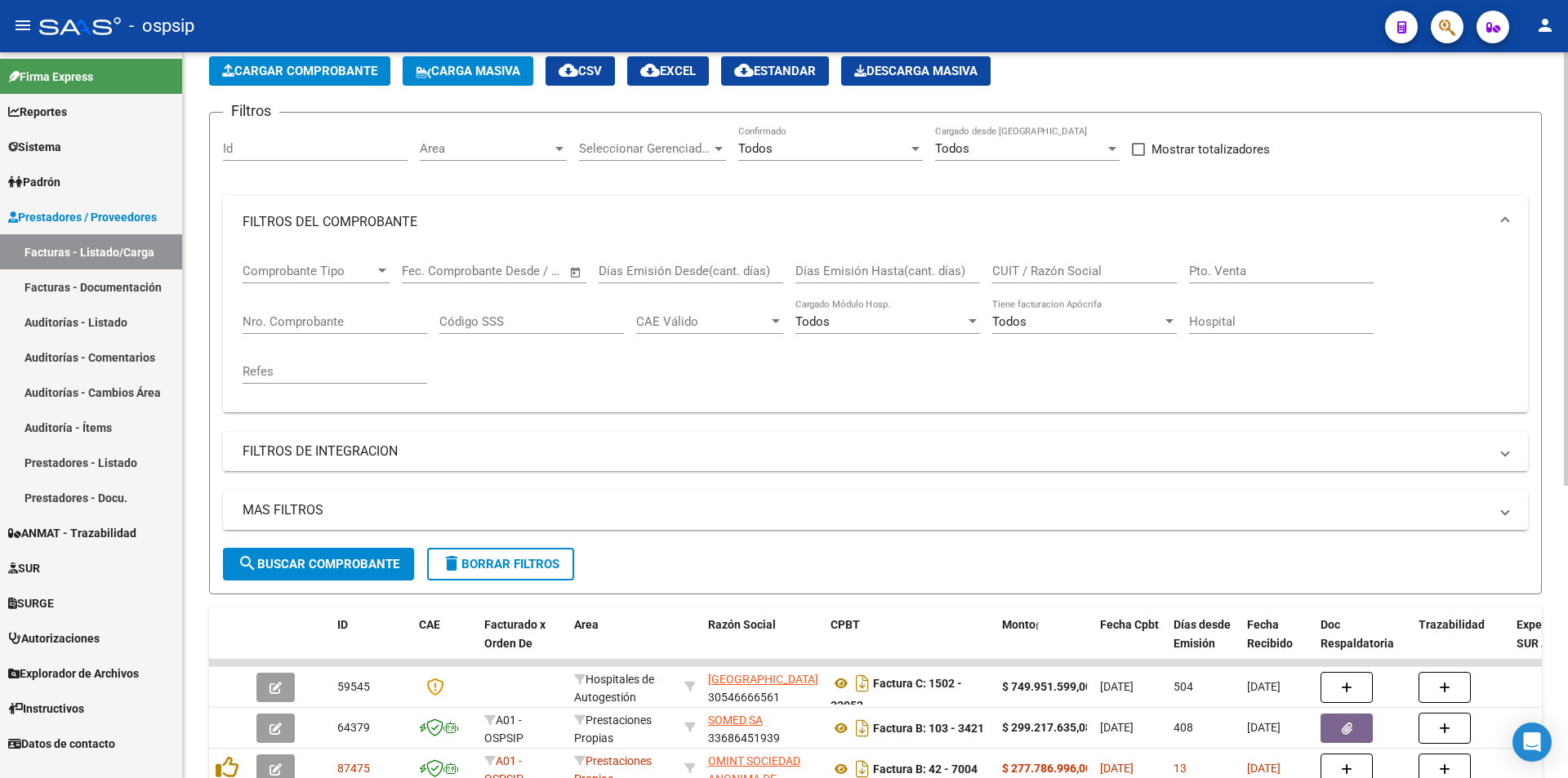
click at [314, 328] on input "Nro. Comprobante" at bounding box center [335, 321] width 184 height 15
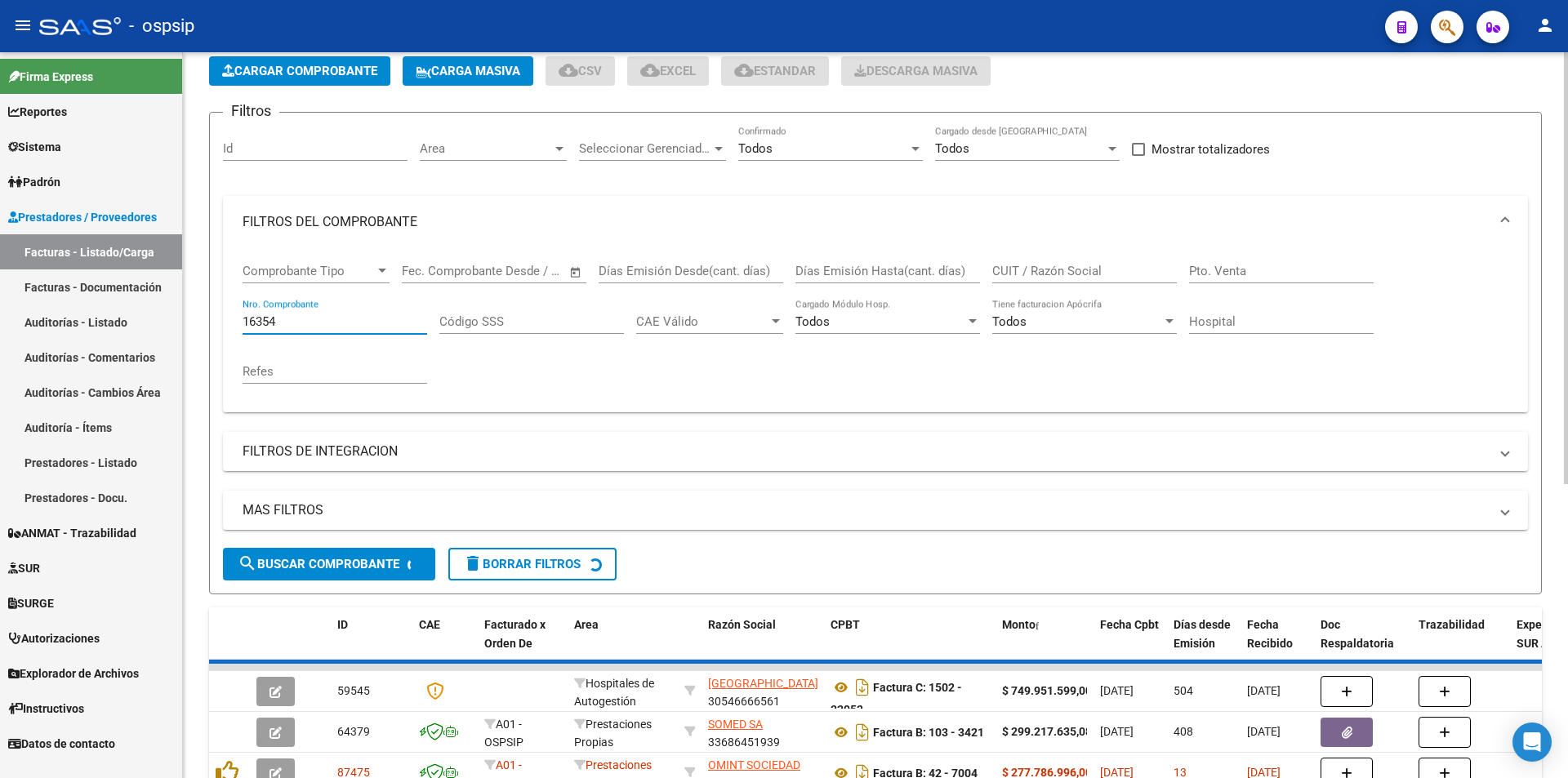
scroll to position [163, 0]
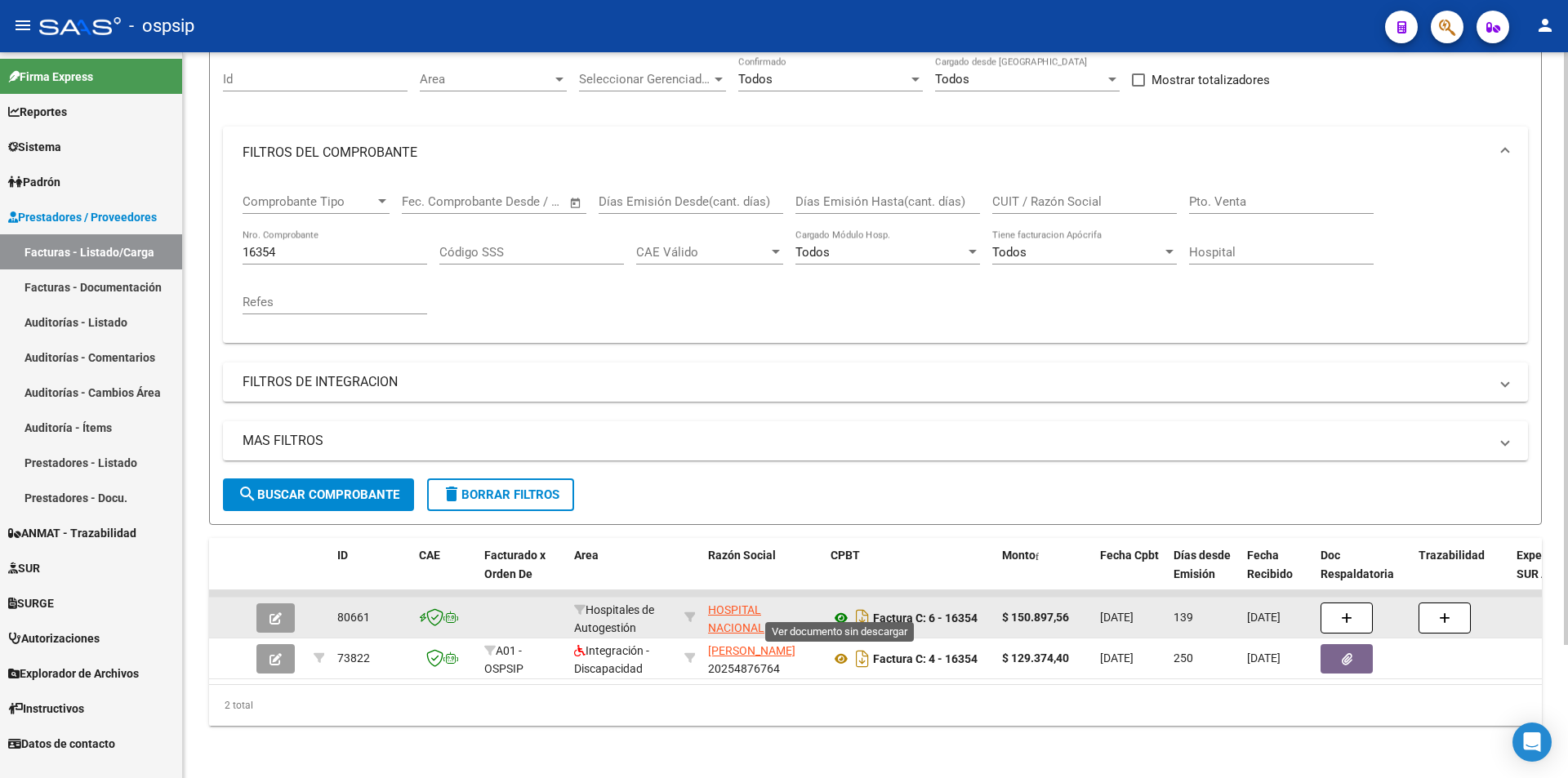
click at [849, 608] on icon at bounding box center [841, 618] width 21 height 20
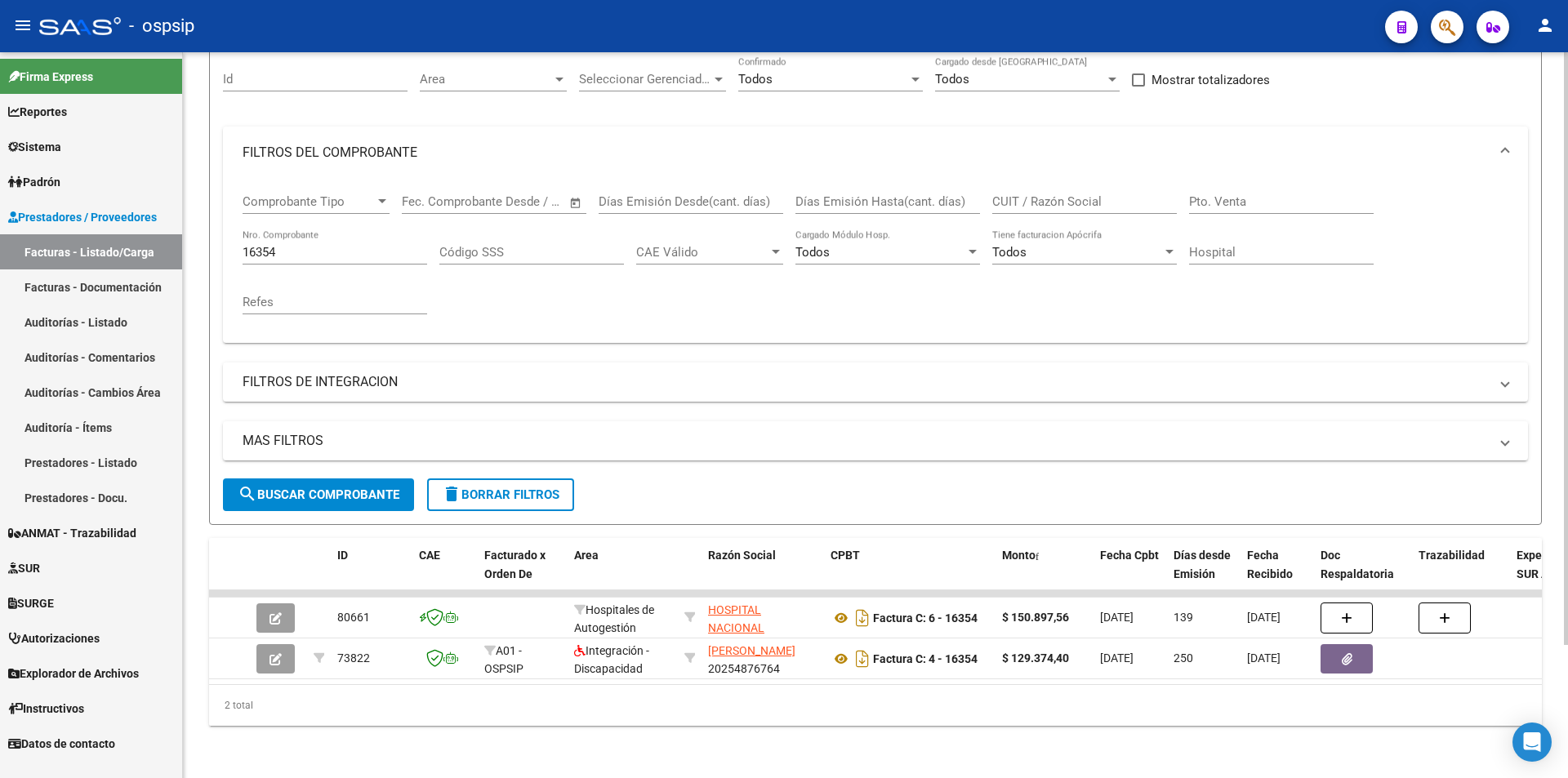
click at [309, 245] on input "16354" at bounding box center [335, 252] width 184 height 15
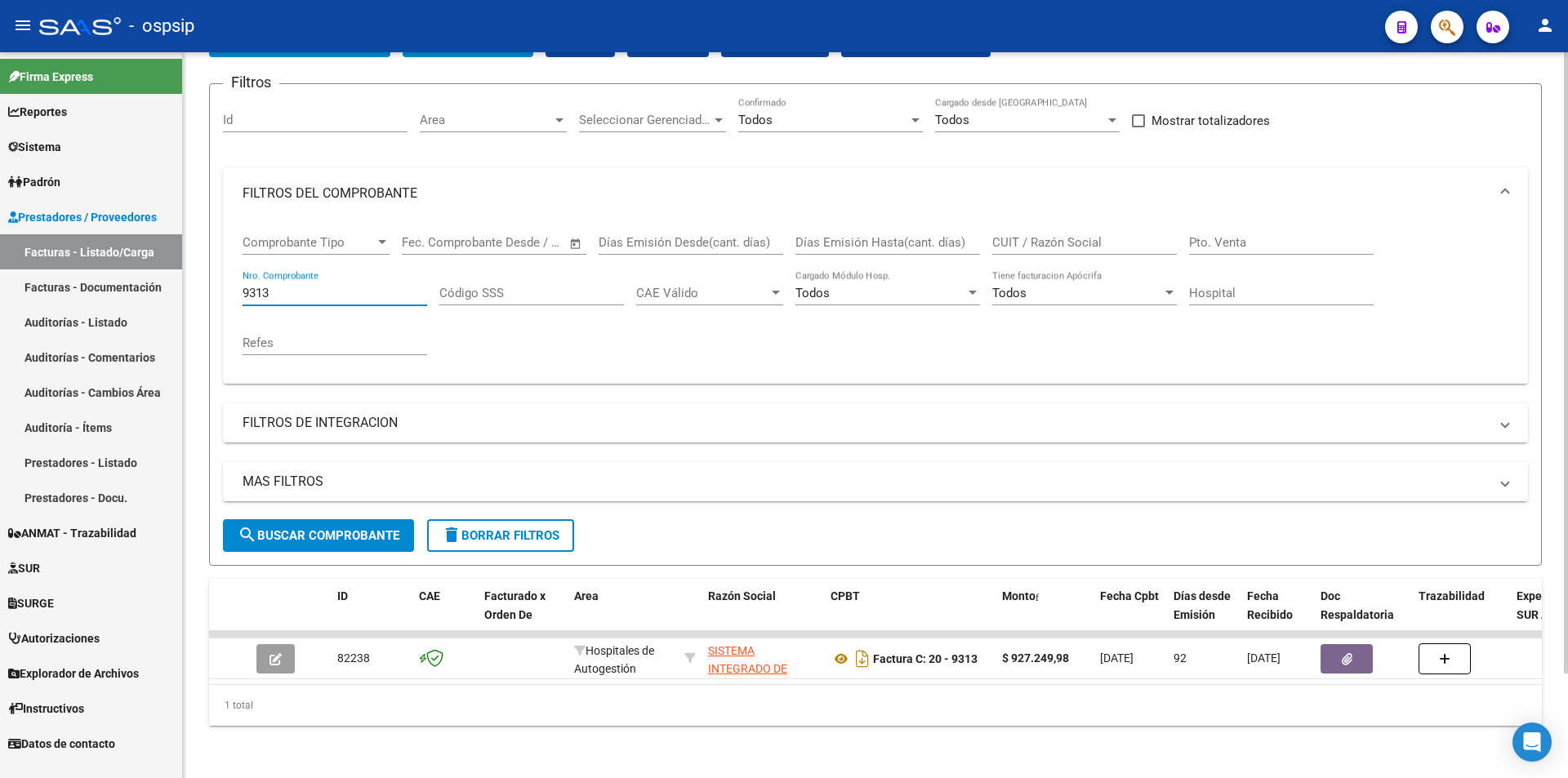
scroll to position [123, 0]
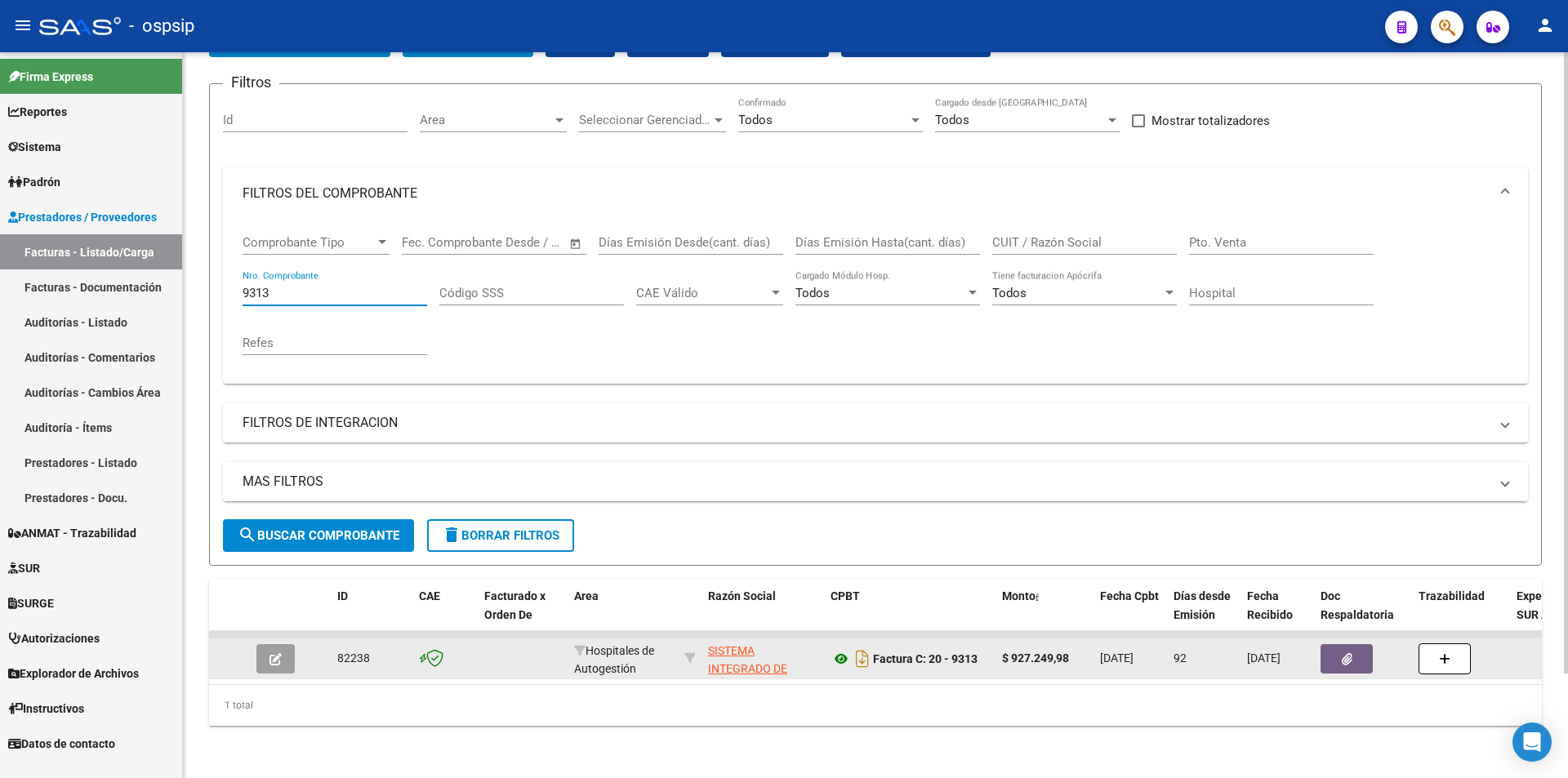
type input "9313"
click at [839, 654] on icon at bounding box center [841, 658] width 21 height 20
